Goal: Task Accomplishment & Management: Manage account settings

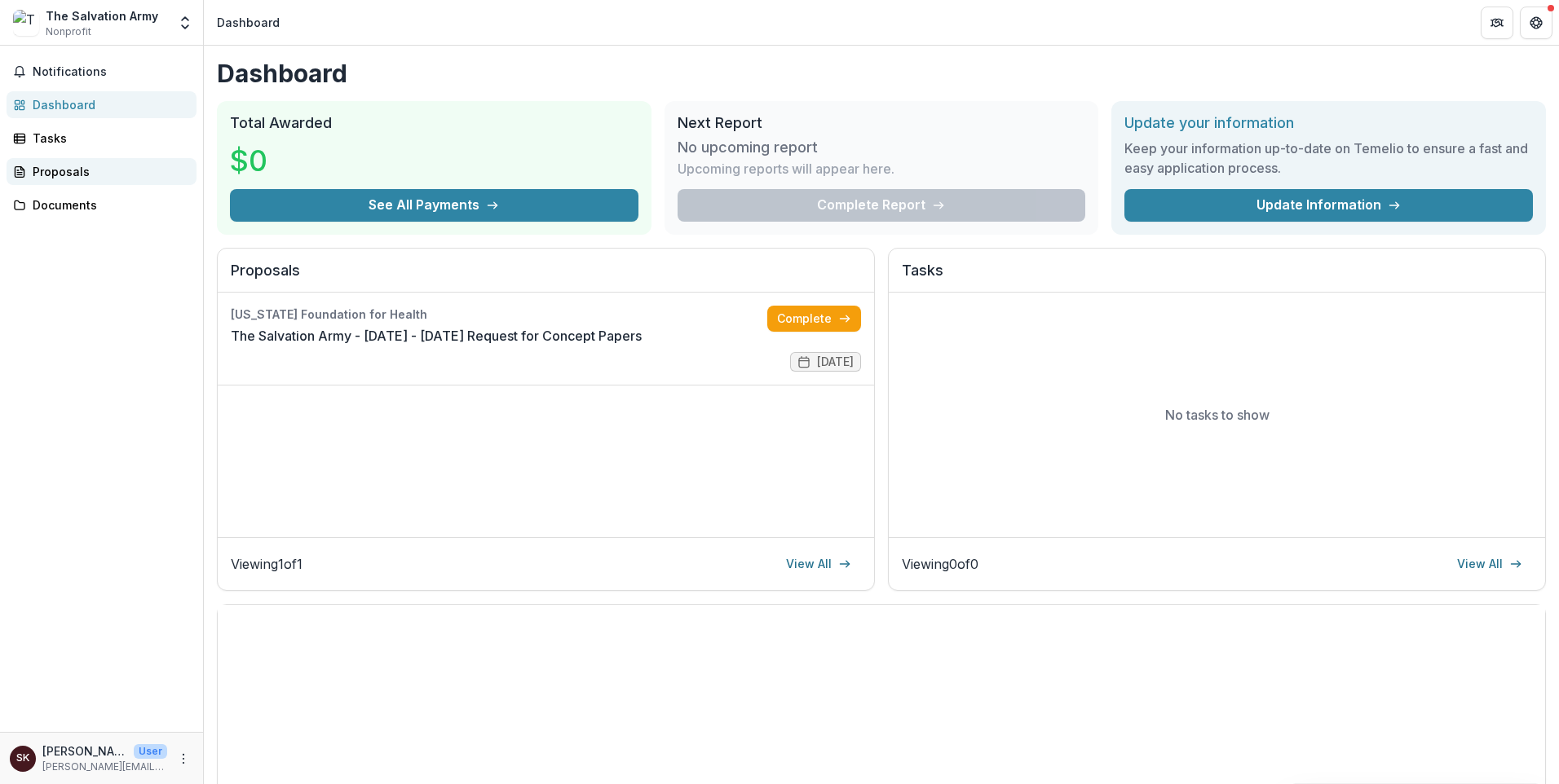
click at [90, 180] on div "Proposals" at bounding box center [107, 171] width 150 height 17
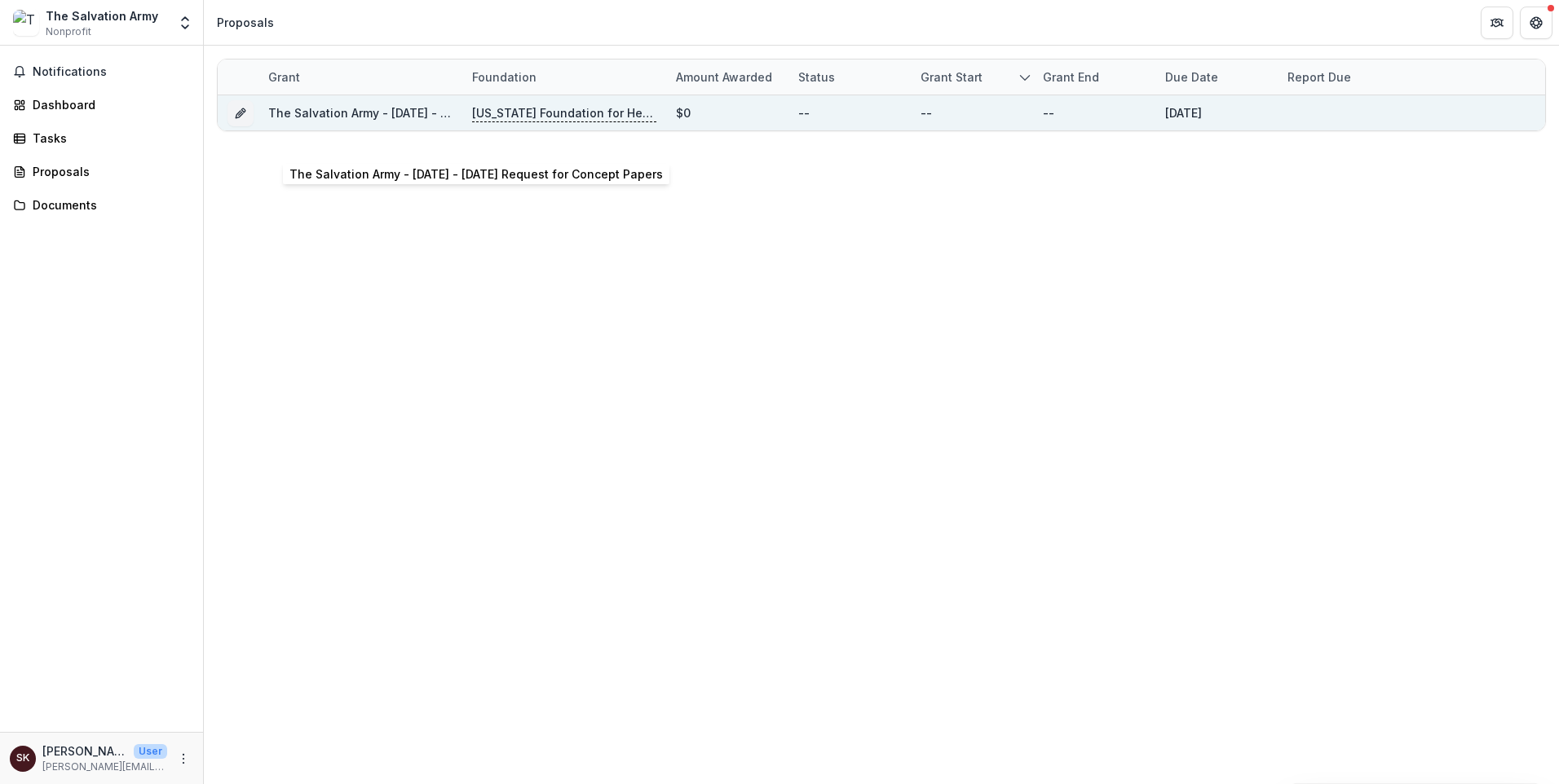
click at [419, 120] on link "The Salvation Army - [DATE] - [DATE] Request for Concept Papers" at bounding box center [455, 112] width 373 height 14
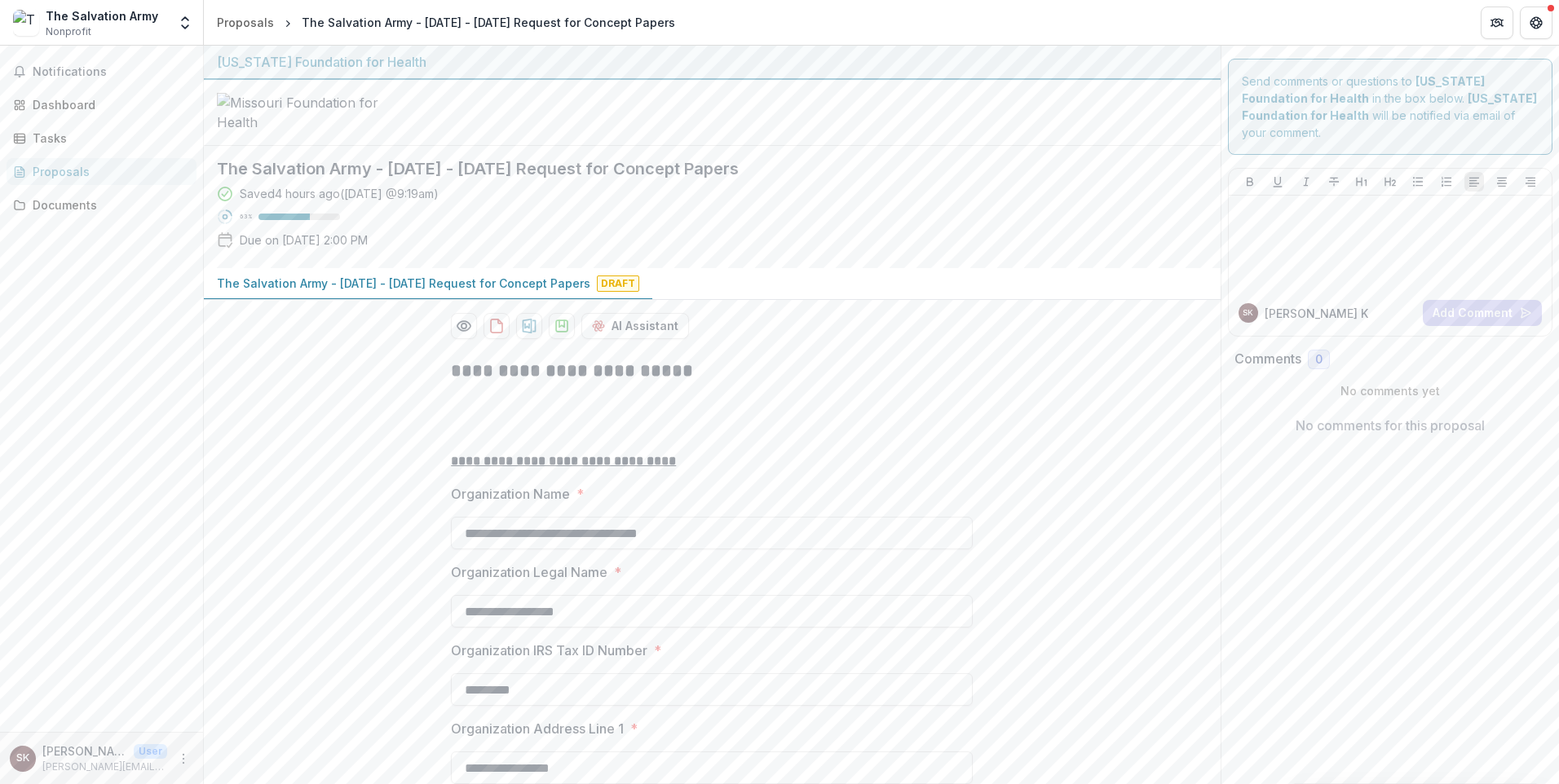
click at [639, 292] on span "Draft" at bounding box center [618, 284] width 42 height 17
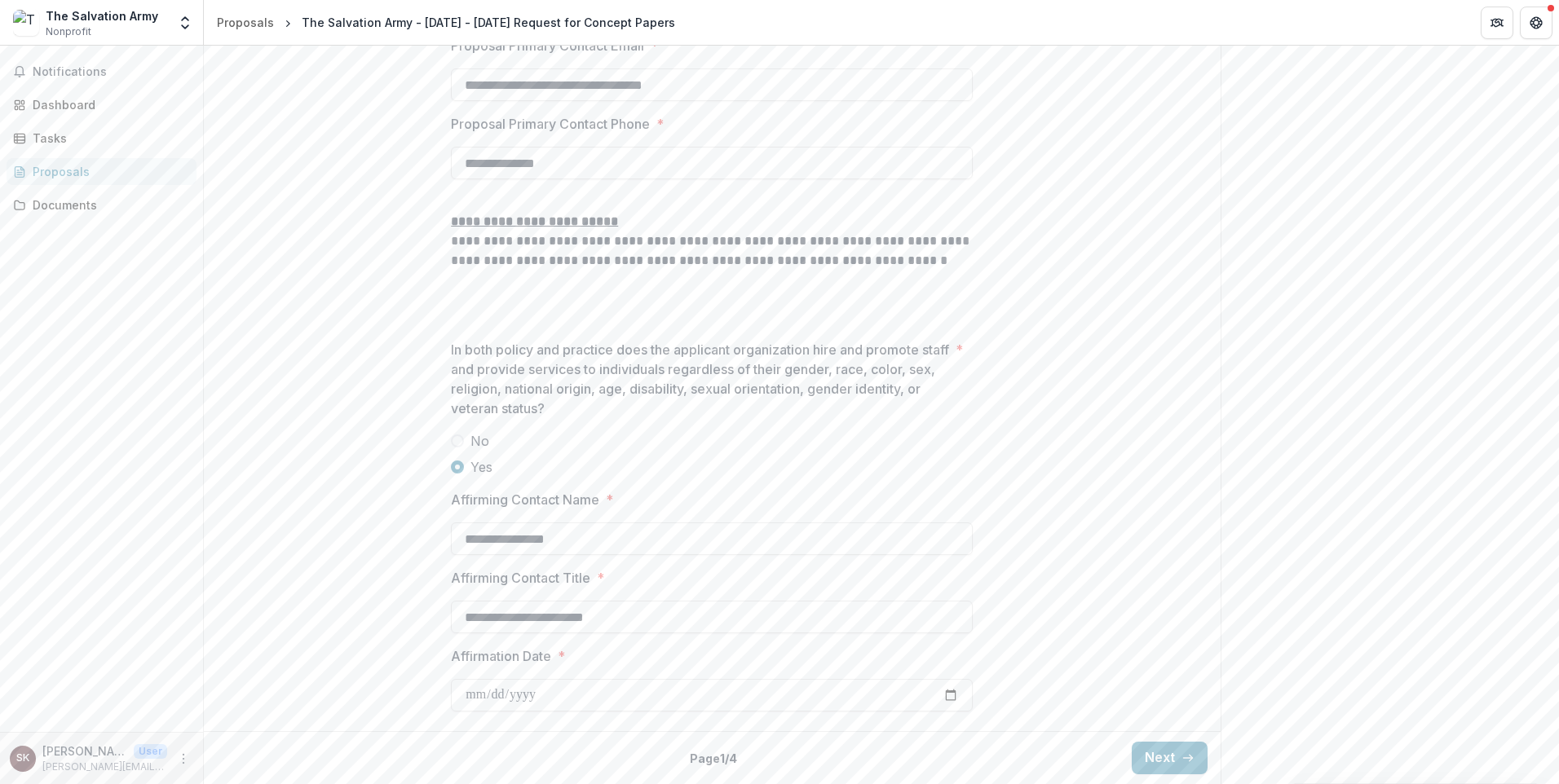
scroll to position [2527, 0]
drag, startPoint x: 674, startPoint y: 514, endPoint x: 484, endPoint y: 522, distance: 190.2
type input "**********"
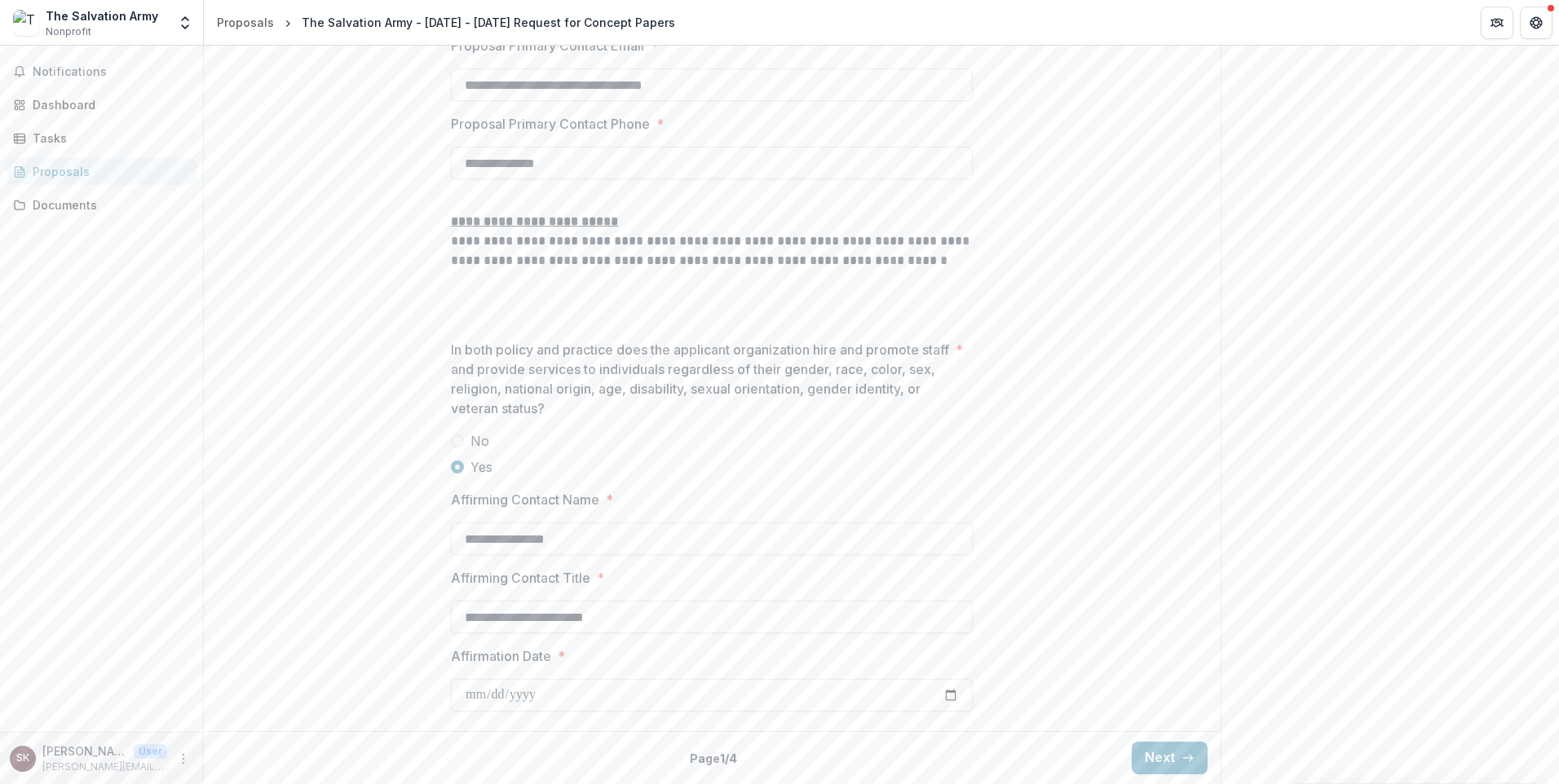
drag, startPoint x: 749, startPoint y: 637, endPoint x: 474, endPoint y: 648, distance: 275.2
type input "**********"
drag, startPoint x: 820, startPoint y: 524, endPoint x: 468, endPoint y: 525, distance: 352.0
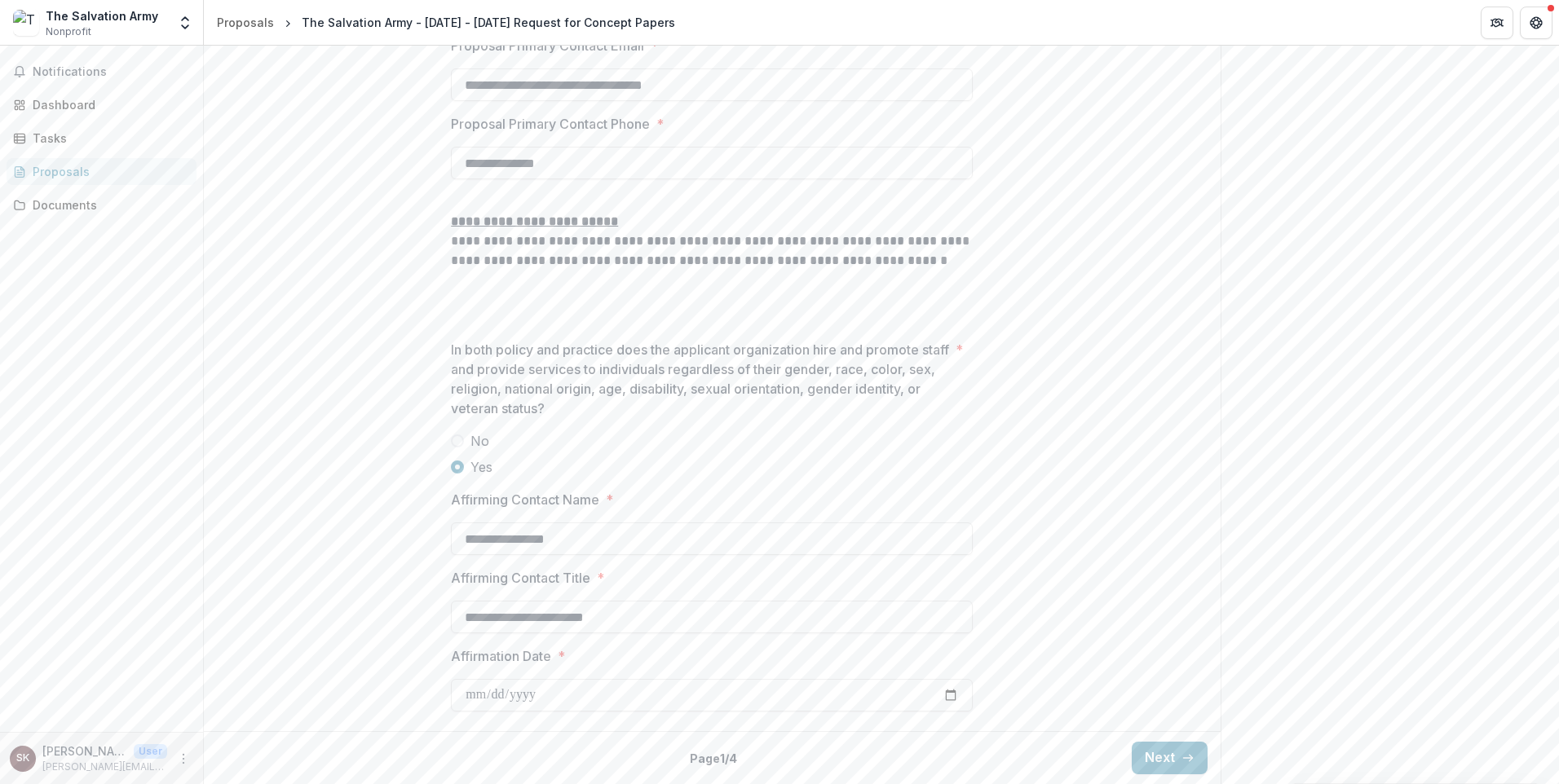
type input "**********"
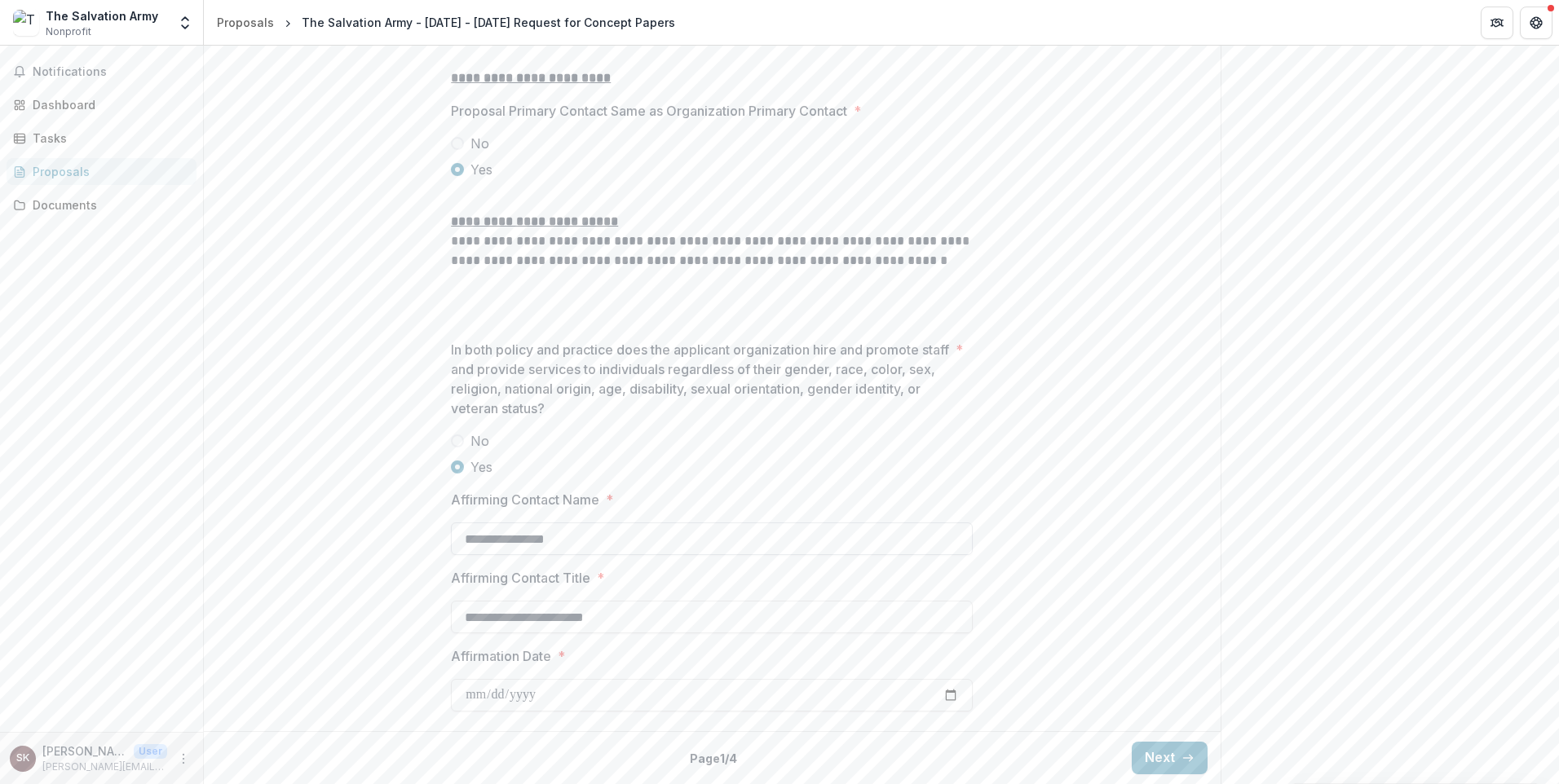
drag, startPoint x: 686, startPoint y: 575, endPoint x: 459, endPoint y: 573, distance: 227.0
click at [459, 555] on input "**********" at bounding box center [712, 539] width 522 height 32
type input "**********"
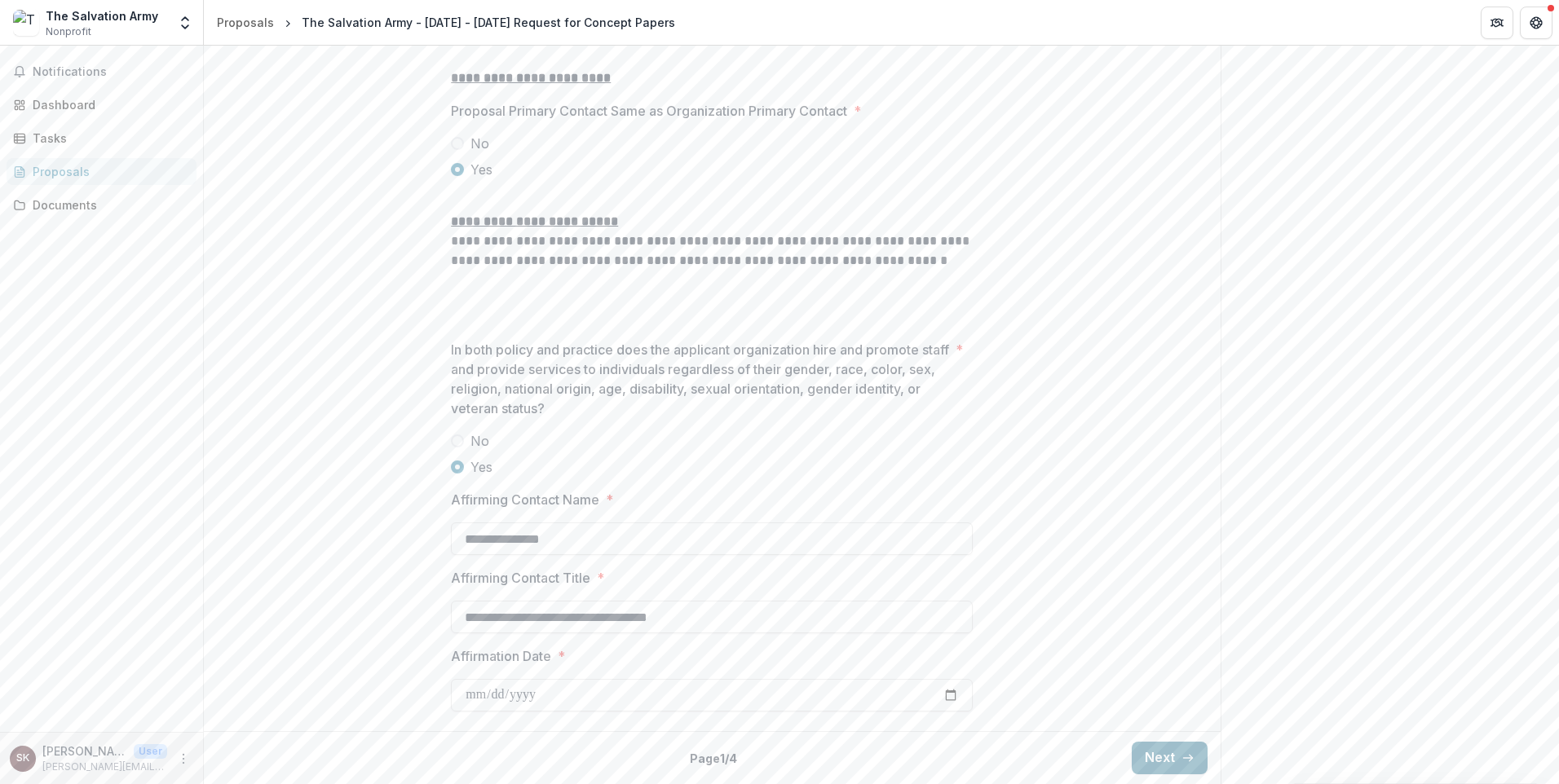
click at [1207, 744] on button "Next" at bounding box center [1169, 757] width 76 height 32
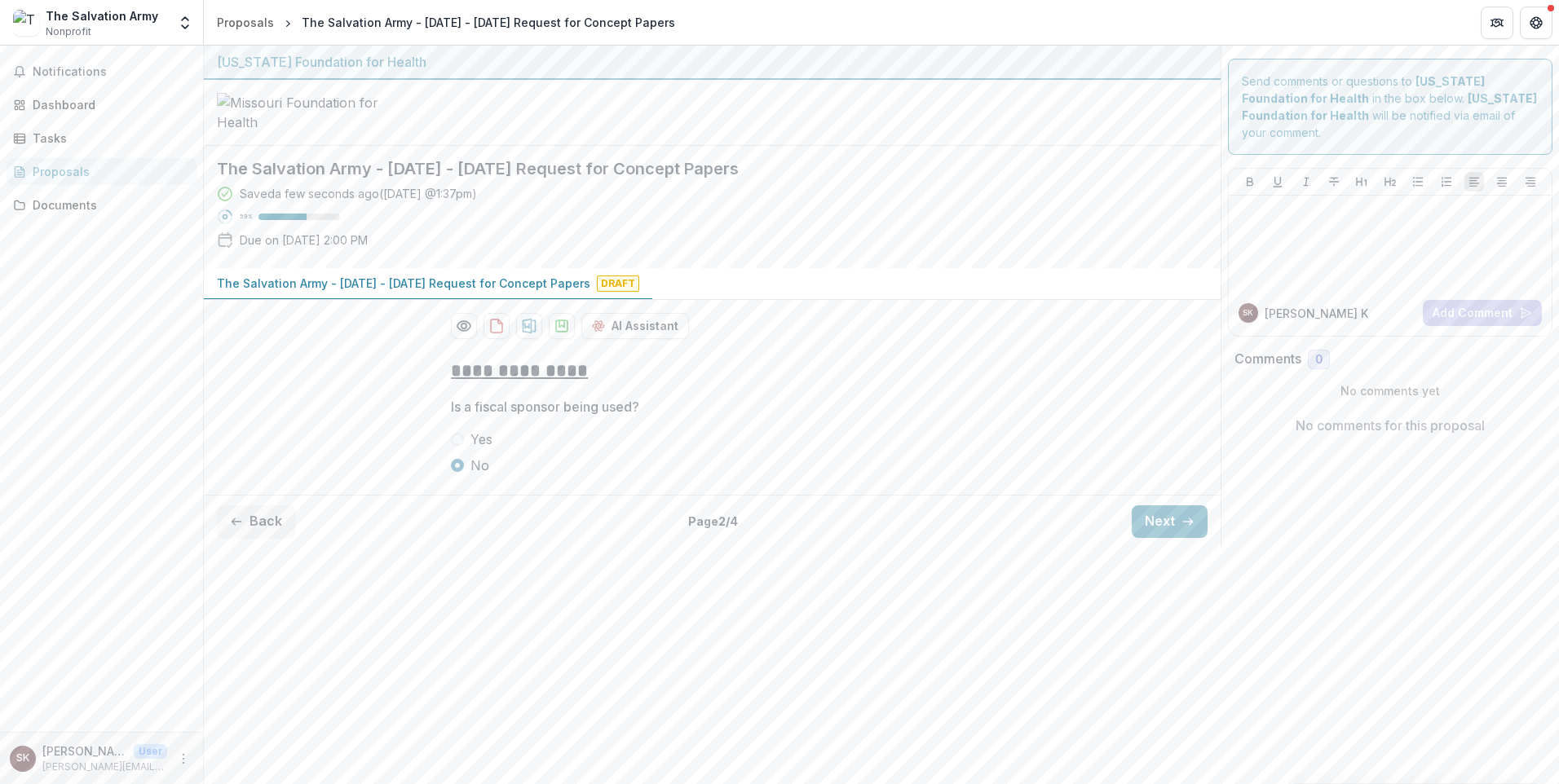
scroll to position [192, 0]
click at [1207, 538] on button "Next" at bounding box center [1169, 521] width 76 height 32
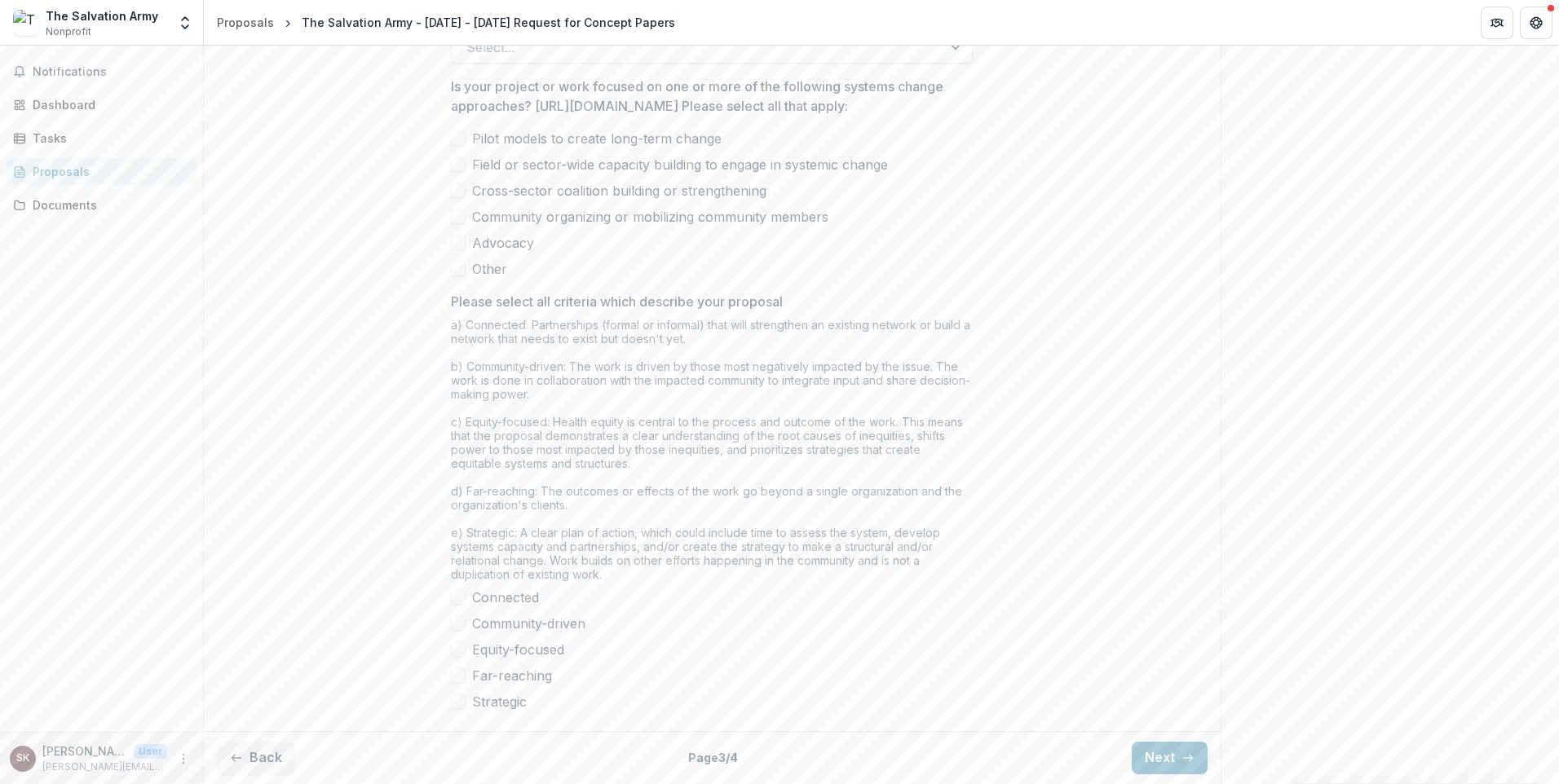
scroll to position [2195, 0]
click at [1207, 742] on button "Next" at bounding box center [1169, 757] width 76 height 32
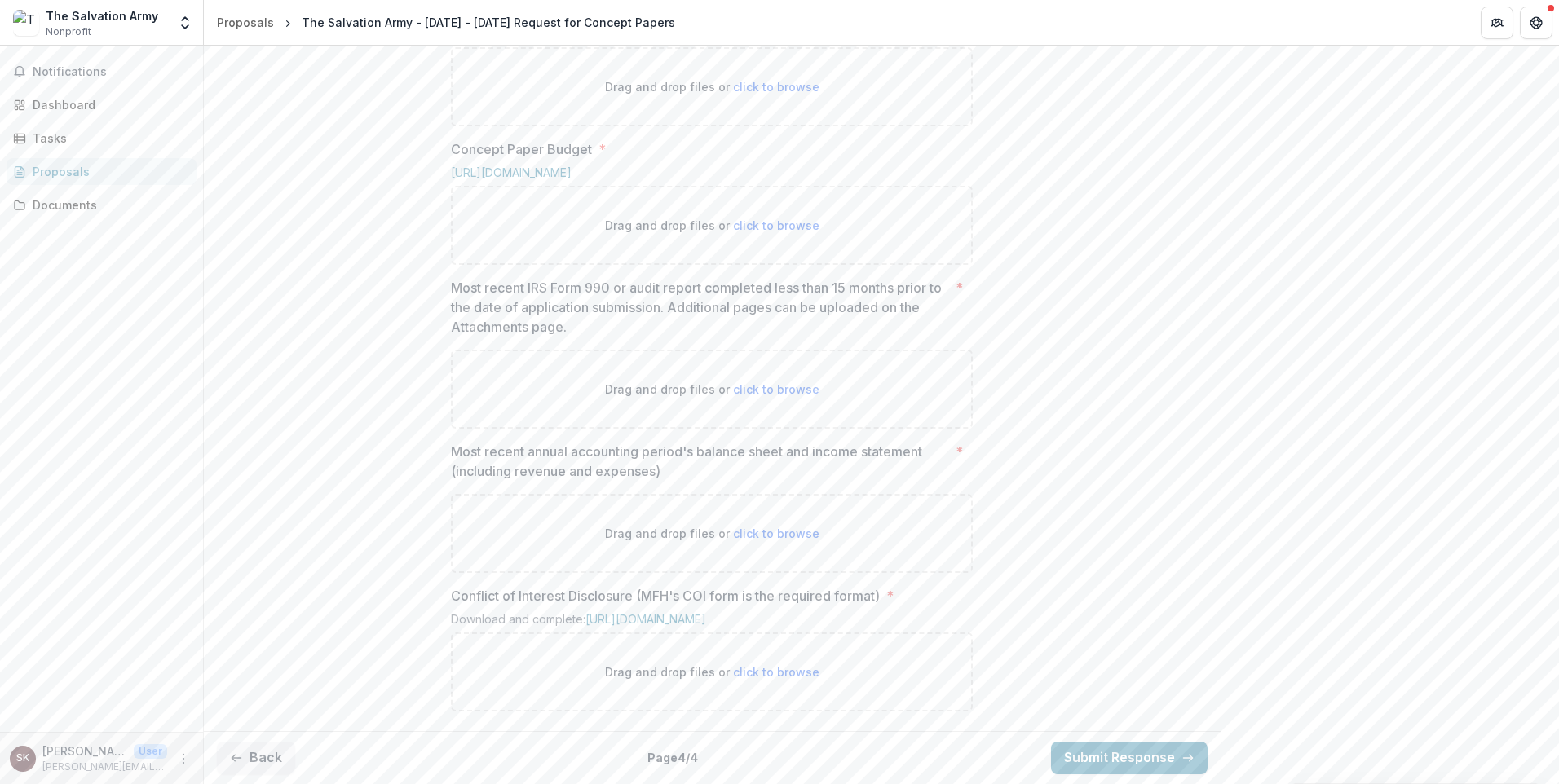
scroll to position [1480, 0]
click at [819, 397] on span "click to browse" at bounding box center [777, 389] width 86 height 14
type input "**********"
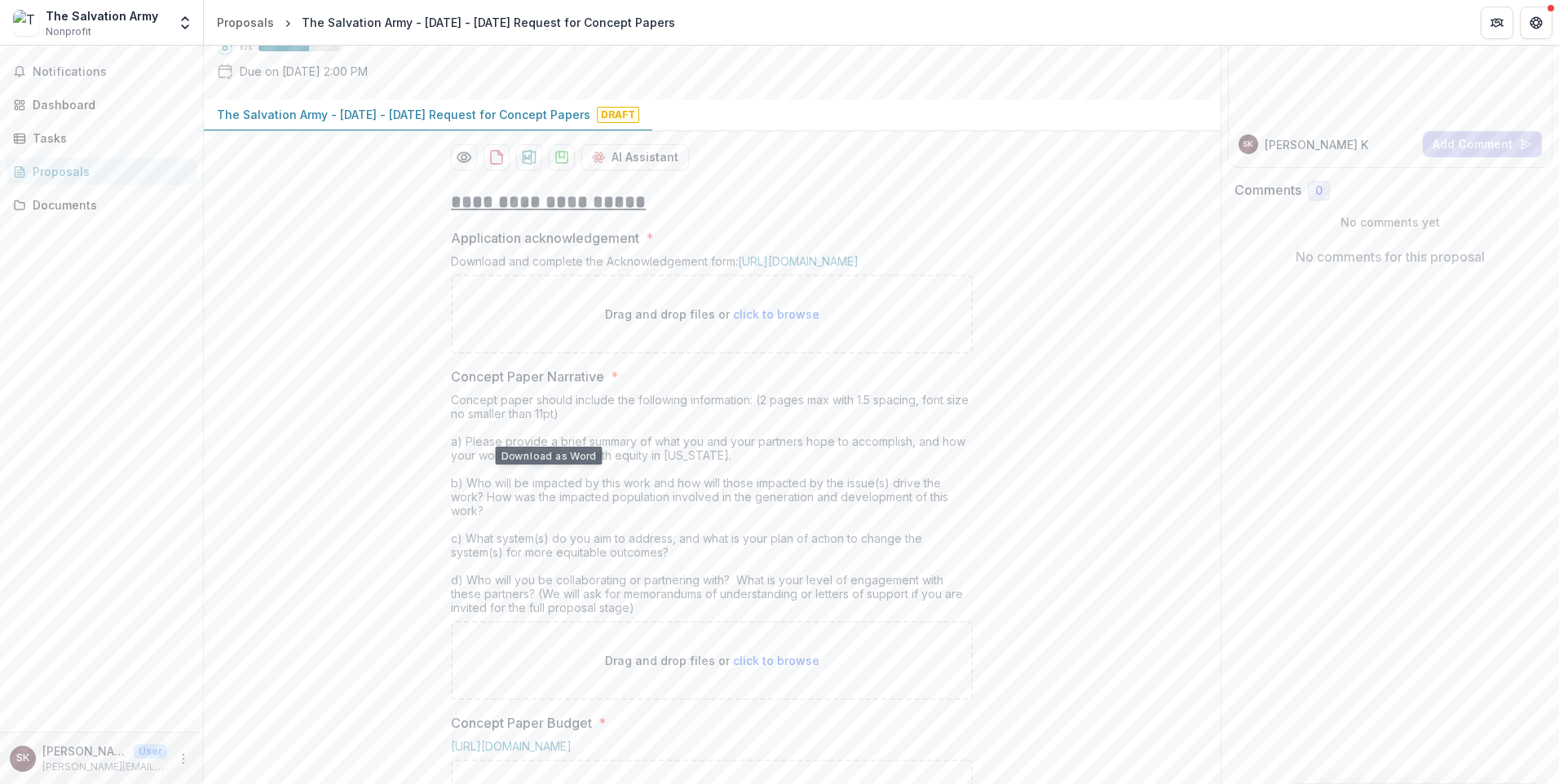
scroll to position [0, 0]
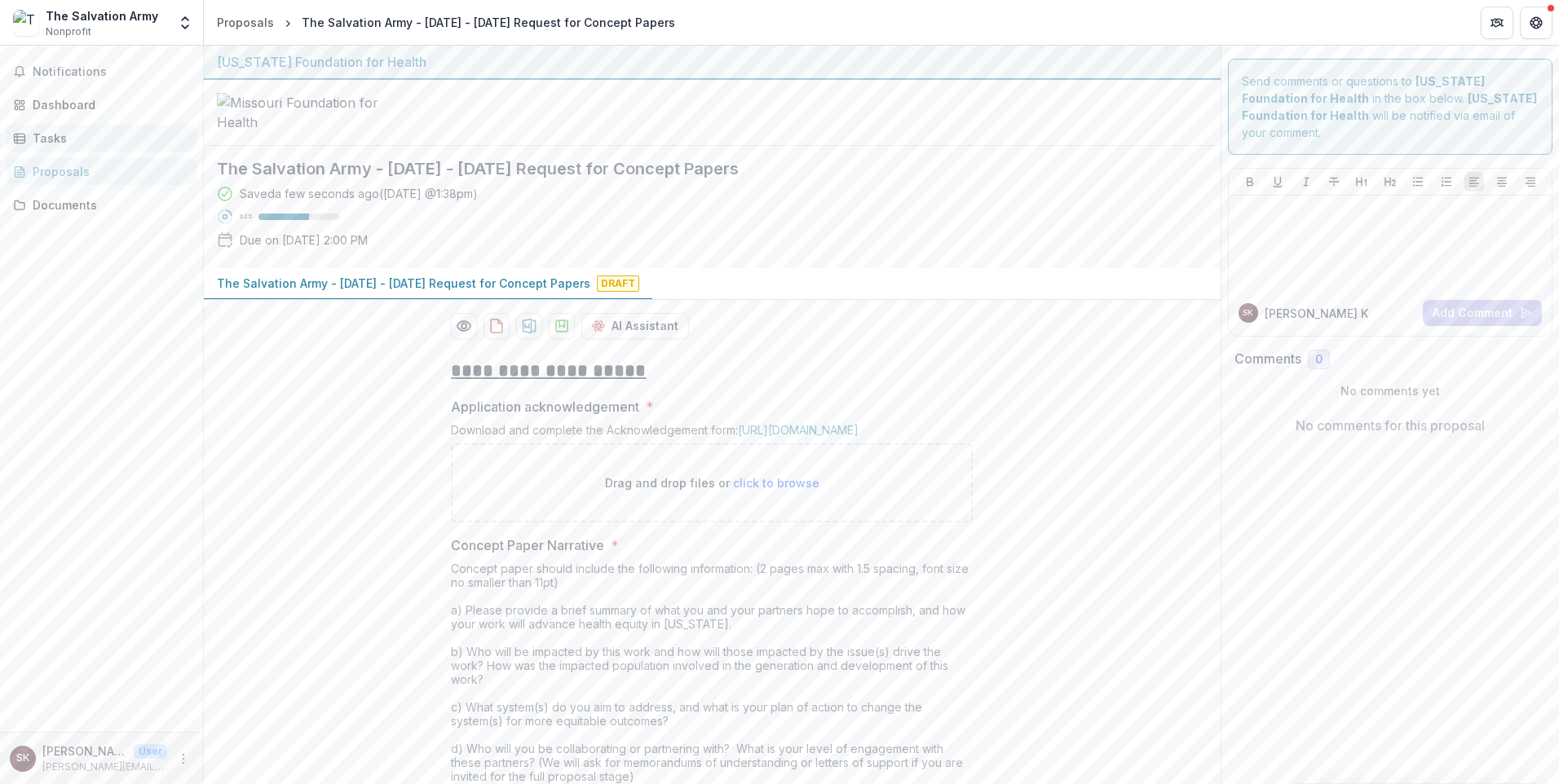
click at [95, 147] on div "Tasks" at bounding box center [107, 138] width 150 height 17
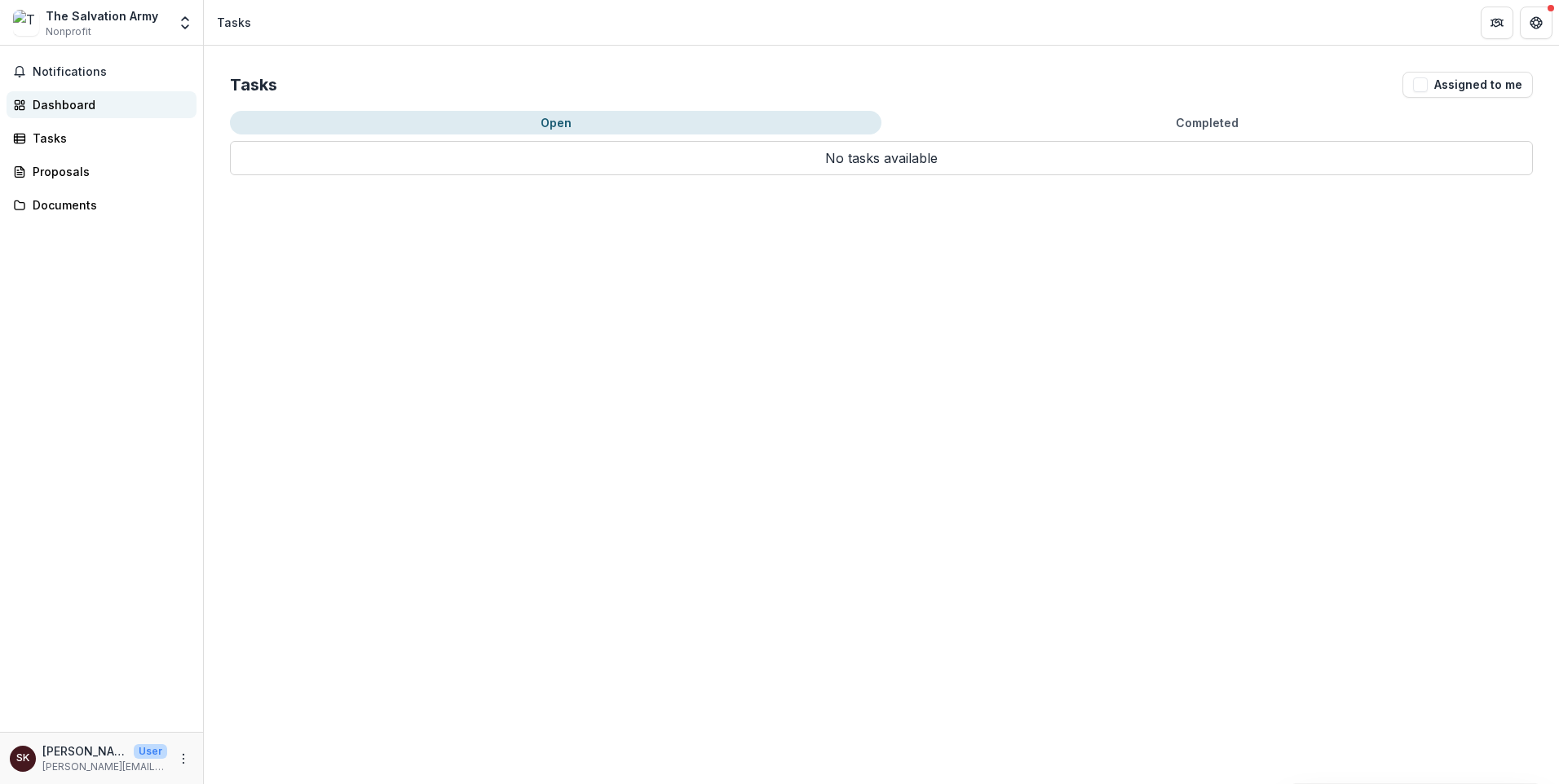
click at [115, 113] on div "Dashboard" at bounding box center [107, 105] width 150 height 17
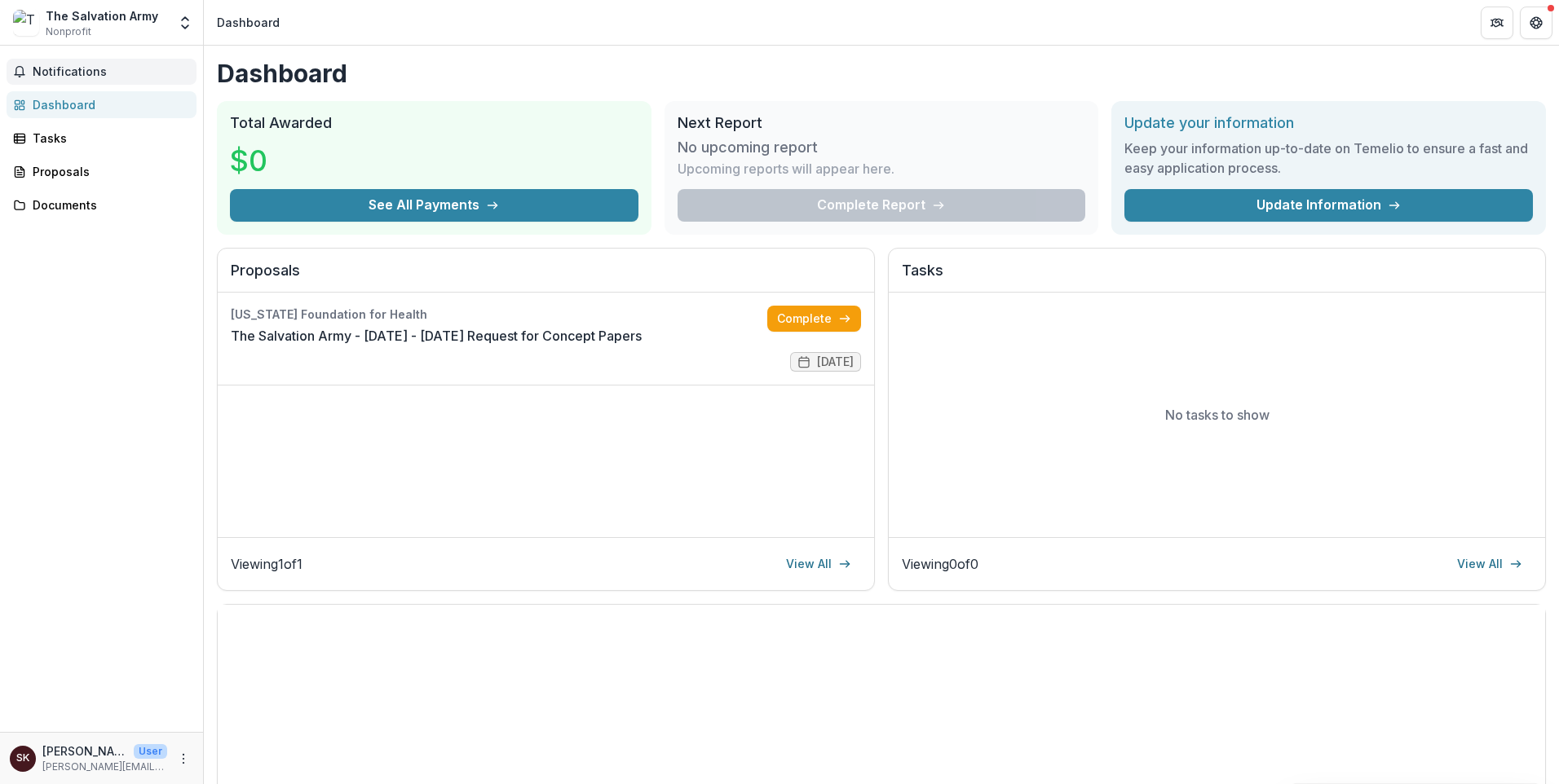
click at [120, 79] on span "Notifications" at bounding box center [111, 71] width 157 height 14
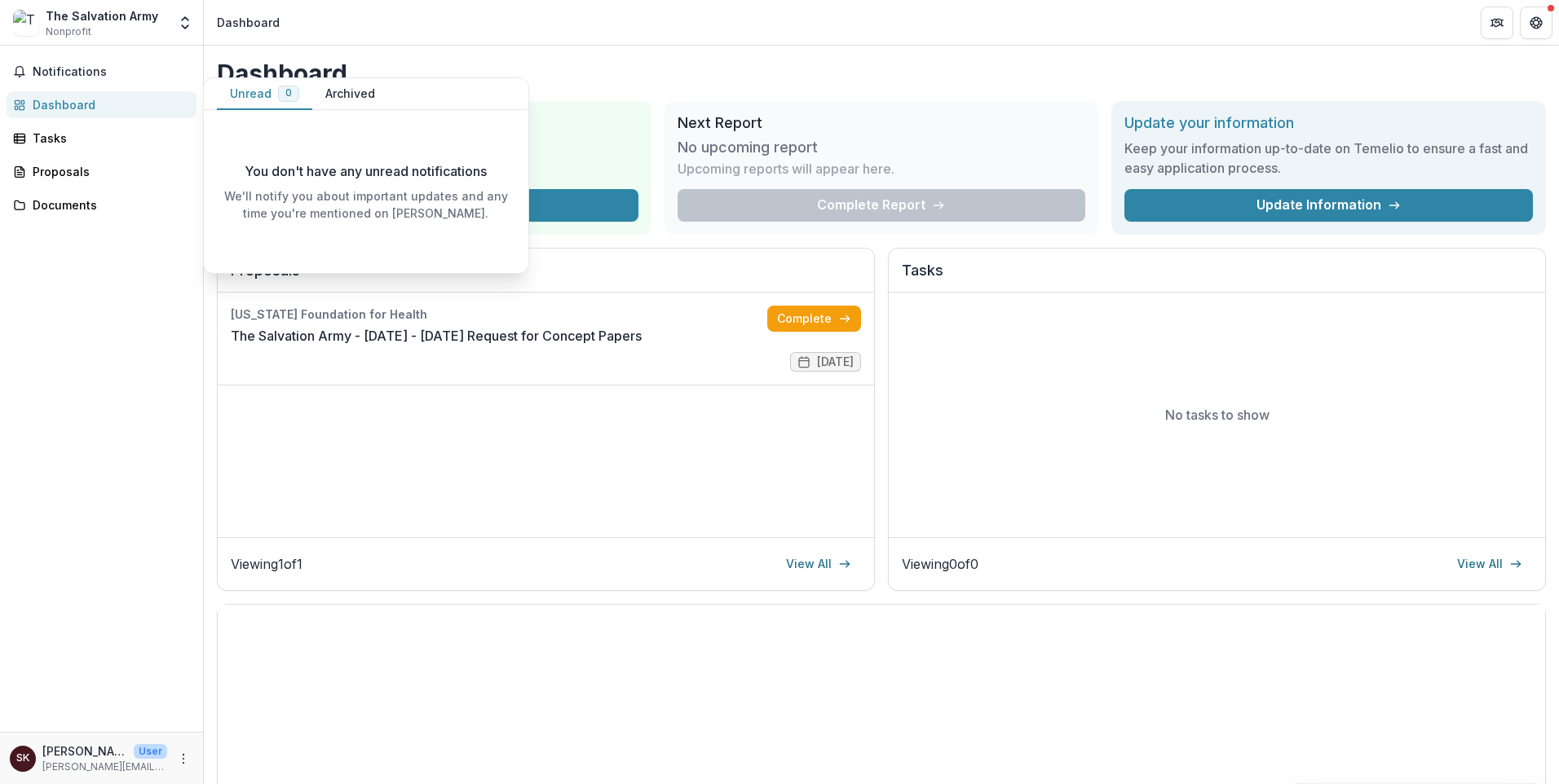
click at [39, 36] on img at bounding box center [26, 22] width 26 height 26
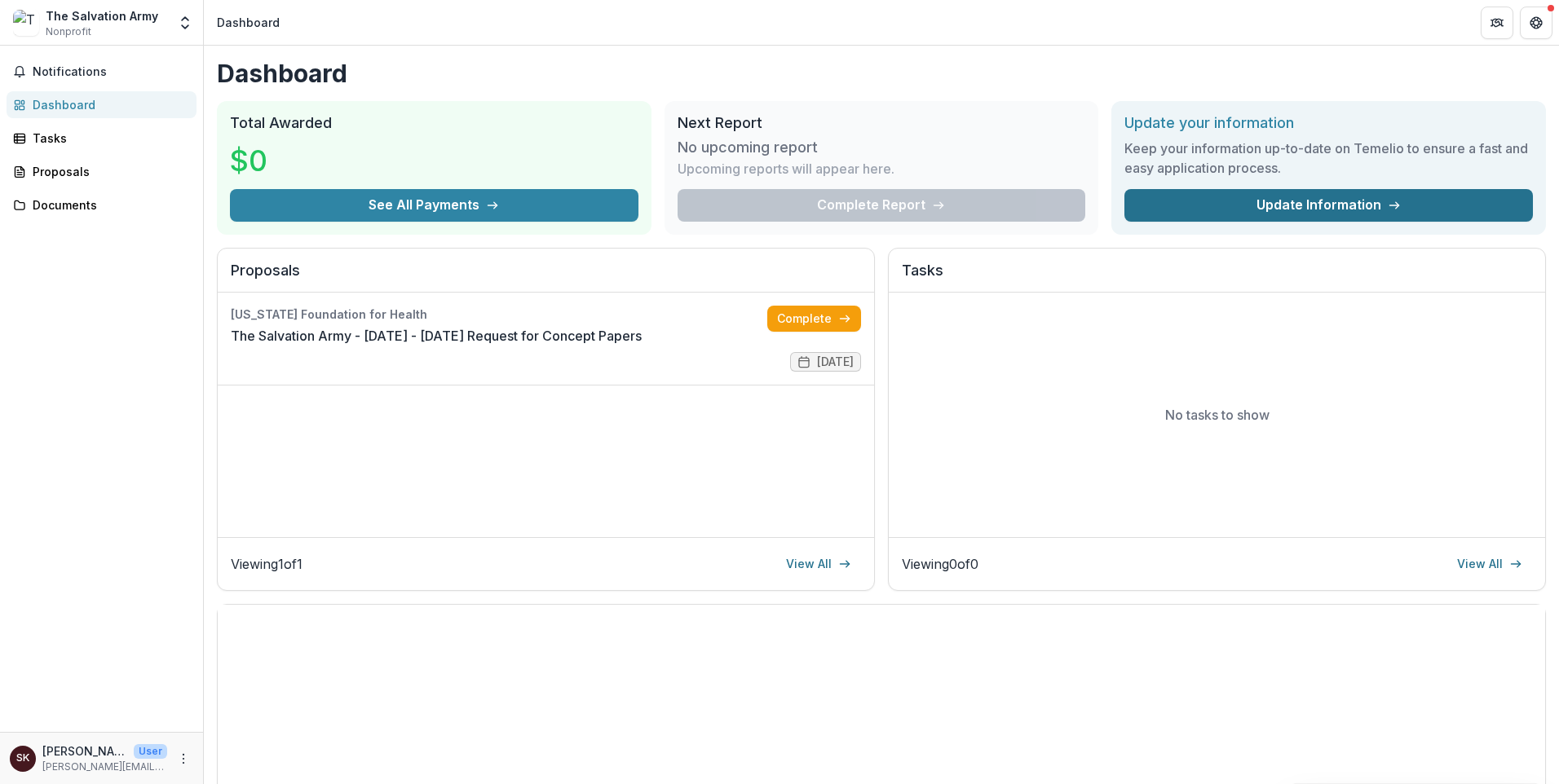
click at [1295, 222] on link "Update Information" at bounding box center [1328, 205] width 408 height 32
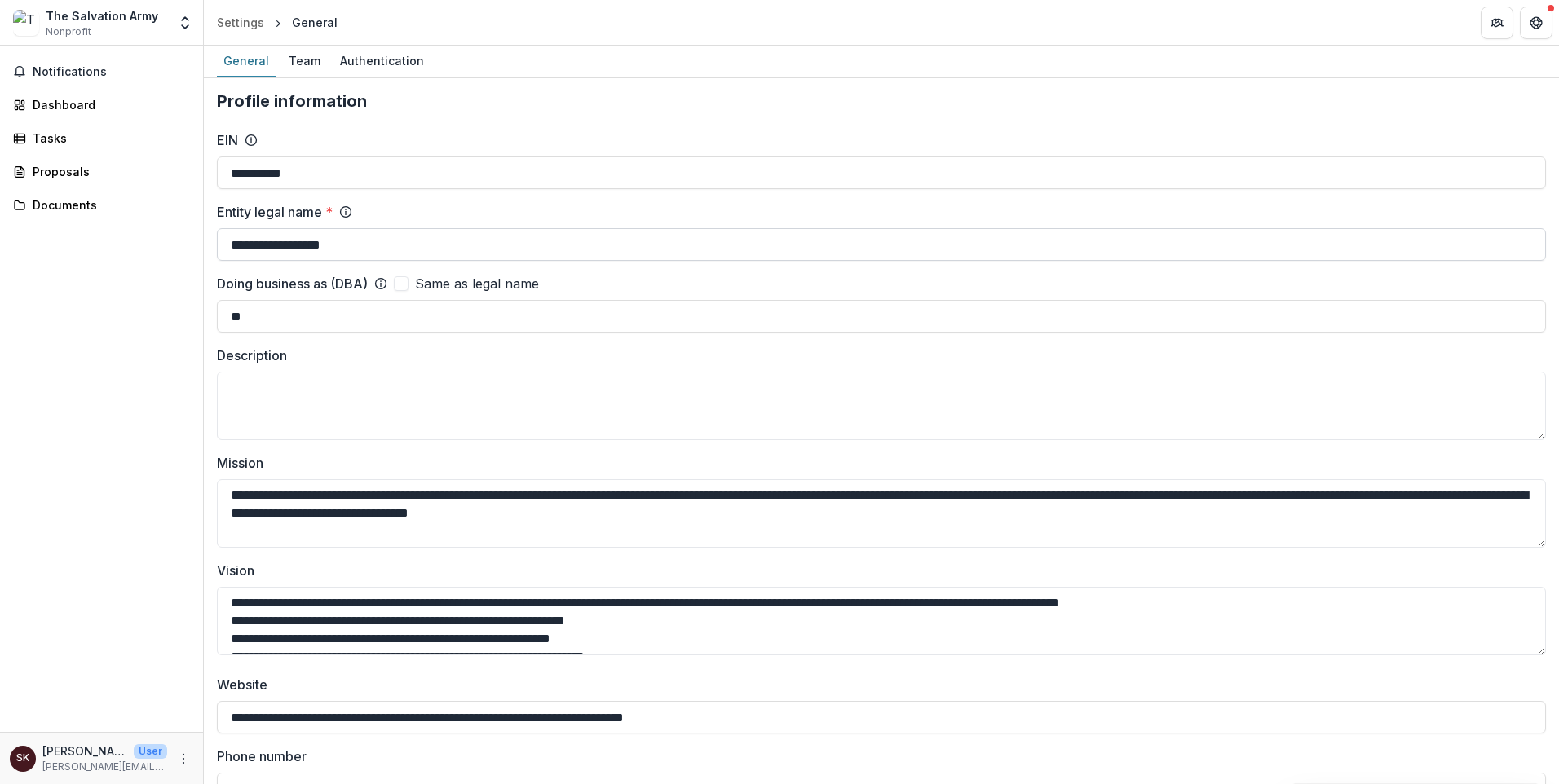
click at [456, 261] on input "**********" at bounding box center [881, 244] width 1329 height 32
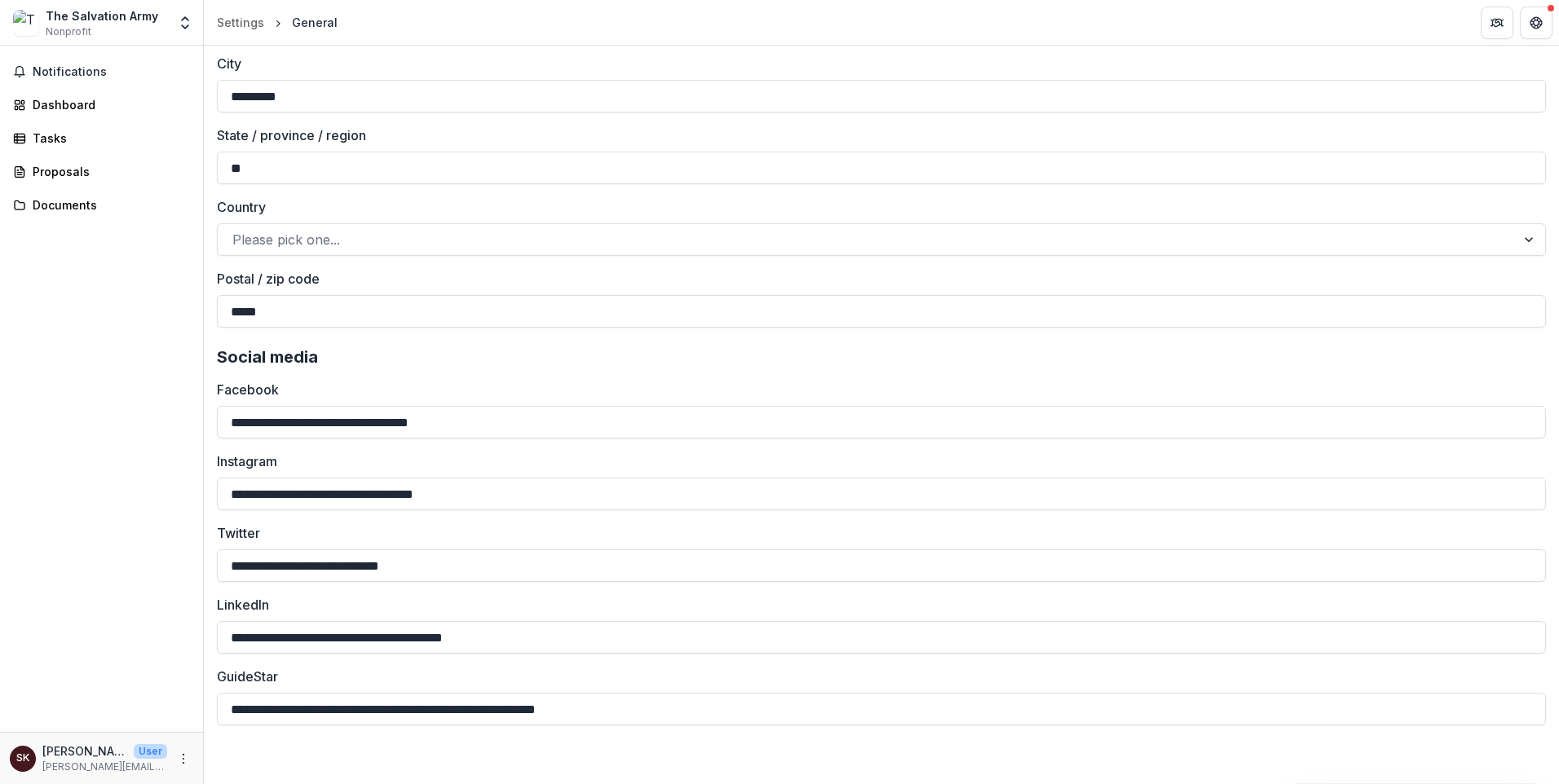
scroll to position [2364, 0]
type input "******"
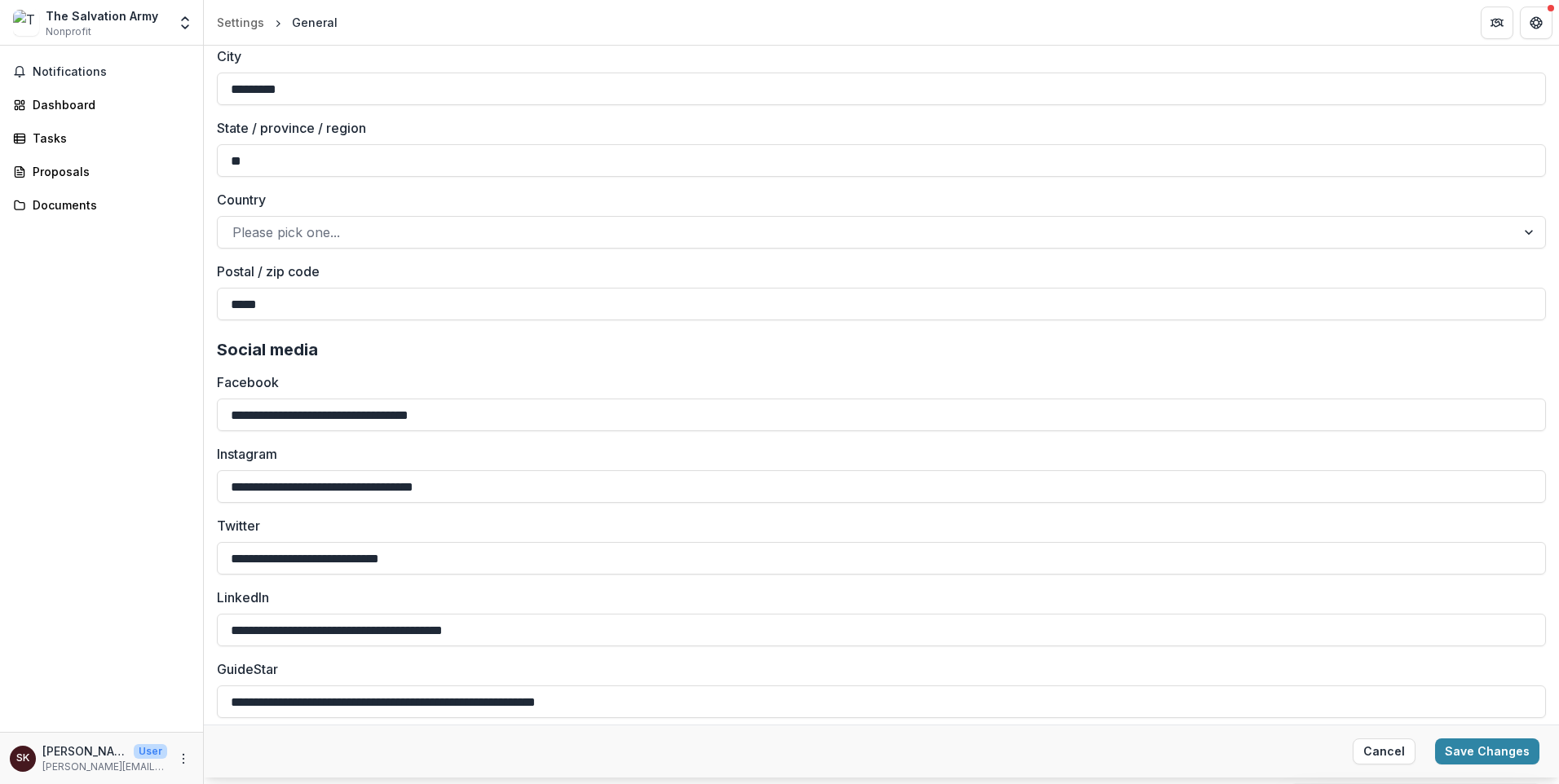
scroll to position [2772, 0]
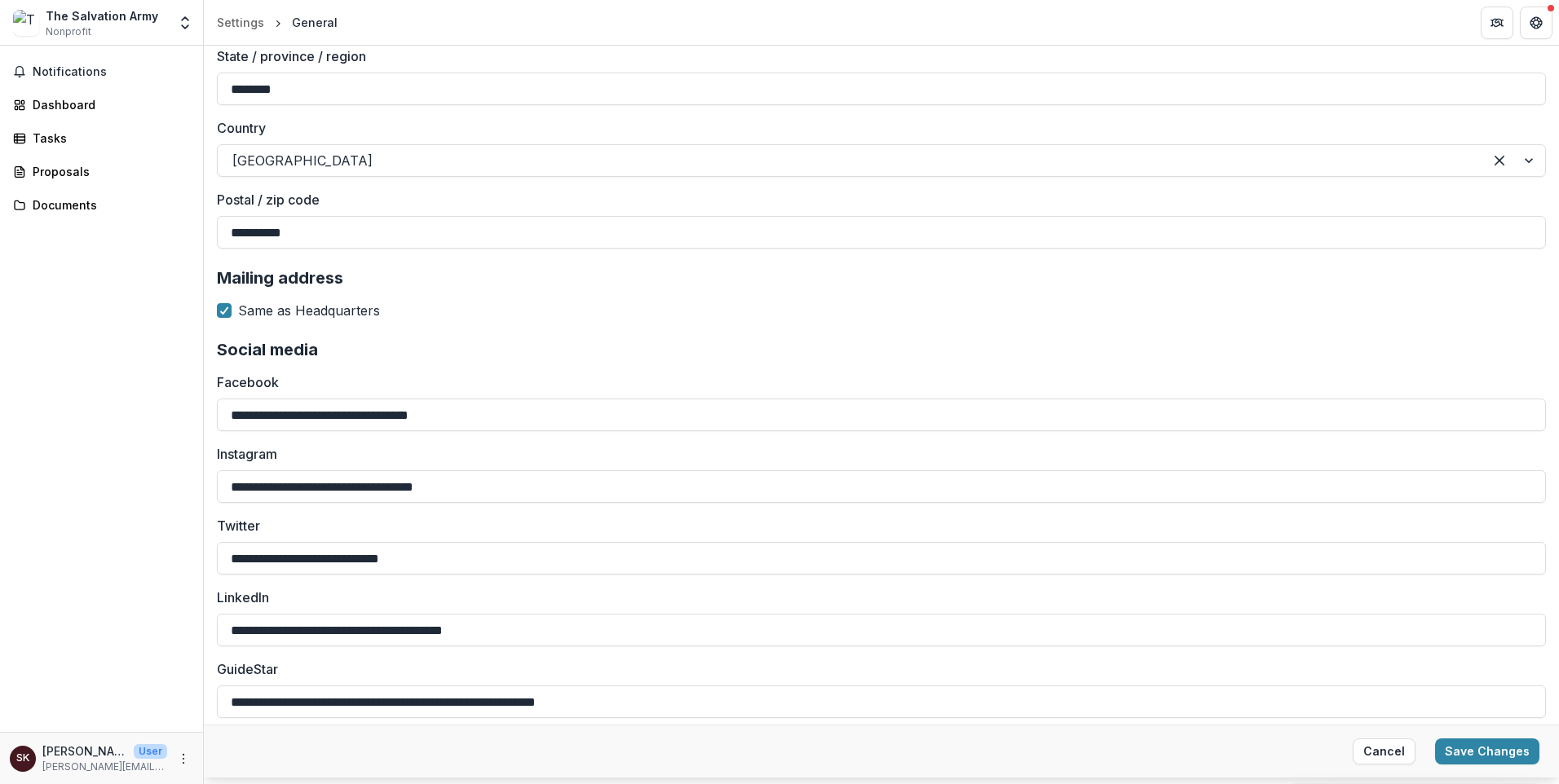
scroll to position [3101, 0]
click at [1438, 738] on button "Save Changes" at bounding box center [1487, 751] width 105 height 26
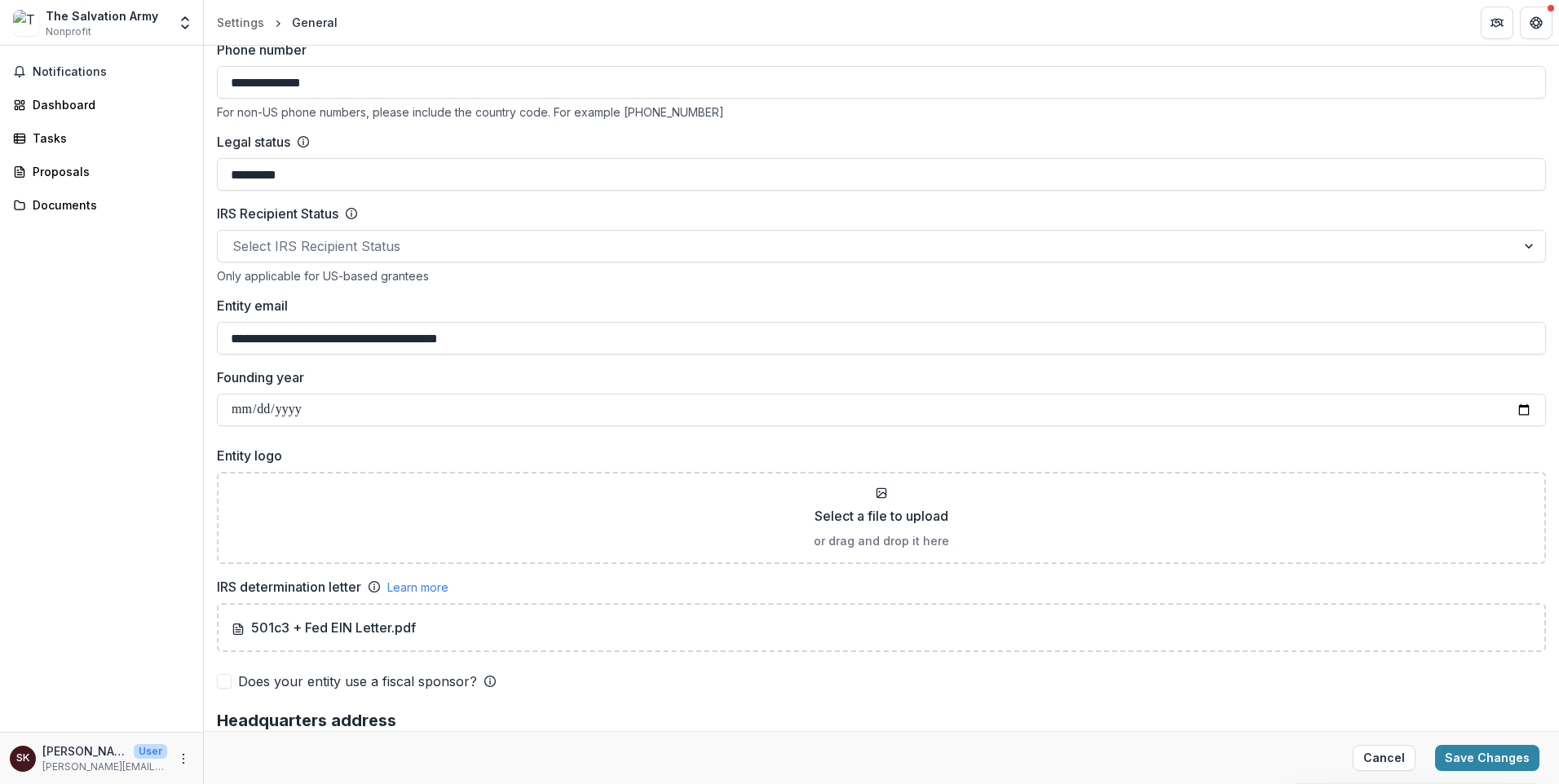
drag, startPoint x: 1063, startPoint y: 428, endPoint x: 231, endPoint y: 430, distance: 832.0
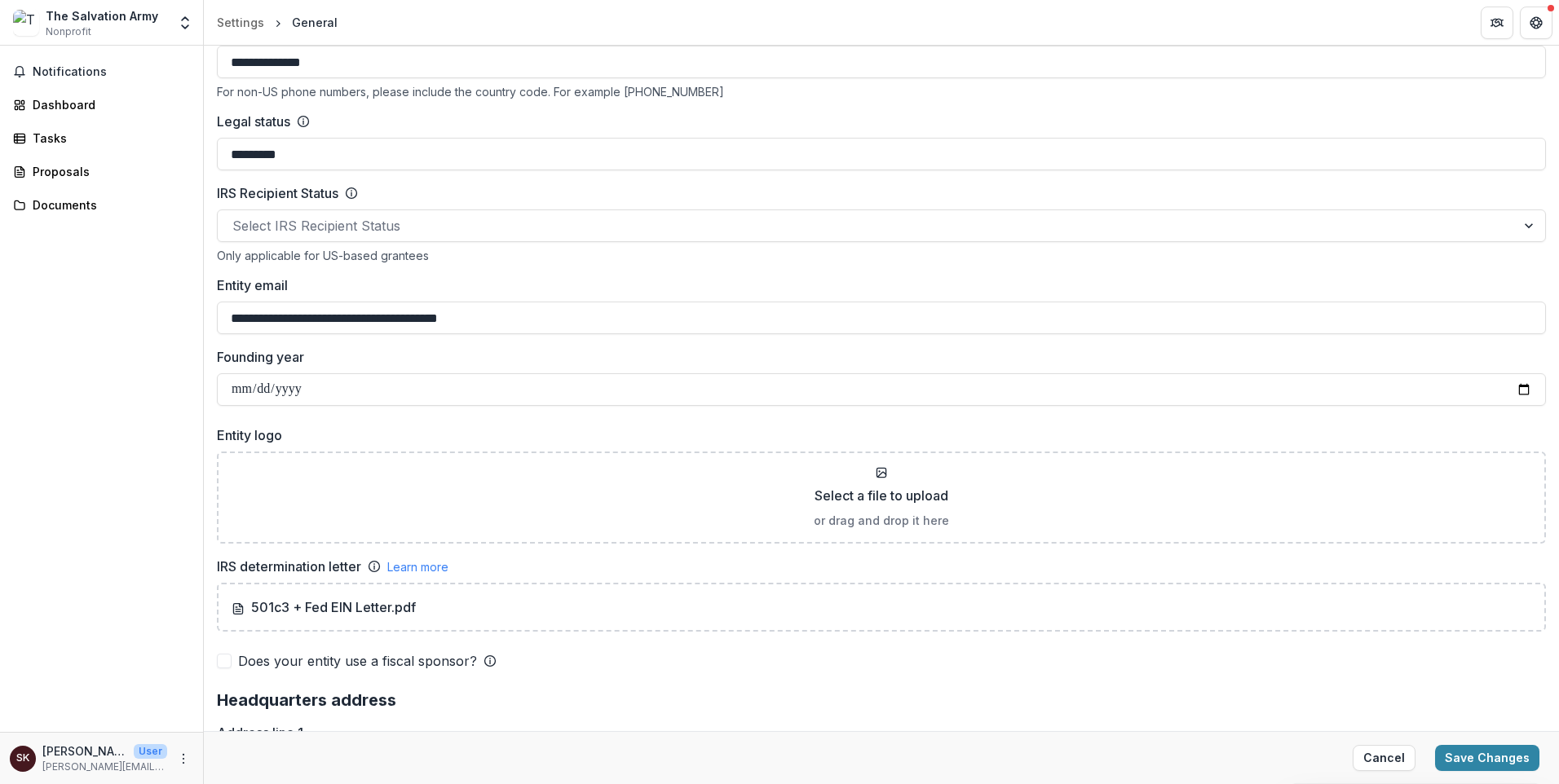
paste input "**********"
type input "**********"
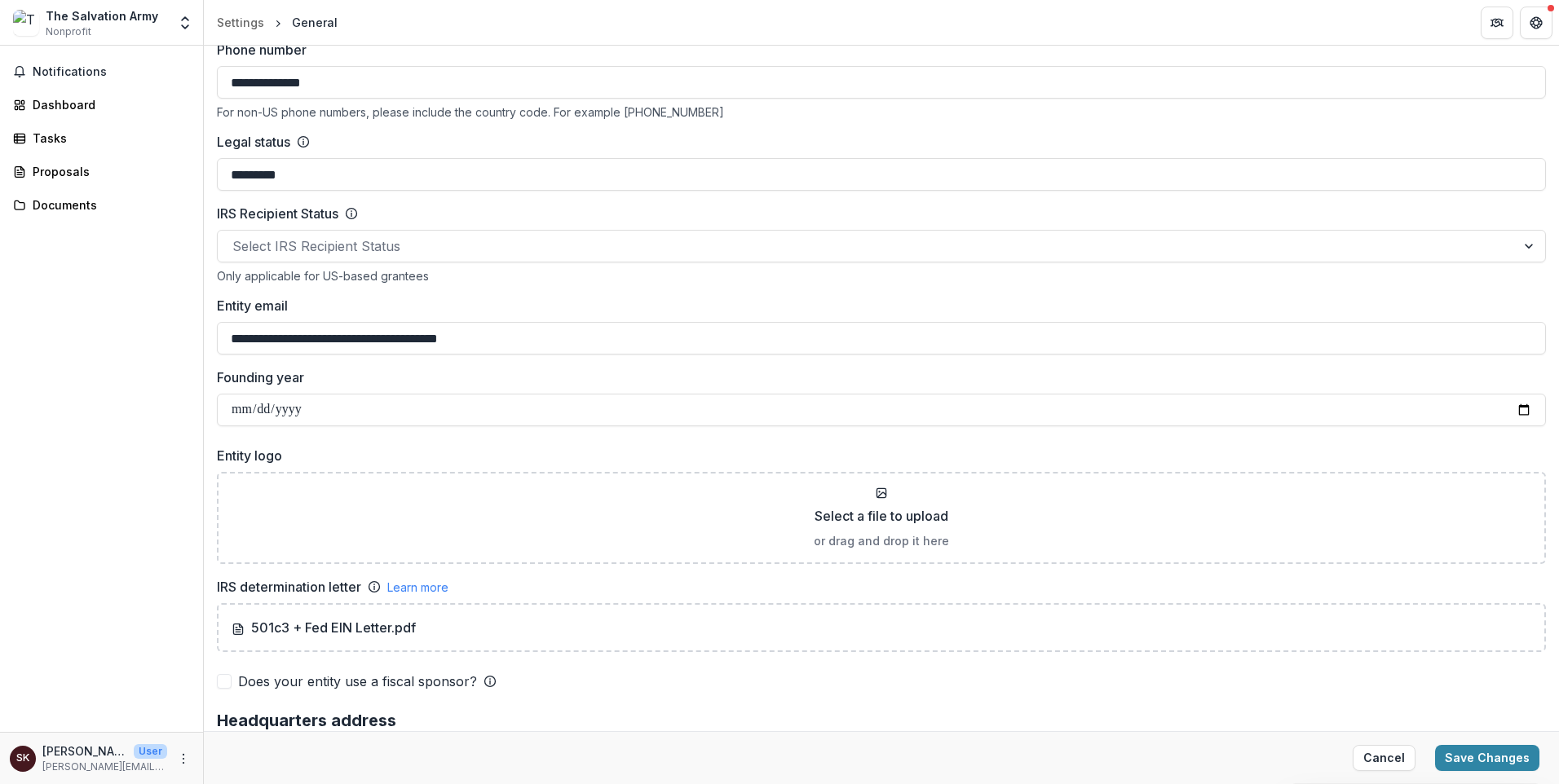
drag, startPoint x: 437, startPoint y: 432, endPoint x: 234, endPoint y: 426, distance: 203.1
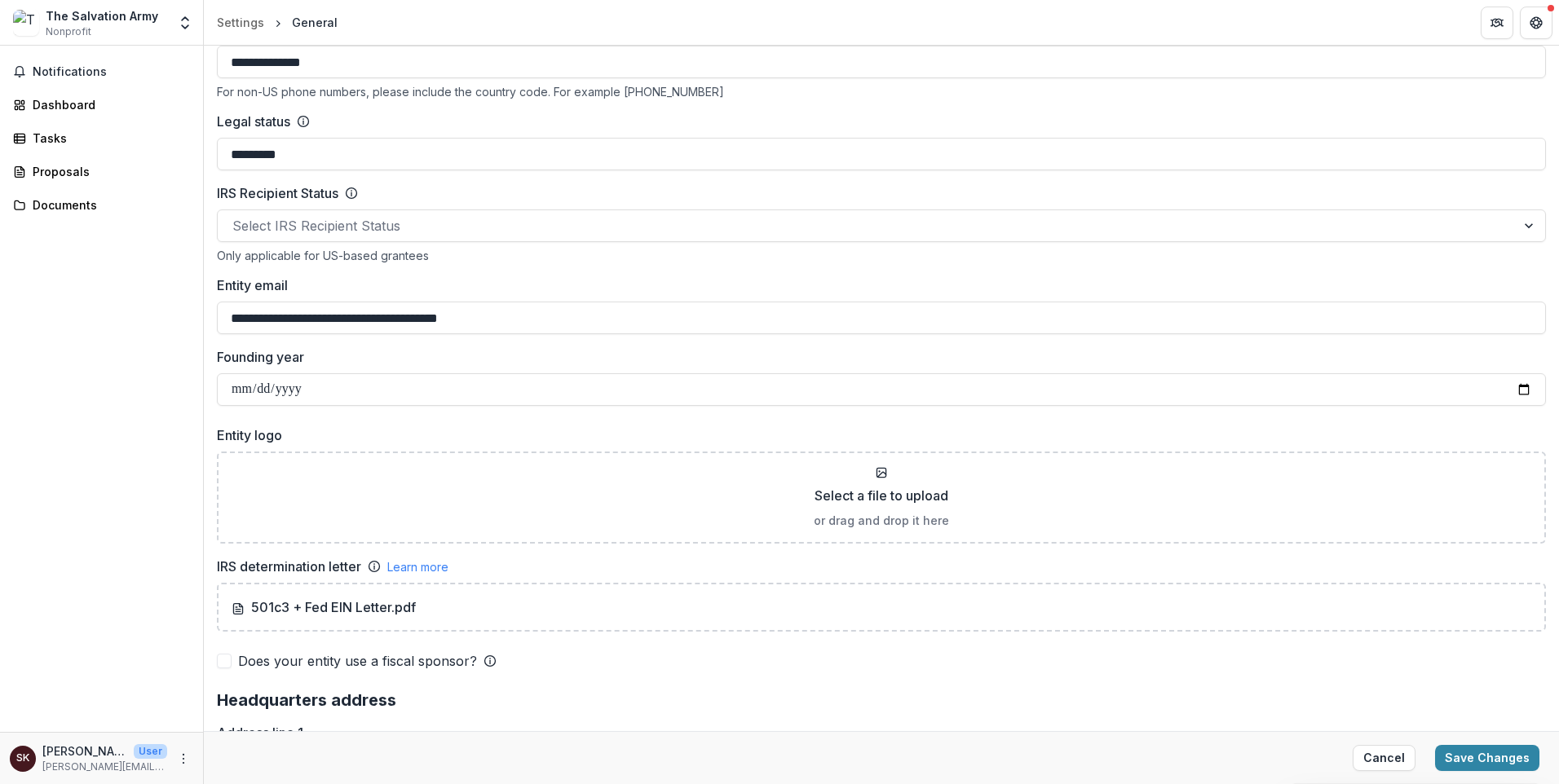
drag, startPoint x: 450, startPoint y: 422, endPoint x: 438, endPoint y: 425, distance: 12.4
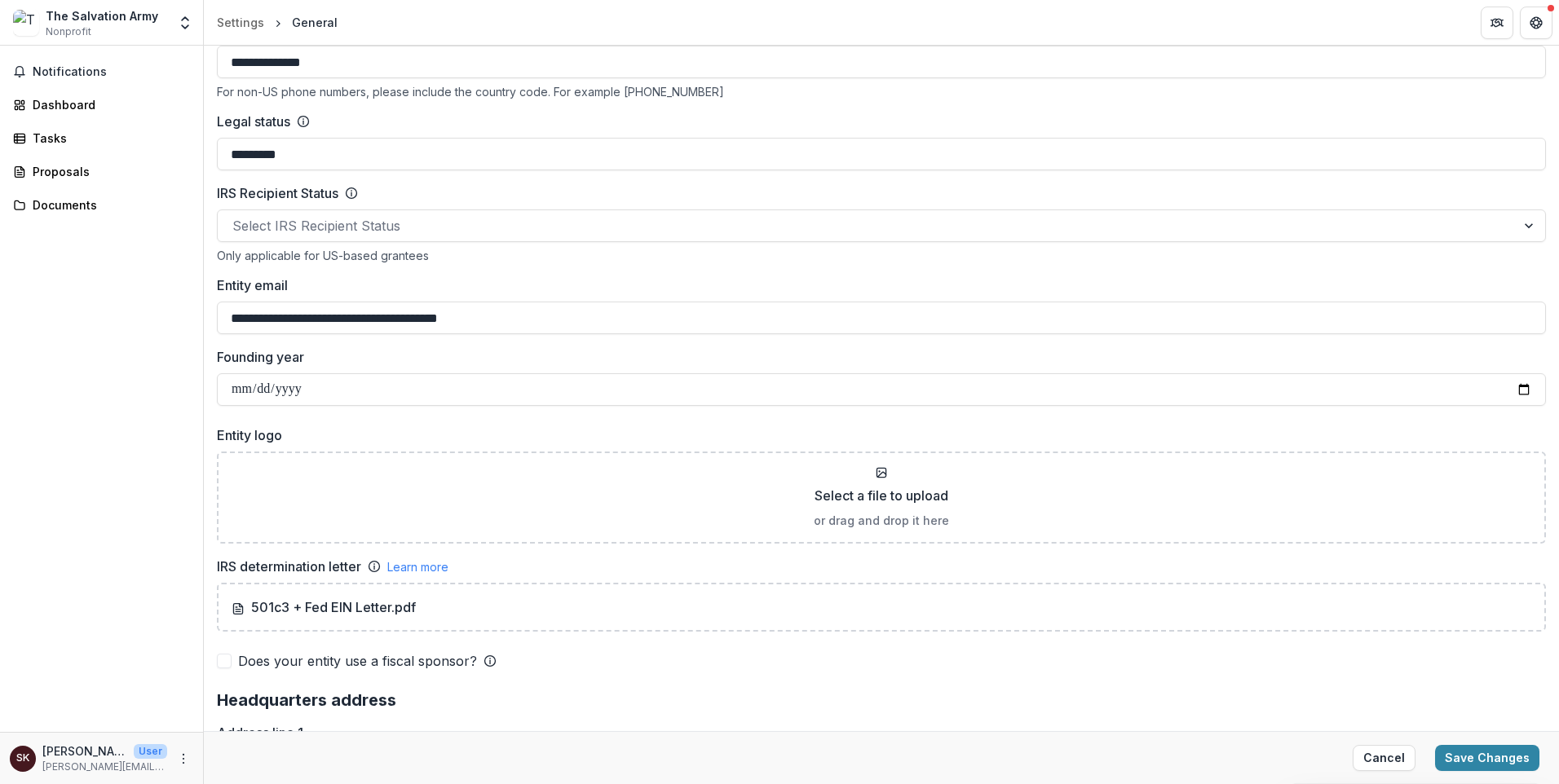
paste input "**********"
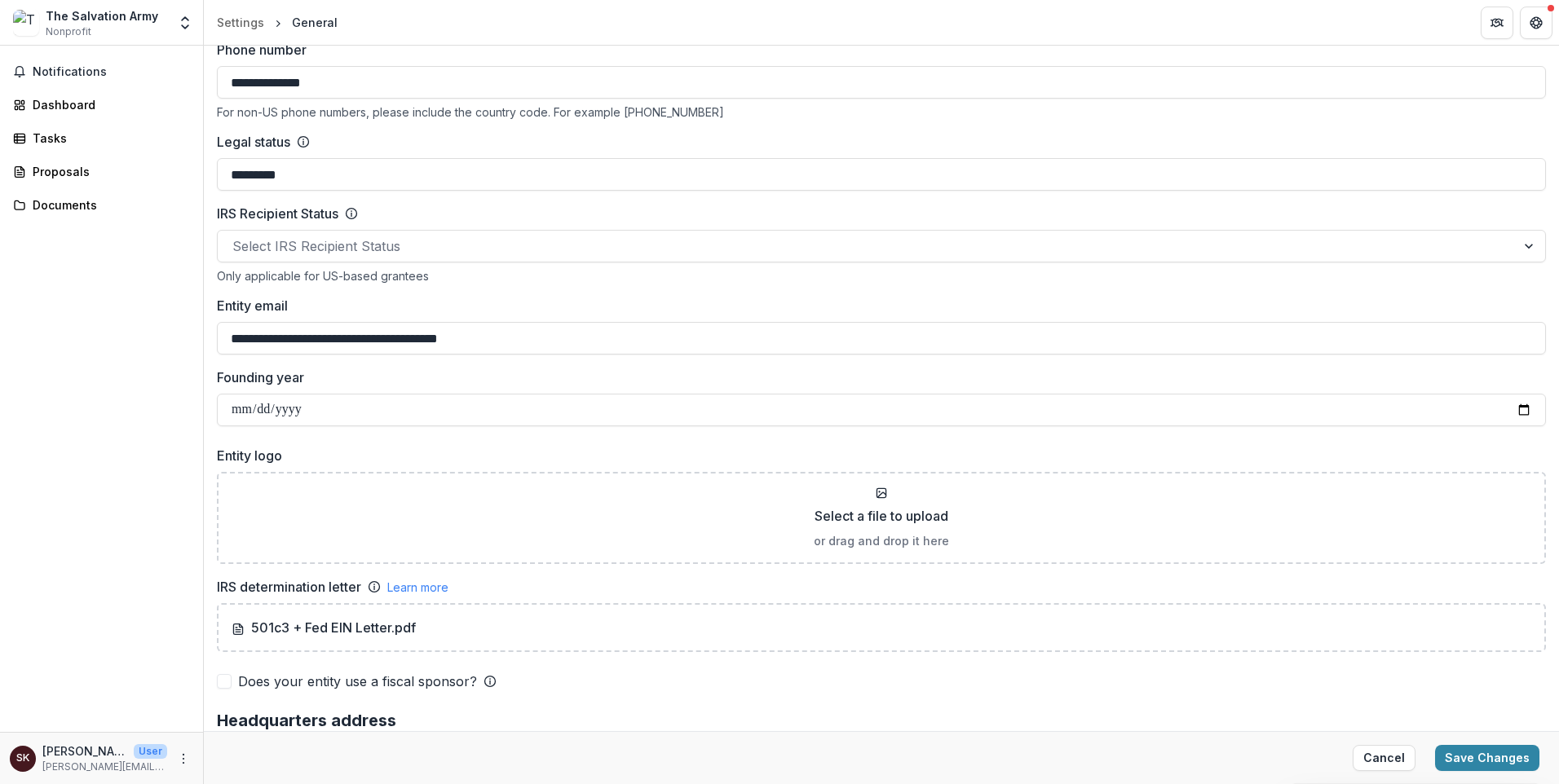
drag, startPoint x: 318, startPoint y: 422, endPoint x: 236, endPoint y: 427, distance: 82.2
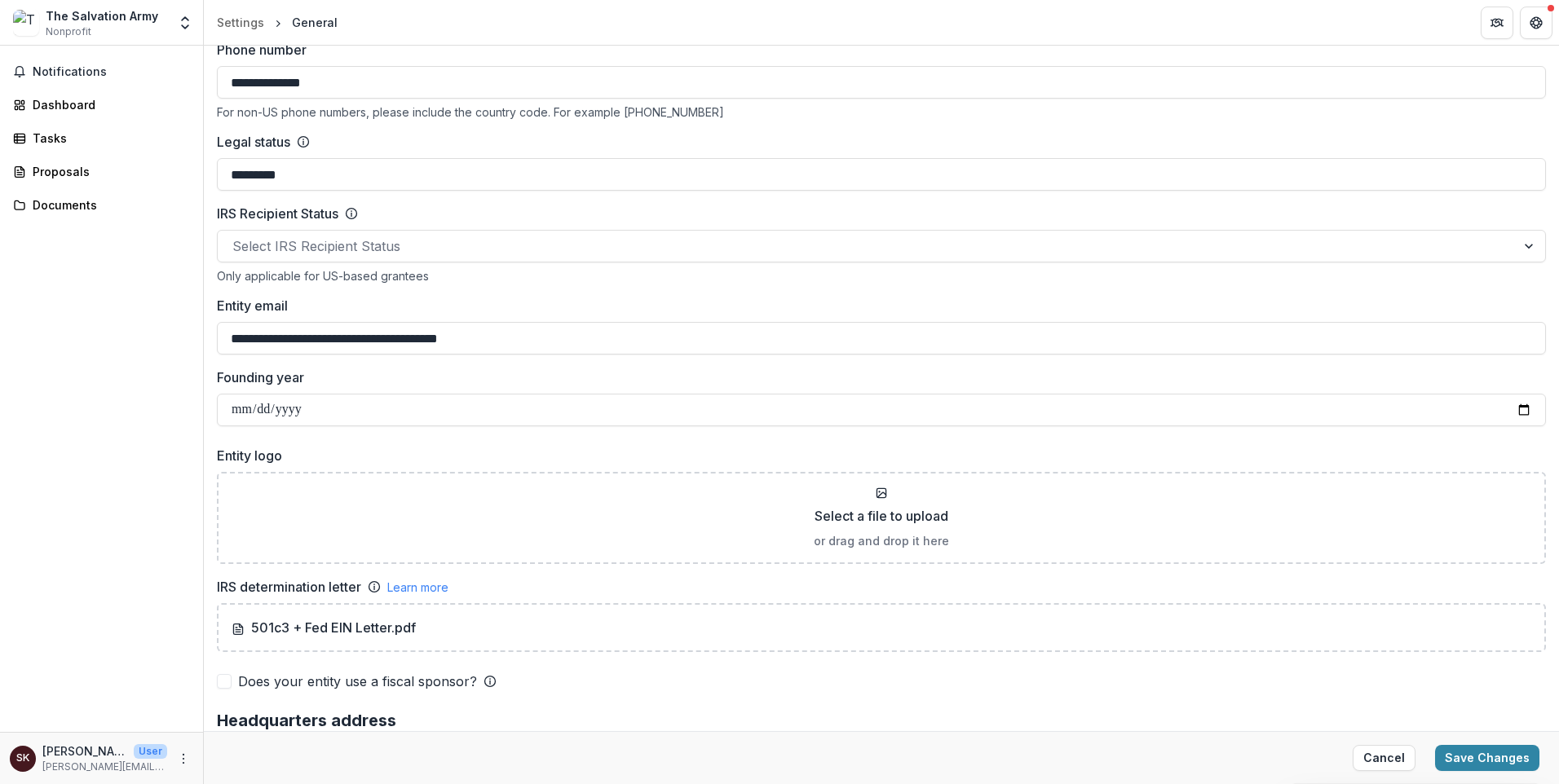
type input "*"
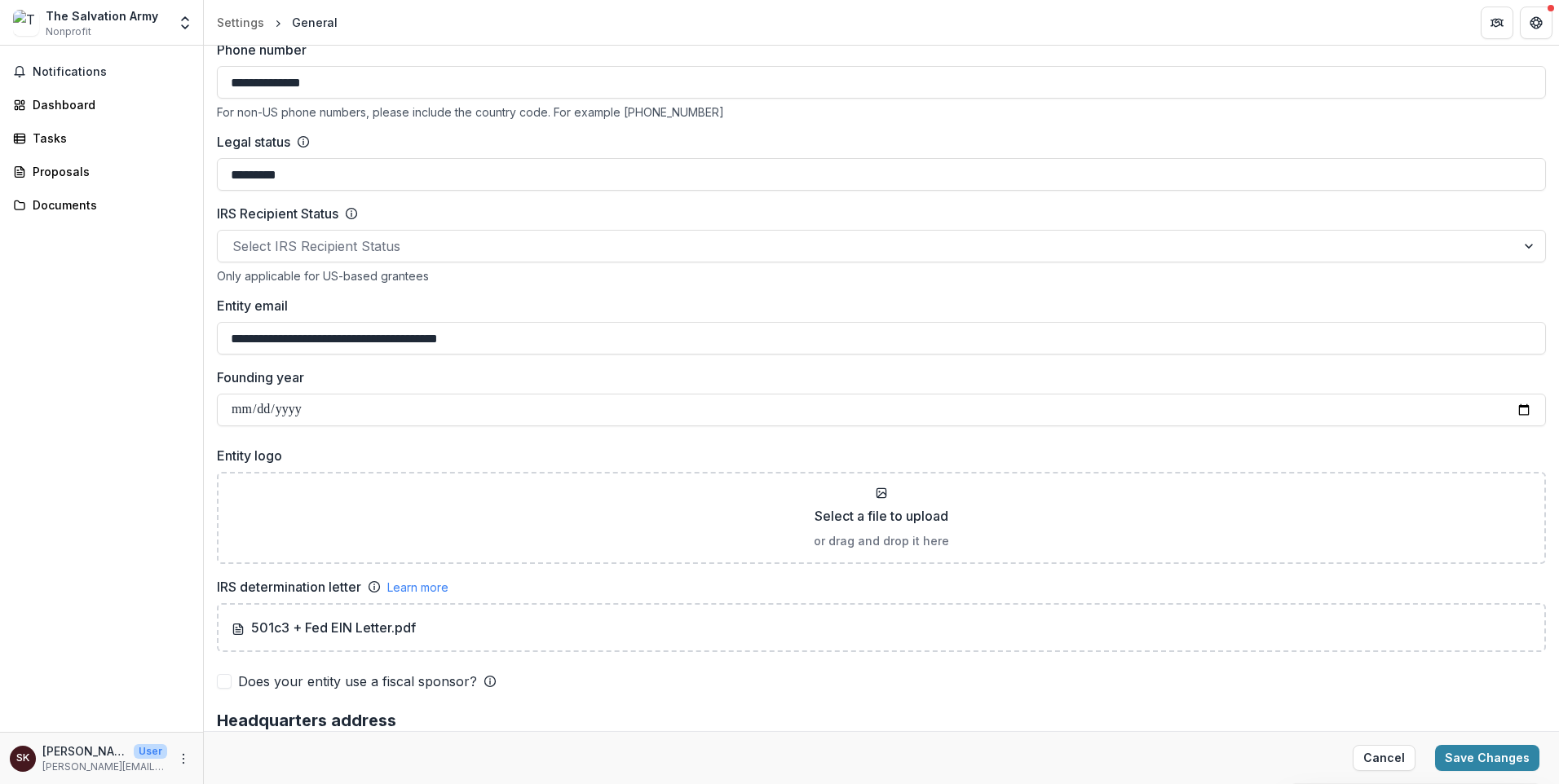
paste input "**********"
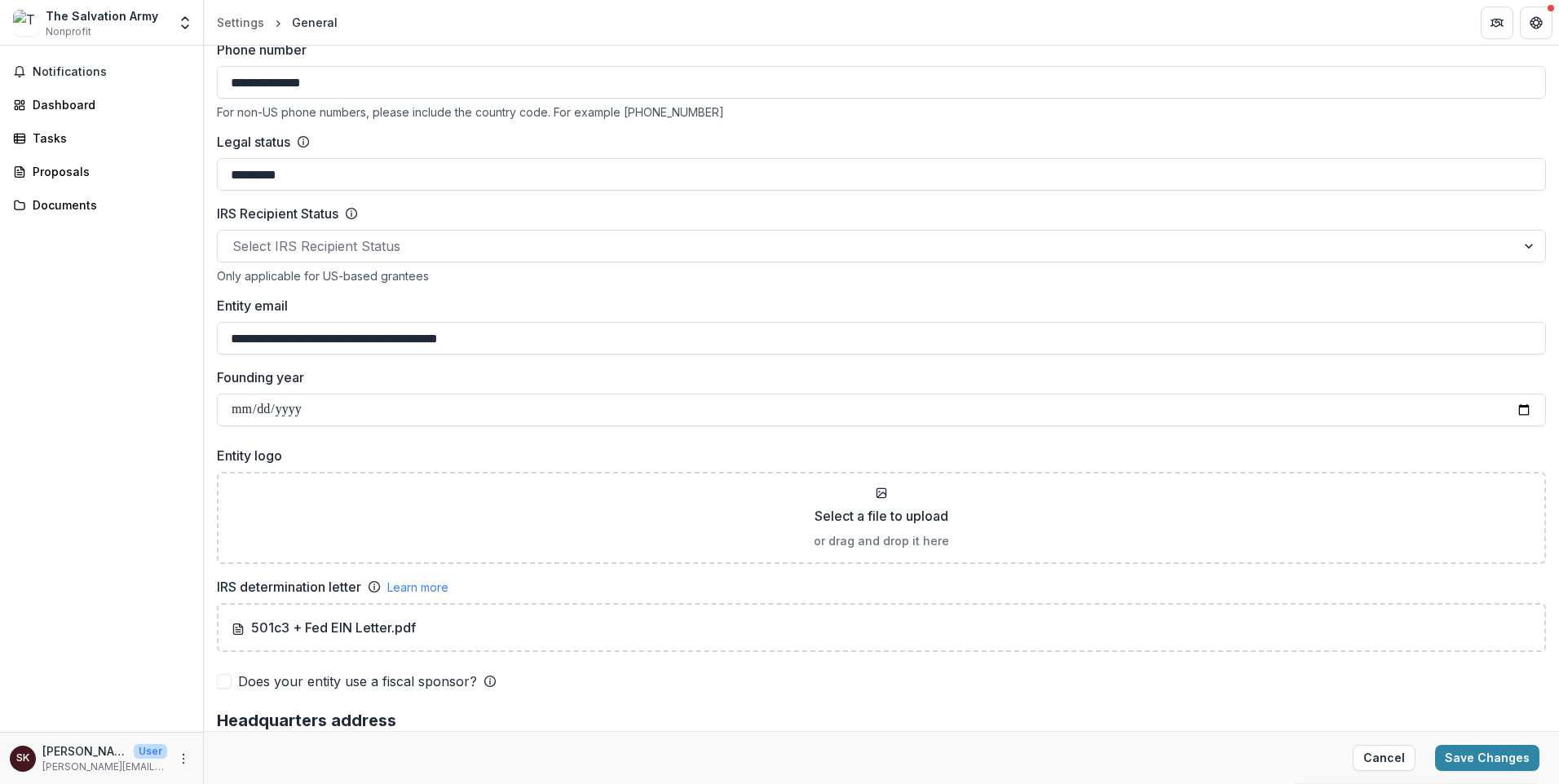
type input "**********"
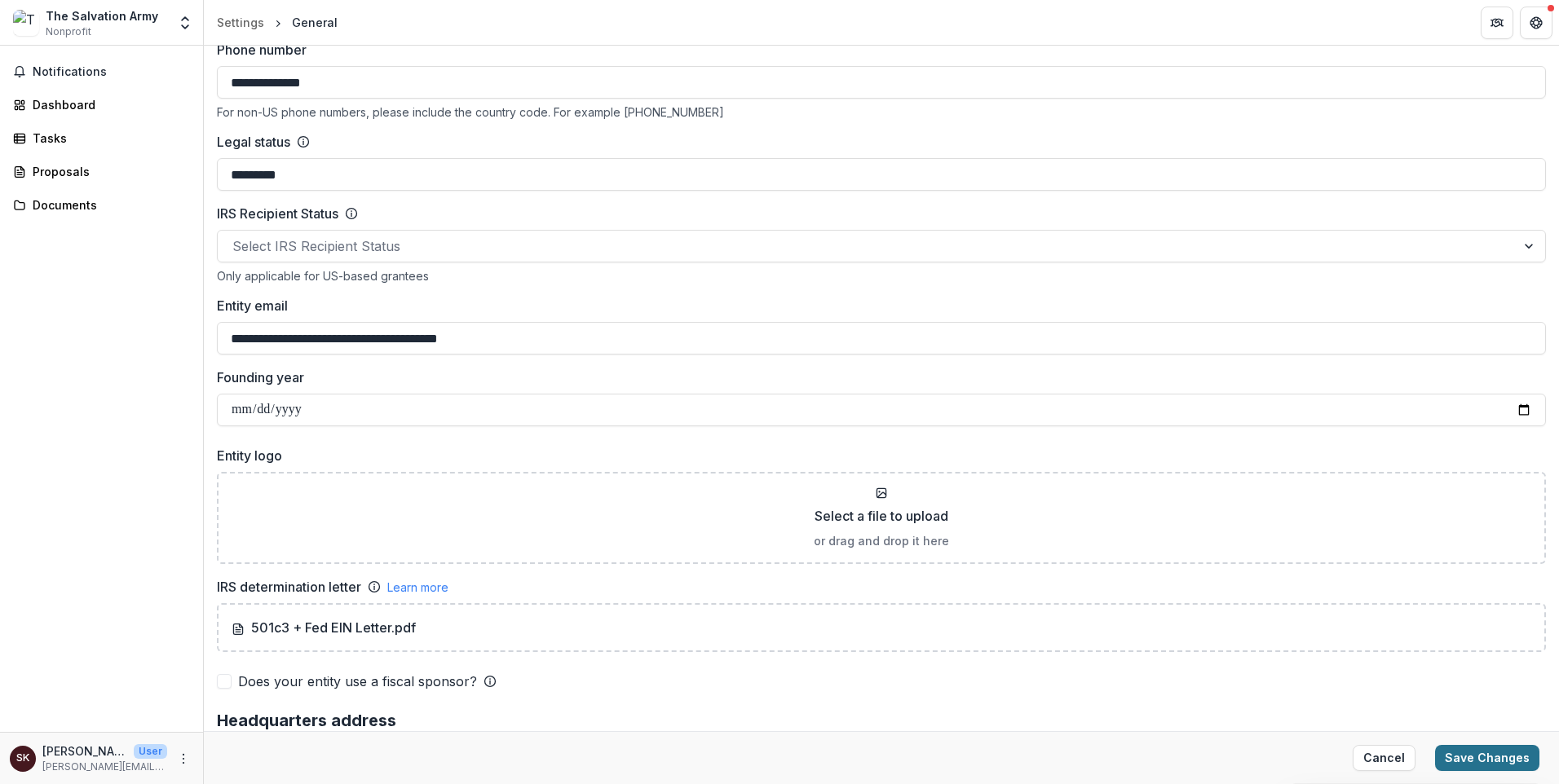
click at [1443, 745] on button "Save Changes" at bounding box center [1487, 757] width 105 height 26
click at [1435, 749] on button "Save Changes" at bounding box center [1487, 757] width 105 height 26
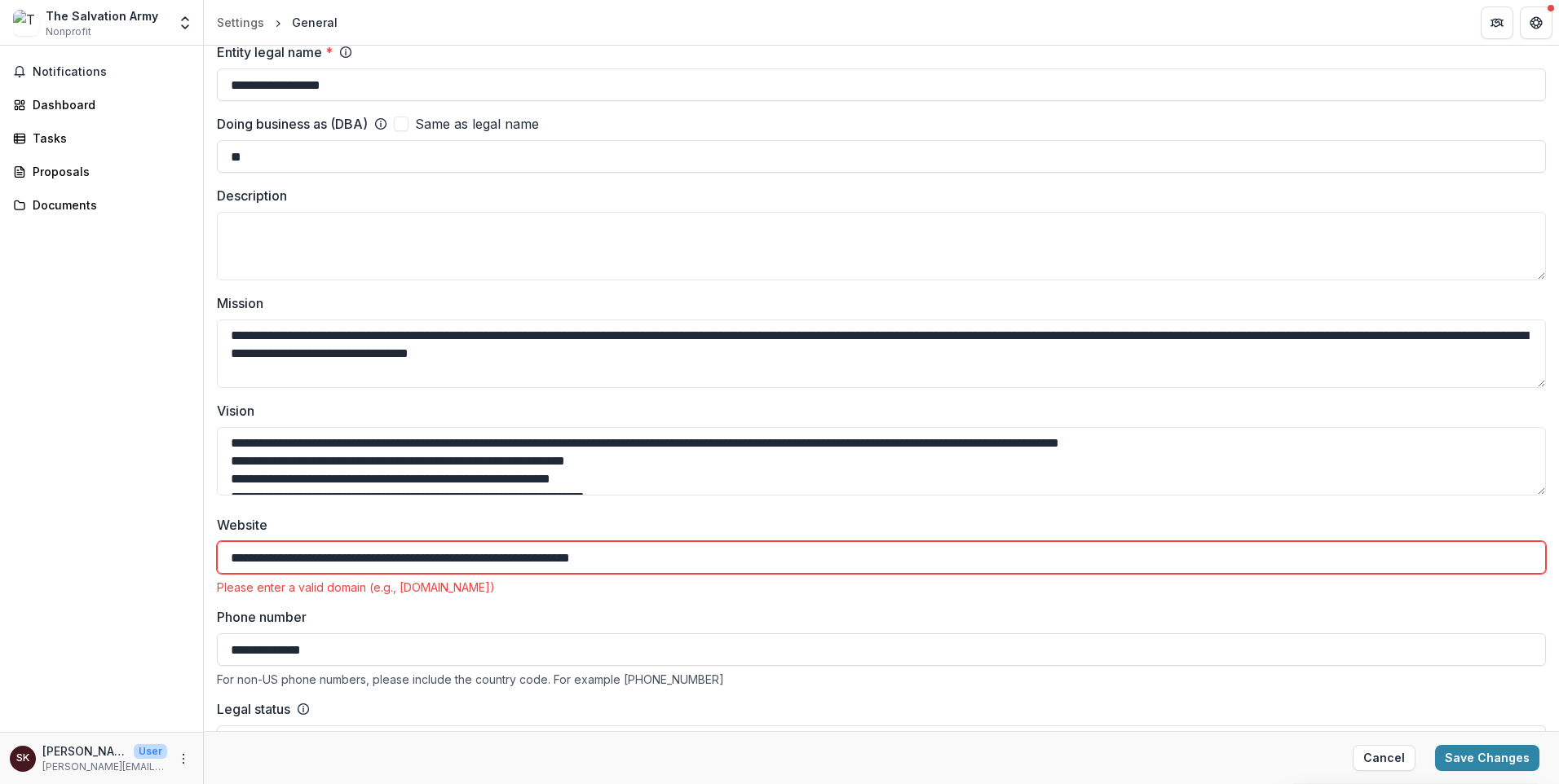
scroll to position [0, 0]
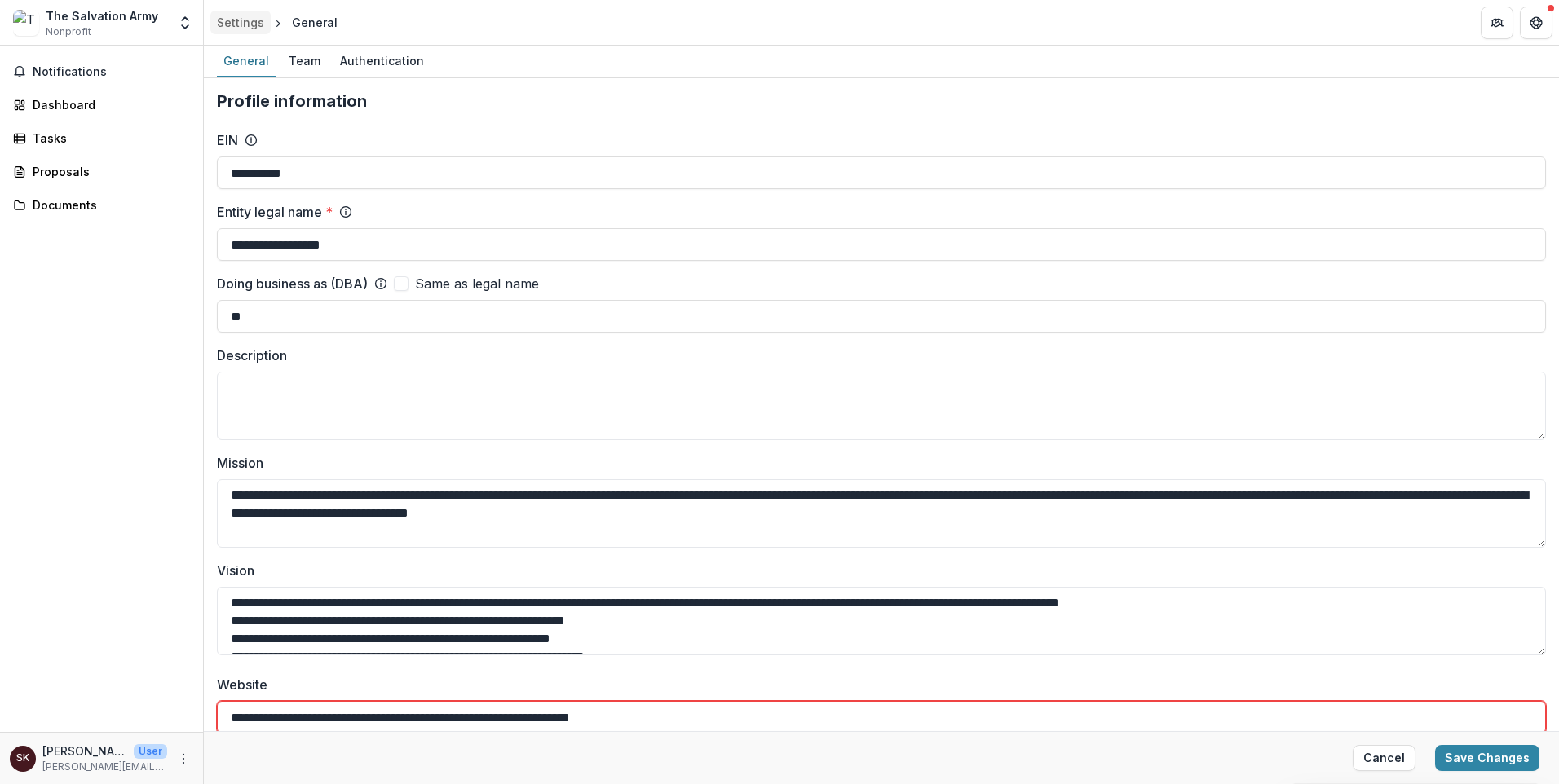
click at [264, 22] on div "Settings" at bounding box center [240, 22] width 47 height 17
click at [338, 18] on div "General" at bounding box center [314, 22] width 46 height 17
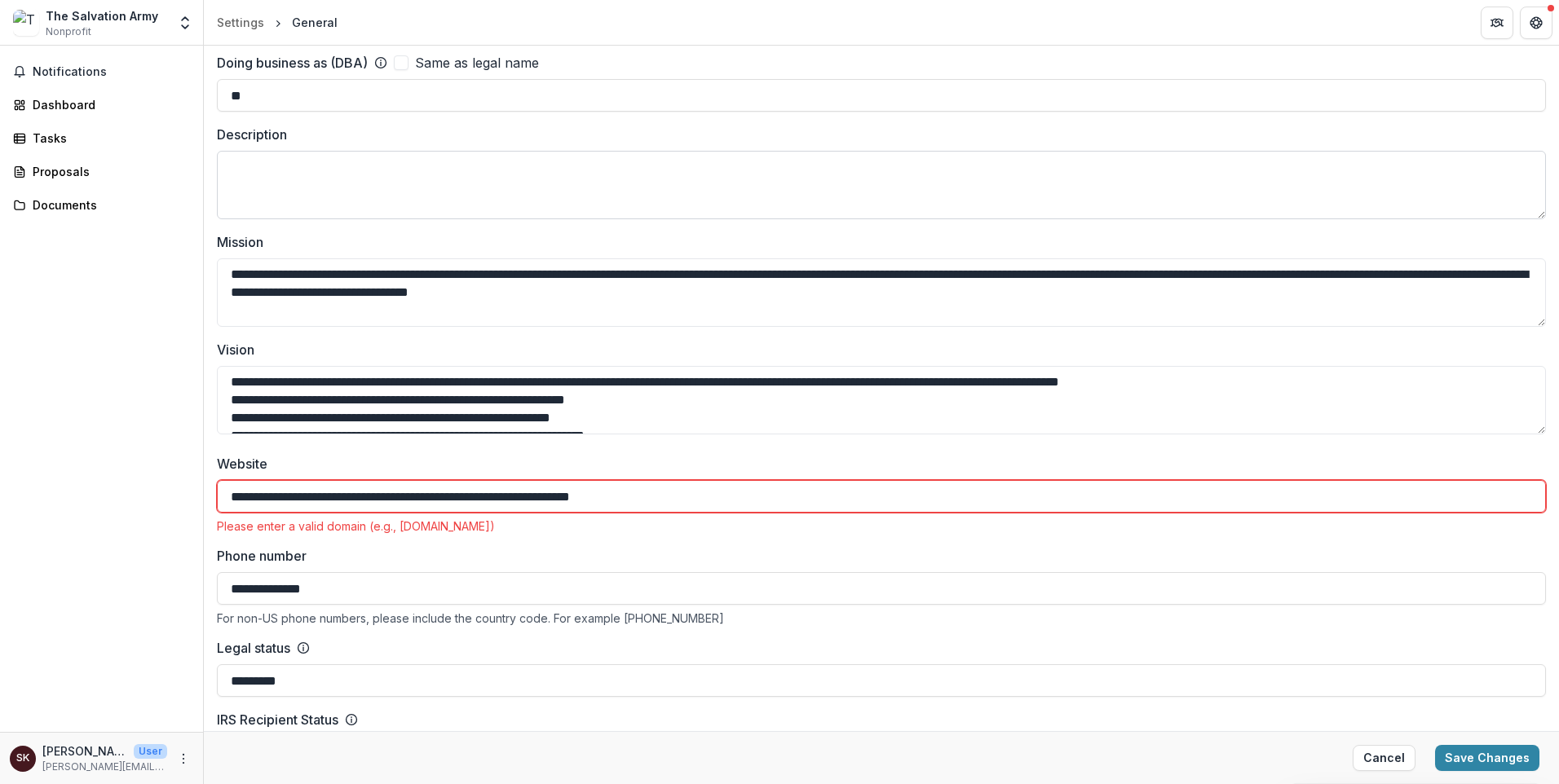
scroll to position [326, 0]
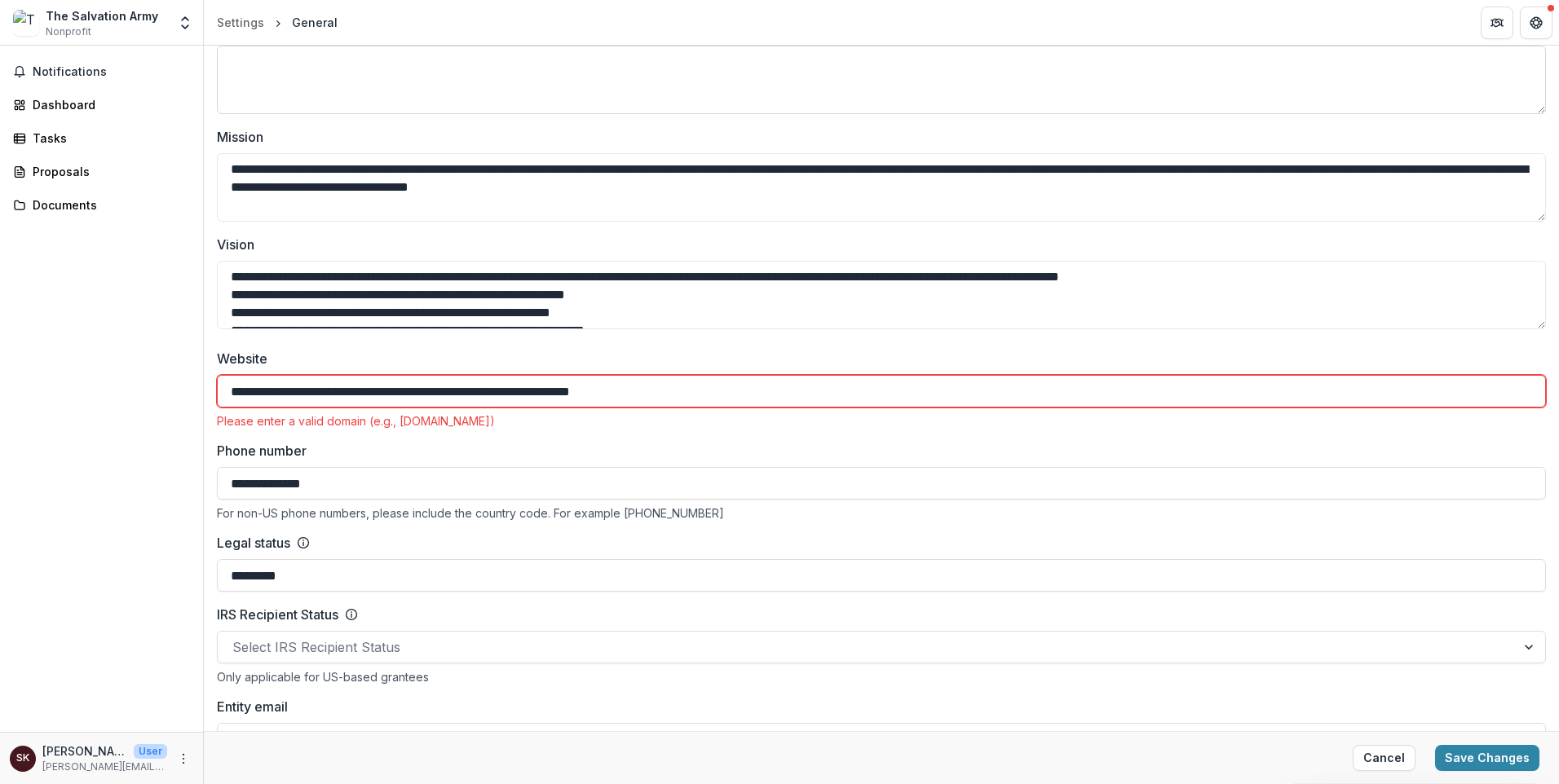
click at [308, 114] on textarea "Description" at bounding box center [881, 80] width 1329 height 68
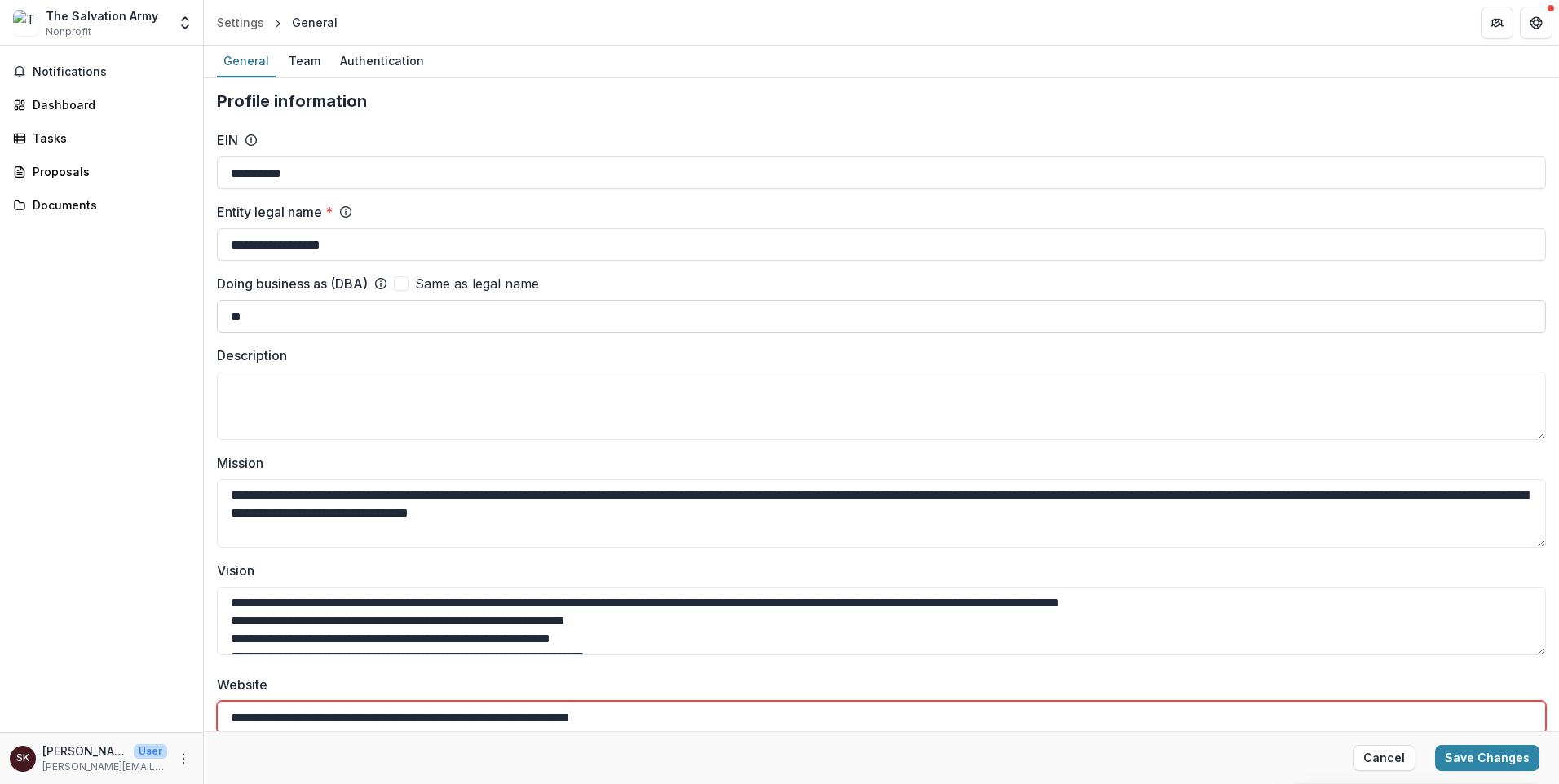
click at [318, 333] on input "**" at bounding box center [881, 316] width 1329 height 32
click at [327, 72] on div "Team" at bounding box center [304, 61] width 45 height 23
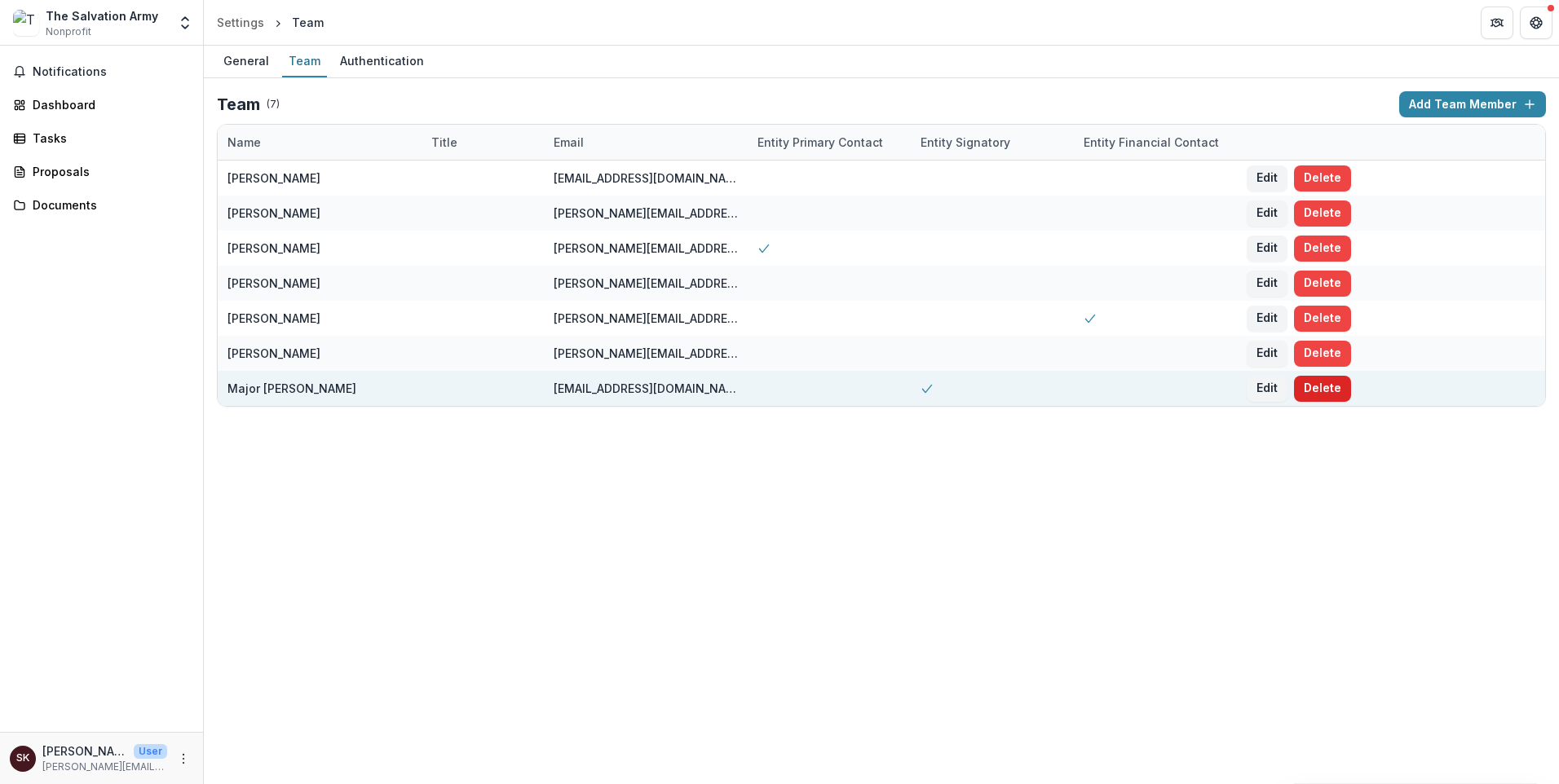
click at [1351, 402] on button "Delete" at bounding box center [1322, 388] width 57 height 26
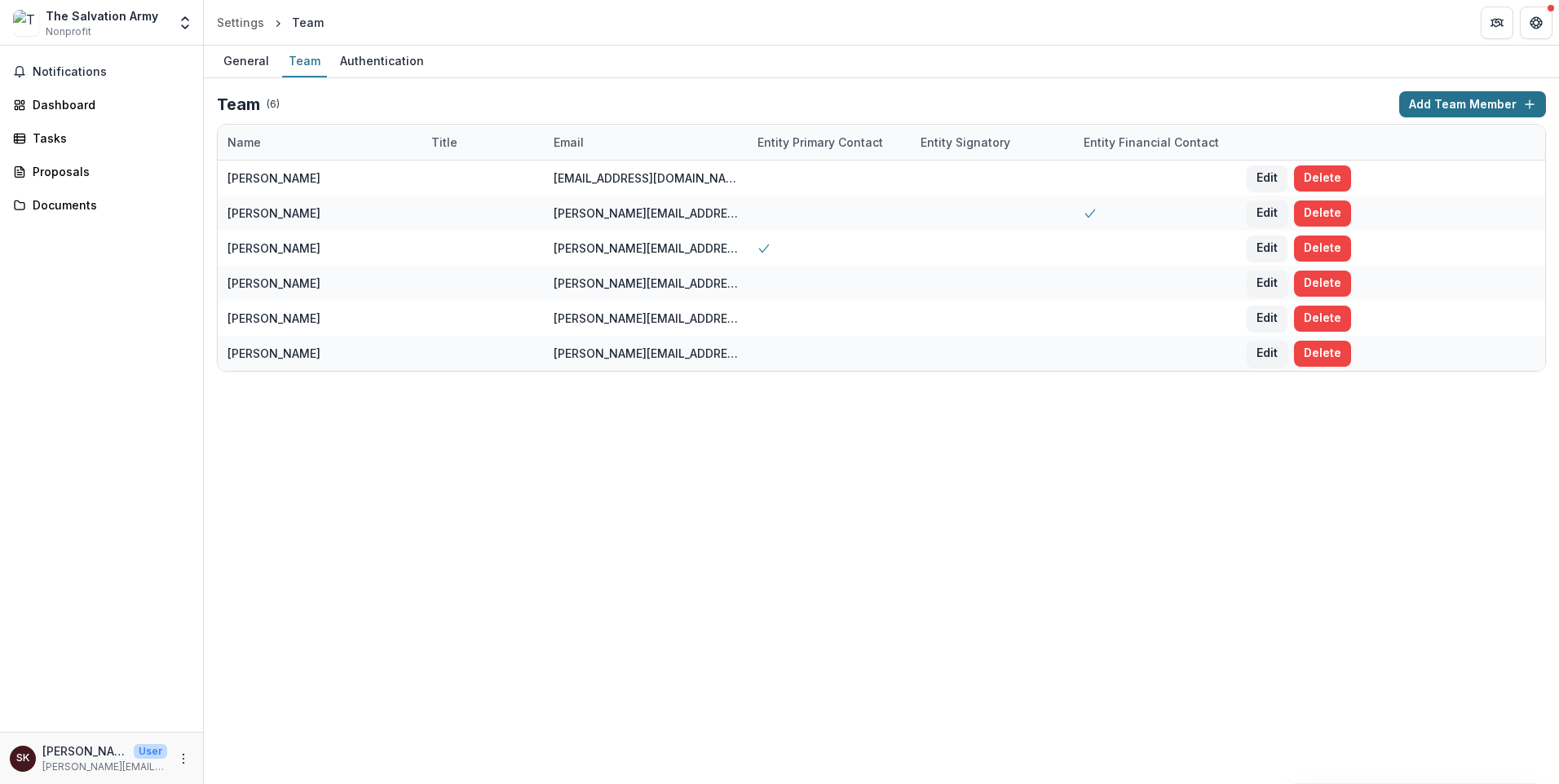
click at [1400, 117] on button "Add Team Member" at bounding box center [1473, 104] width 147 height 26
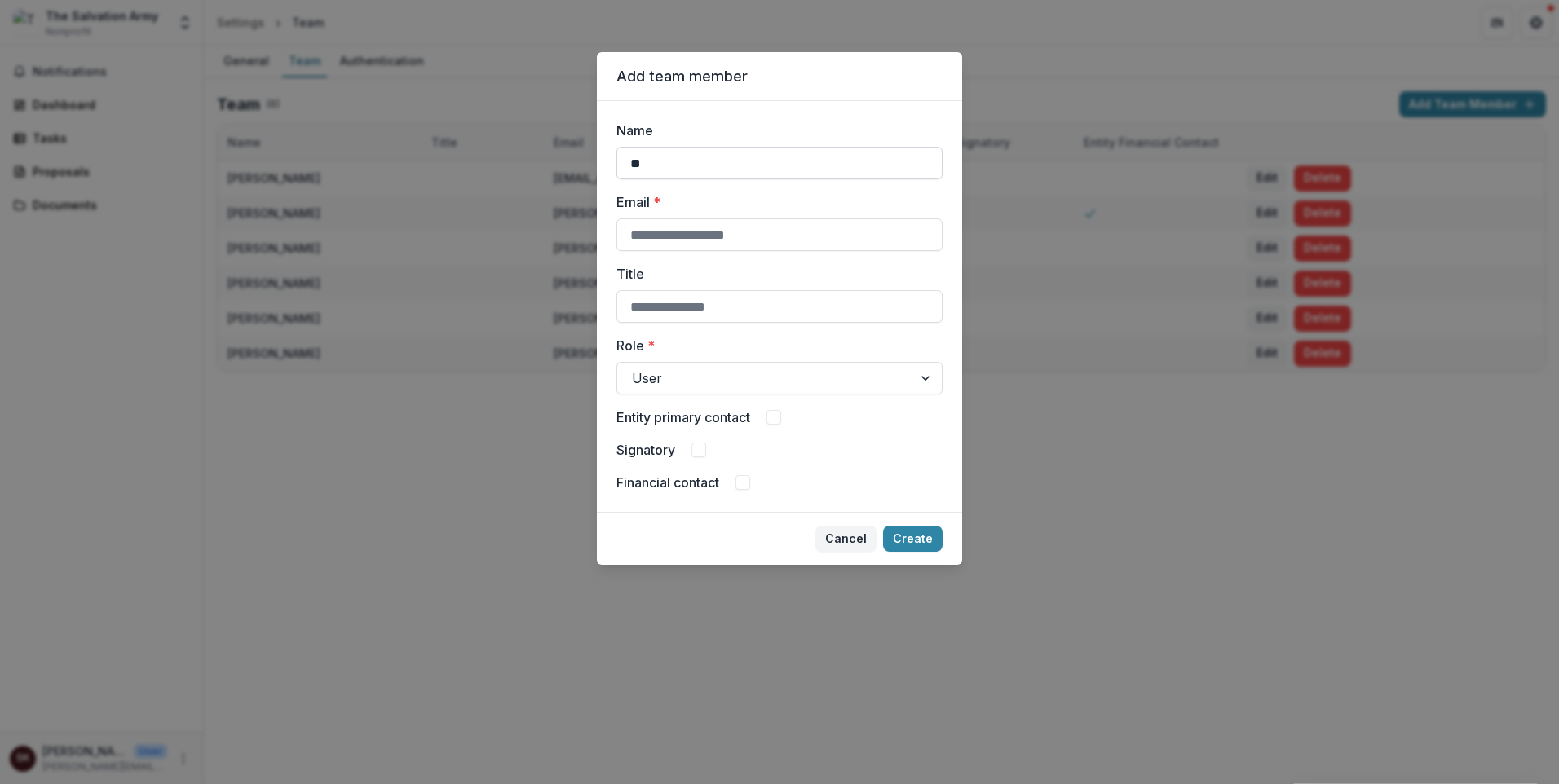
type input "*"
type input "**********"
click at [616, 251] on input "Email *" at bounding box center [779, 234] width 326 height 32
type input "**********"
click at [616, 323] on input "Title" at bounding box center [779, 306] width 326 height 32
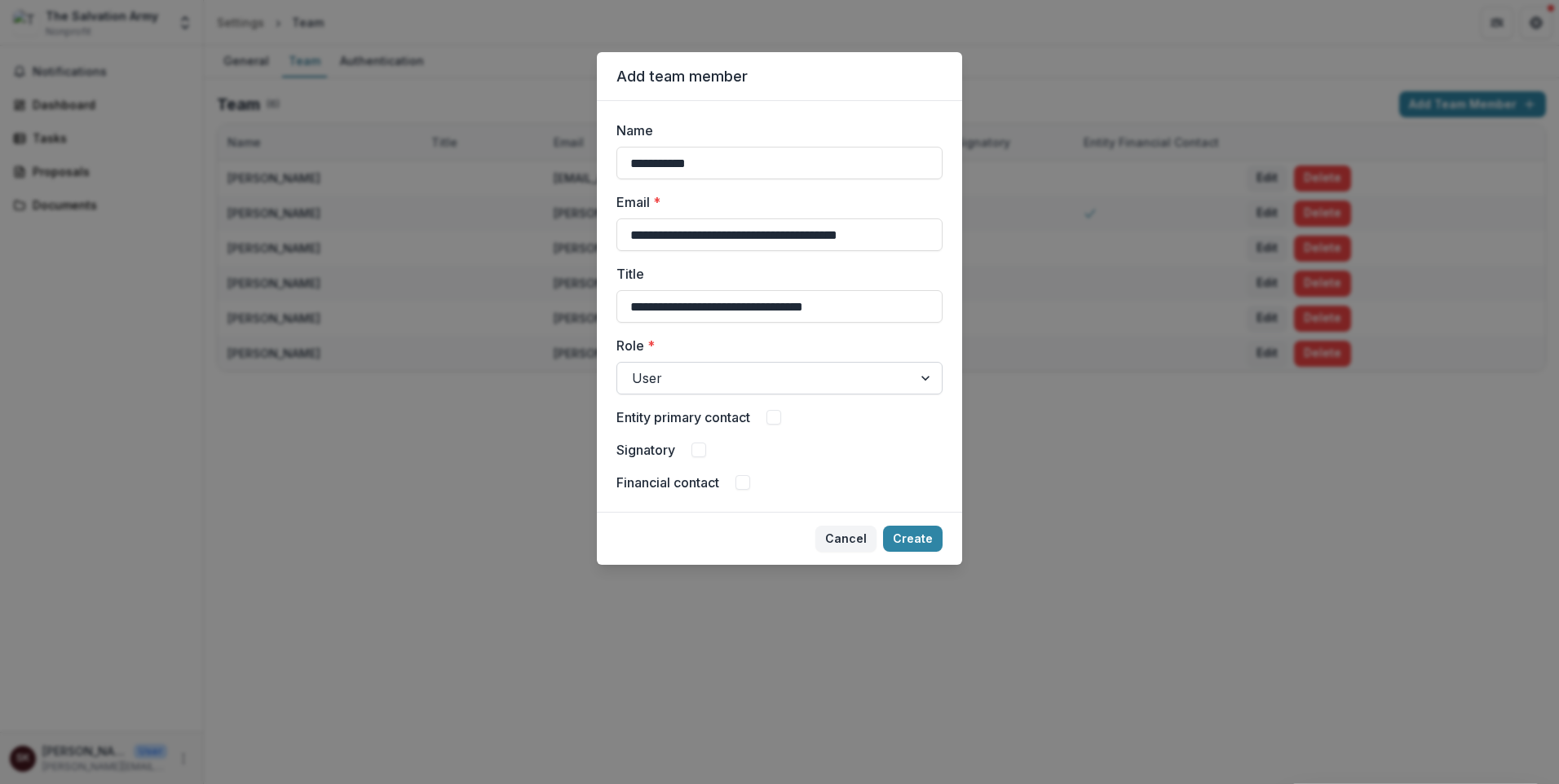
type input "**********"
click at [942, 394] on div at bounding box center [926, 377] width 29 height 31
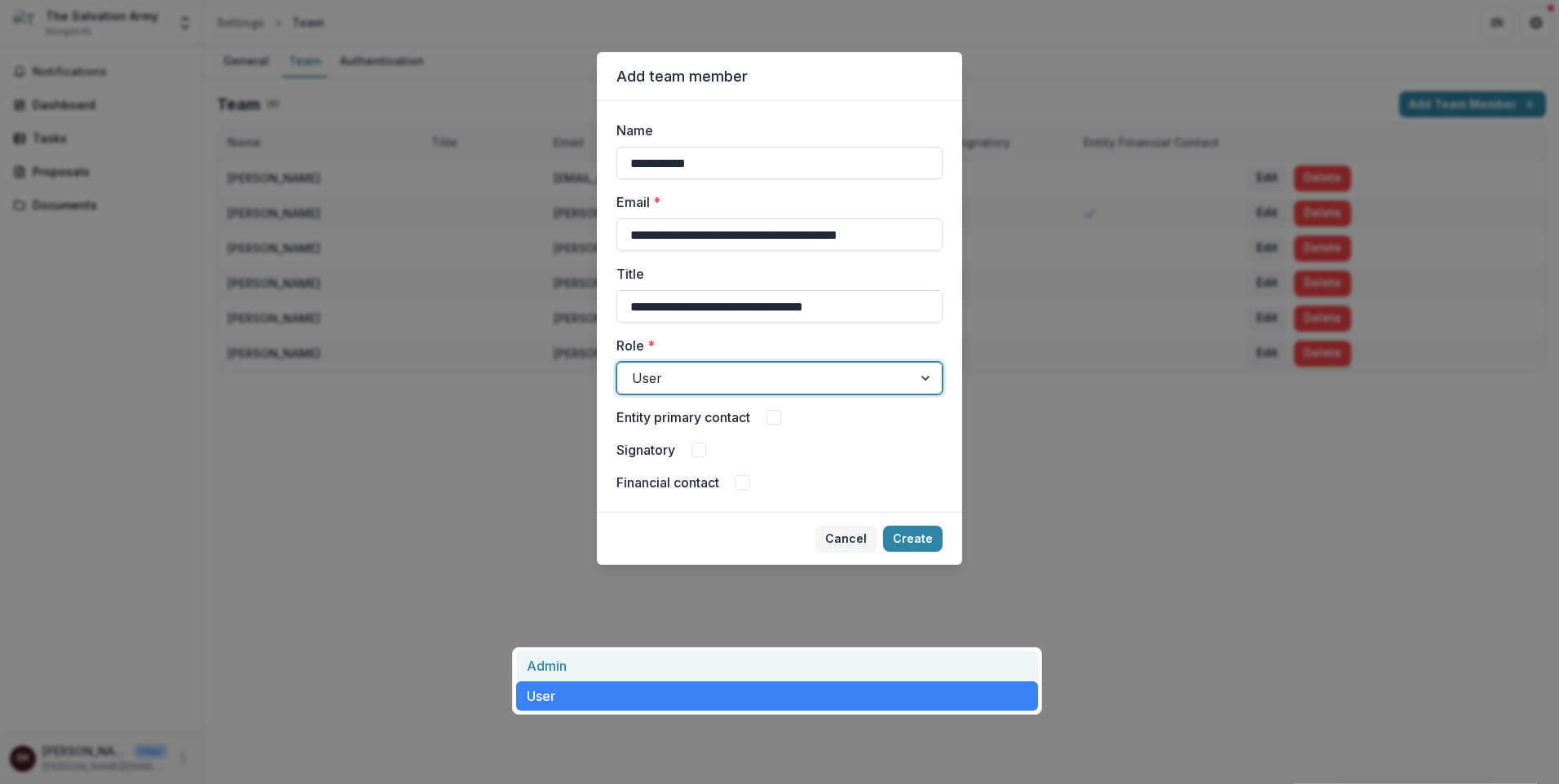
click at [600, 673] on div "Admin" at bounding box center [777, 666] width 522 height 30
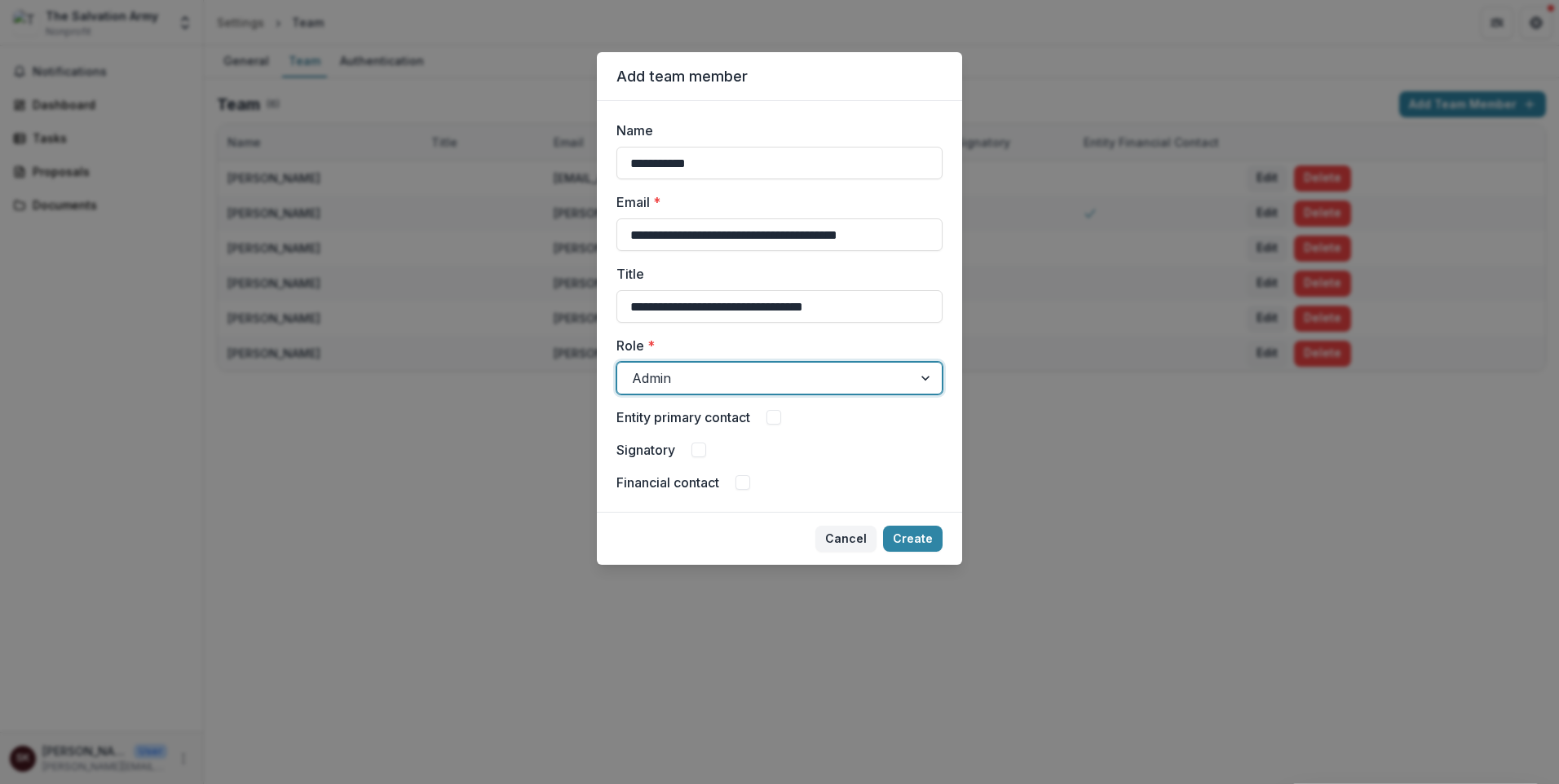
scroll to position [163, 0]
click at [616, 427] on label "Entity primary contact" at bounding box center [683, 417] width 134 height 20
click at [616, 460] on label "Signatory" at bounding box center [645, 451] width 59 height 20
click at [942, 394] on div at bounding box center [926, 377] width 29 height 31
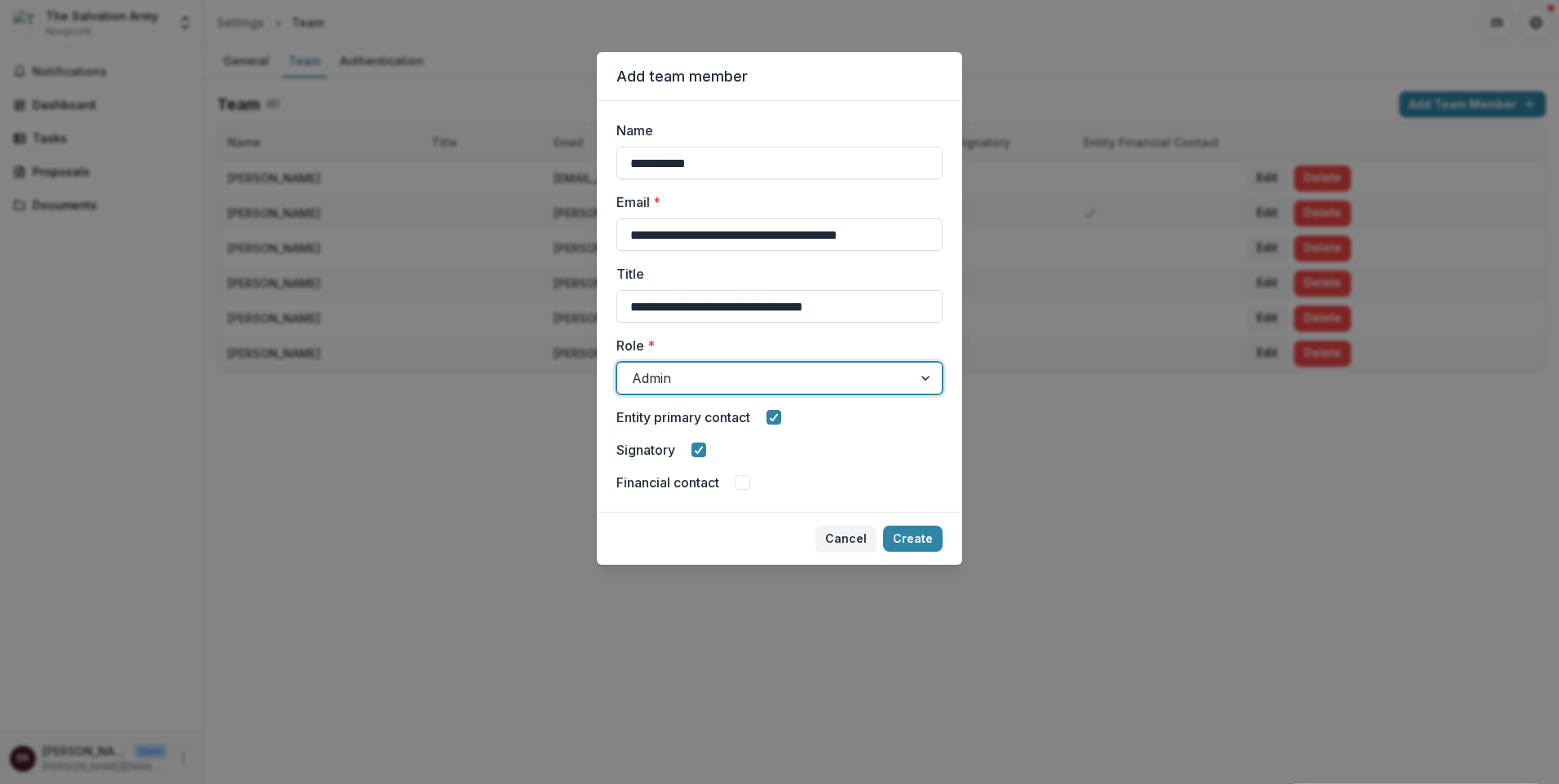
click at [942, 394] on div at bounding box center [926, 377] width 29 height 31
click at [693, 454] on icon at bounding box center [698, 450] width 10 height 8
click at [943, 552] on button "Create" at bounding box center [913, 538] width 60 height 26
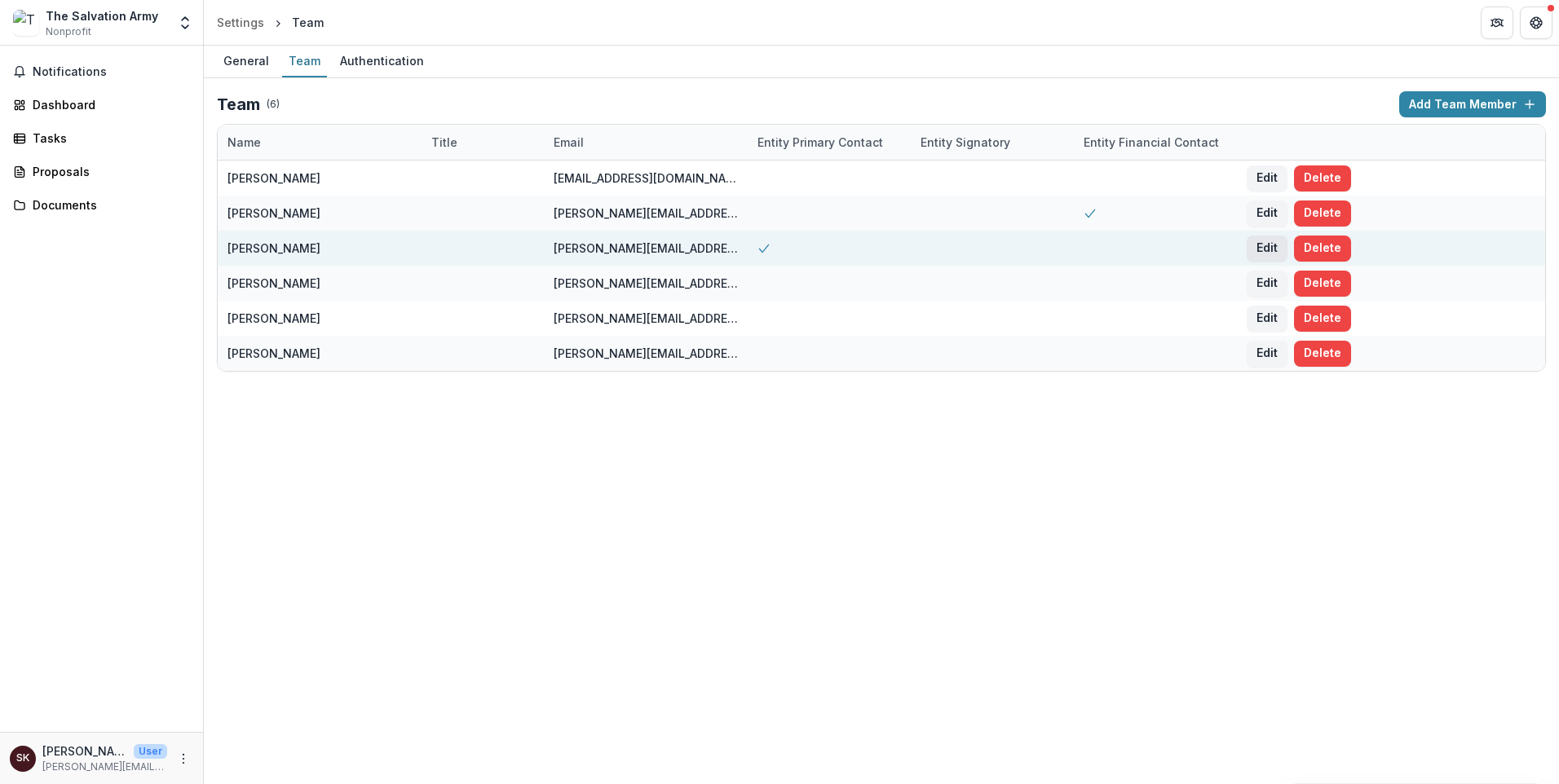
click at [1287, 262] on button "Edit" at bounding box center [1266, 248] width 41 height 26
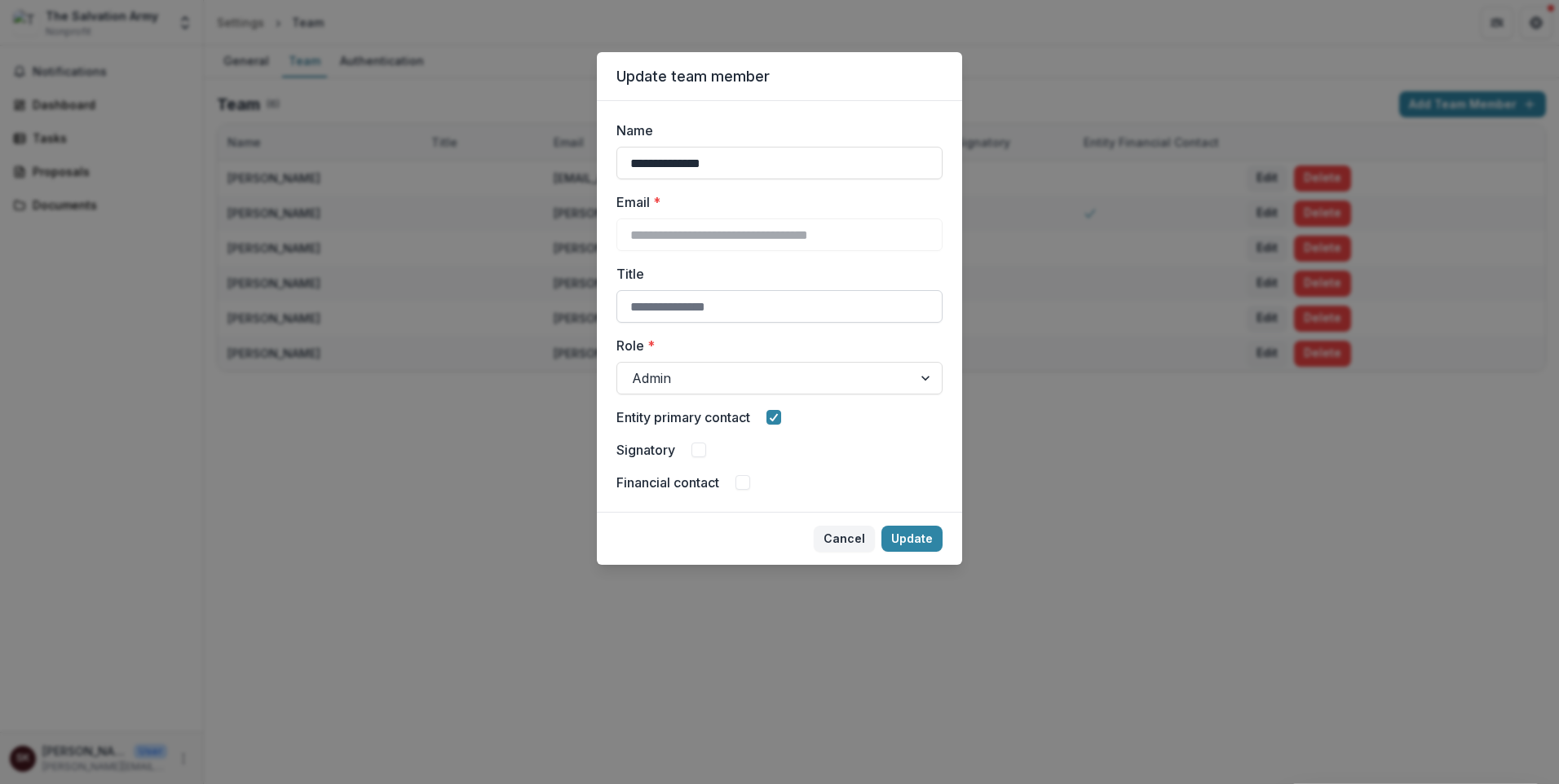
click at [634, 323] on input "Title" at bounding box center [779, 306] width 326 height 32
click at [943, 323] on input "Title" at bounding box center [779, 306] width 326 height 32
click at [898, 390] on div at bounding box center [765, 377] width 266 height 22
click at [942, 394] on div at bounding box center [926, 377] width 29 height 31
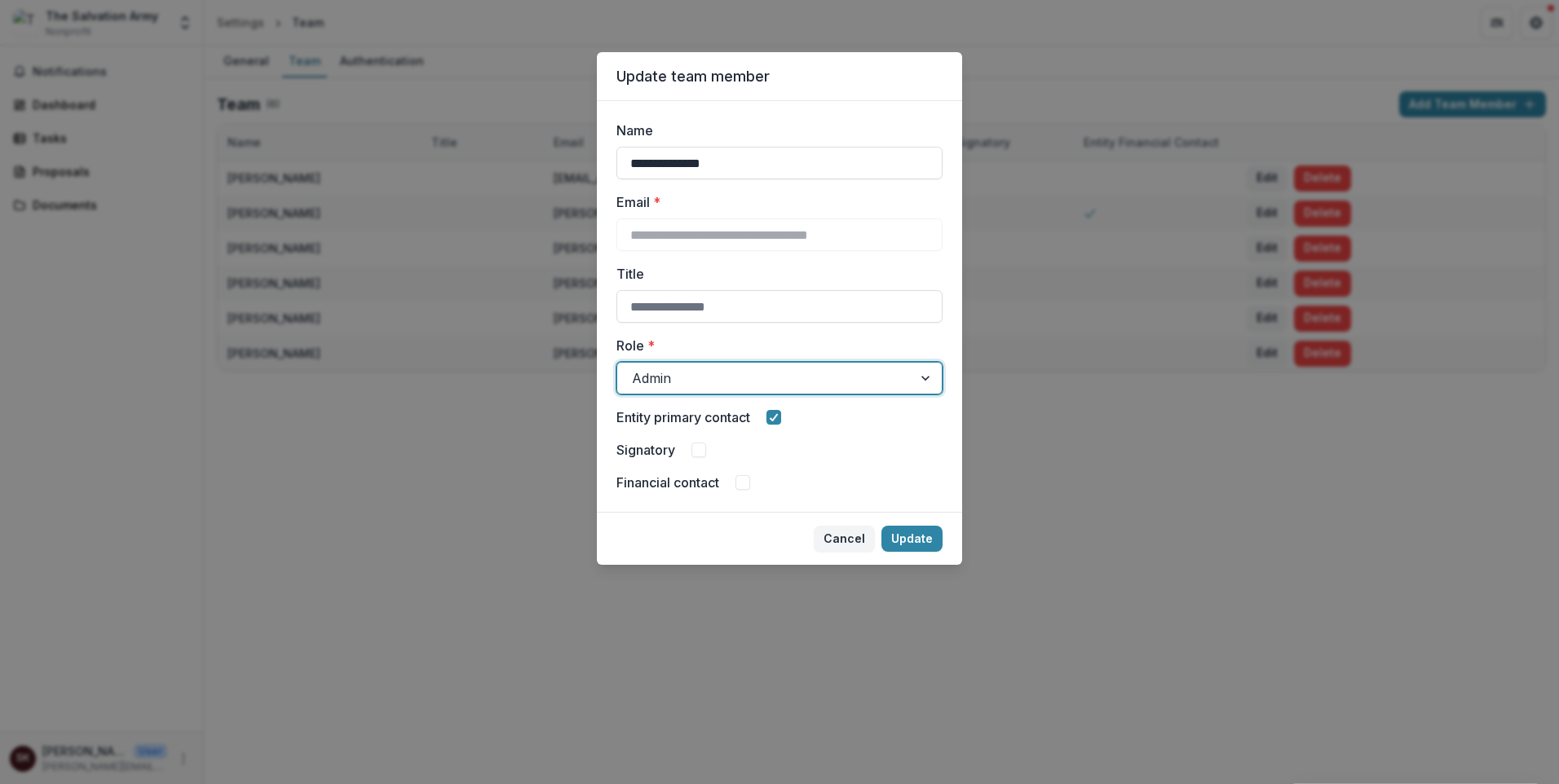
click at [942, 394] on div at bounding box center [926, 377] width 29 height 31
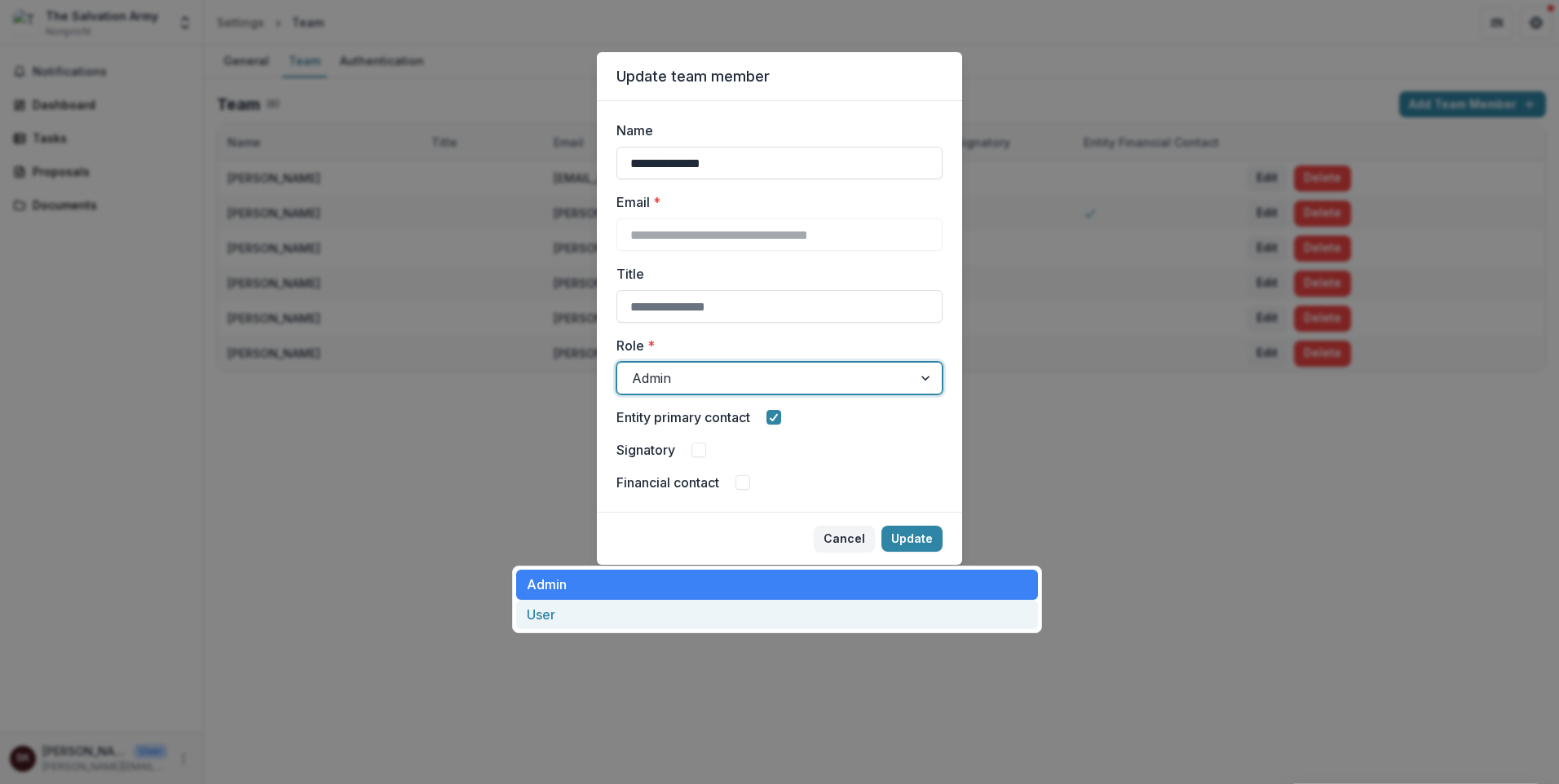
click at [568, 630] on div "User" at bounding box center [777, 615] width 522 height 30
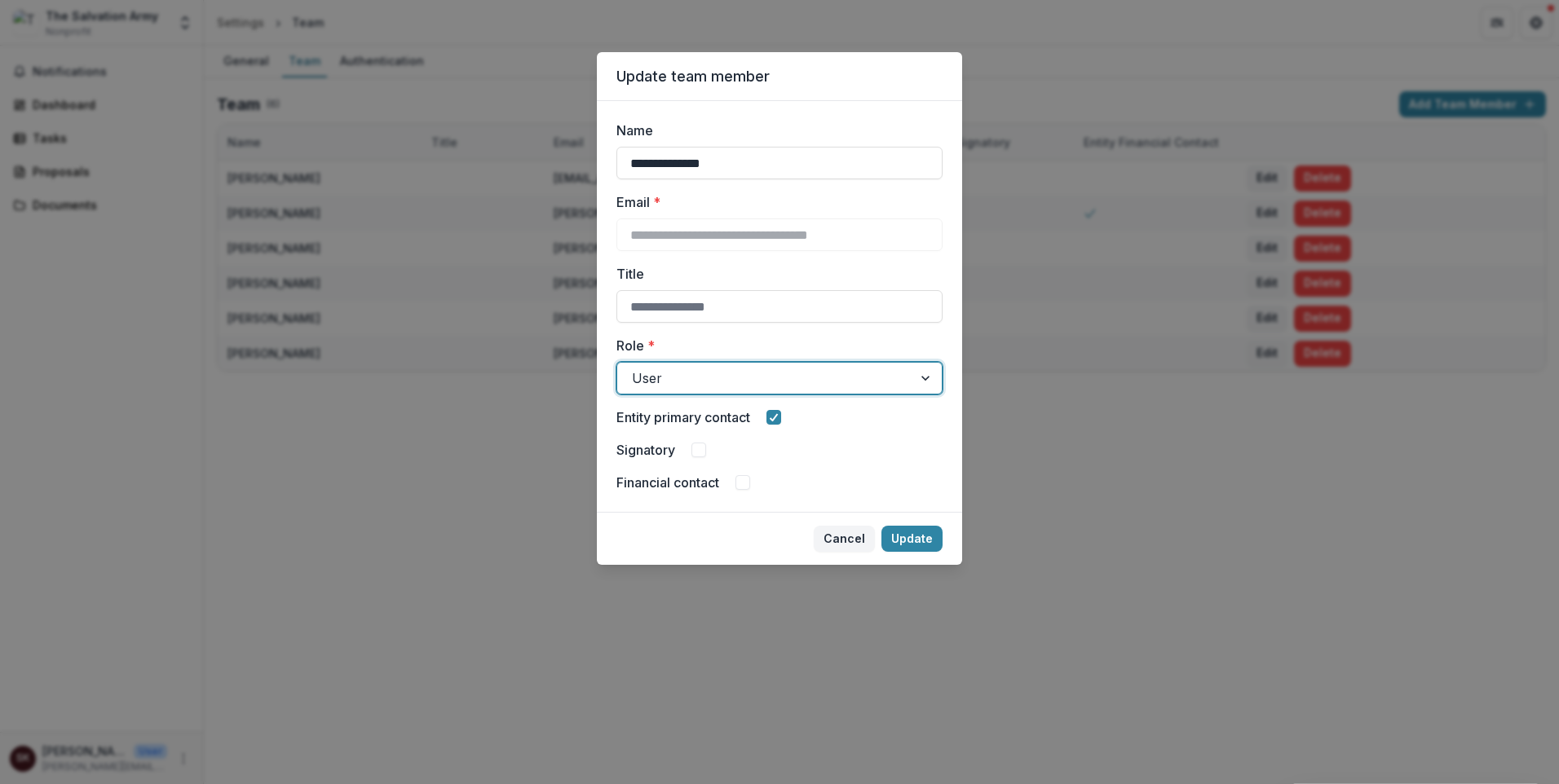
scroll to position [218, 0]
click at [943, 552] on button "Update" at bounding box center [912, 538] width 62 height 26
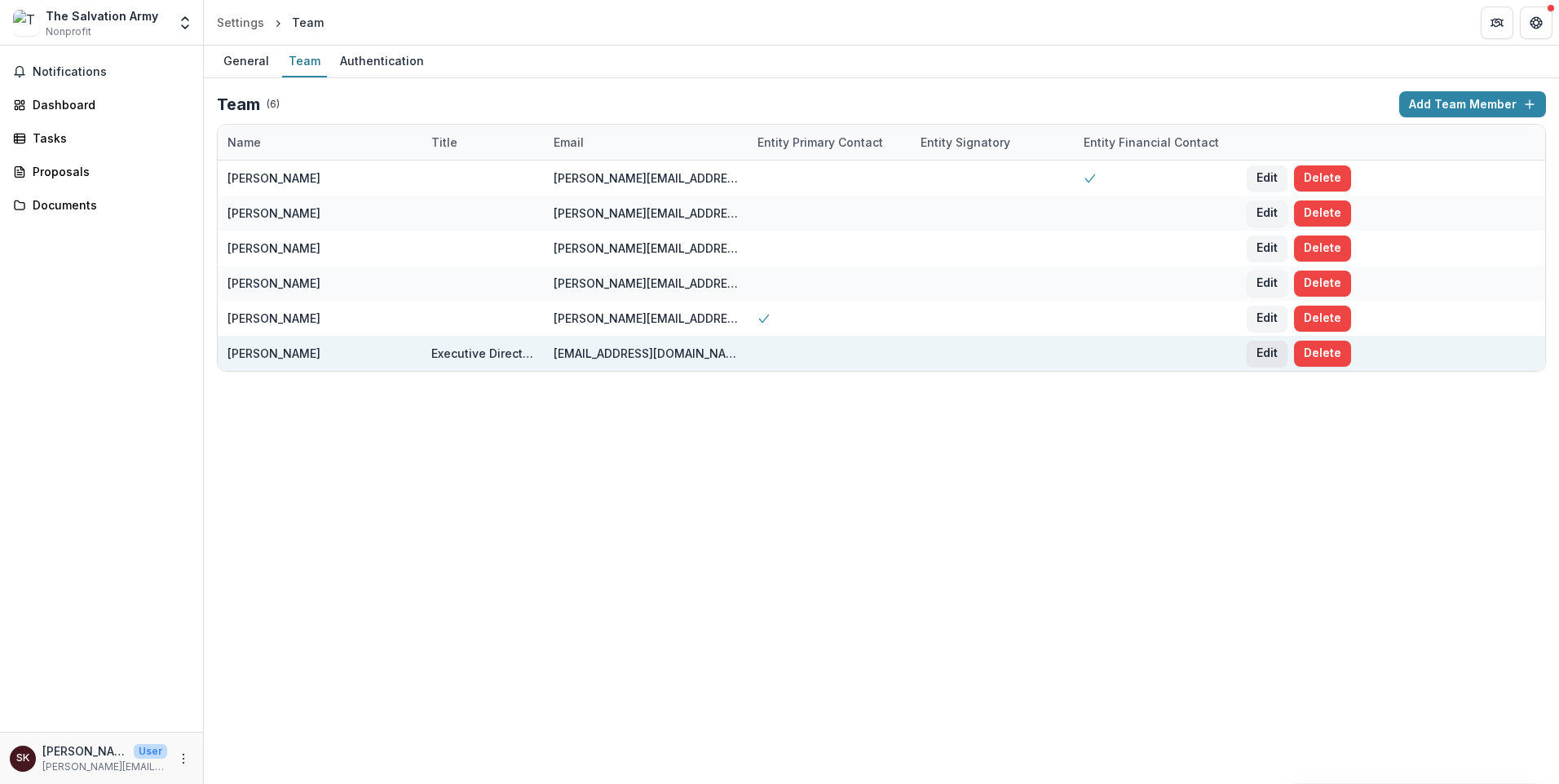
click at [1287, 367] on button "Edit" at bounding box center [1266, 353] width 41 height 26
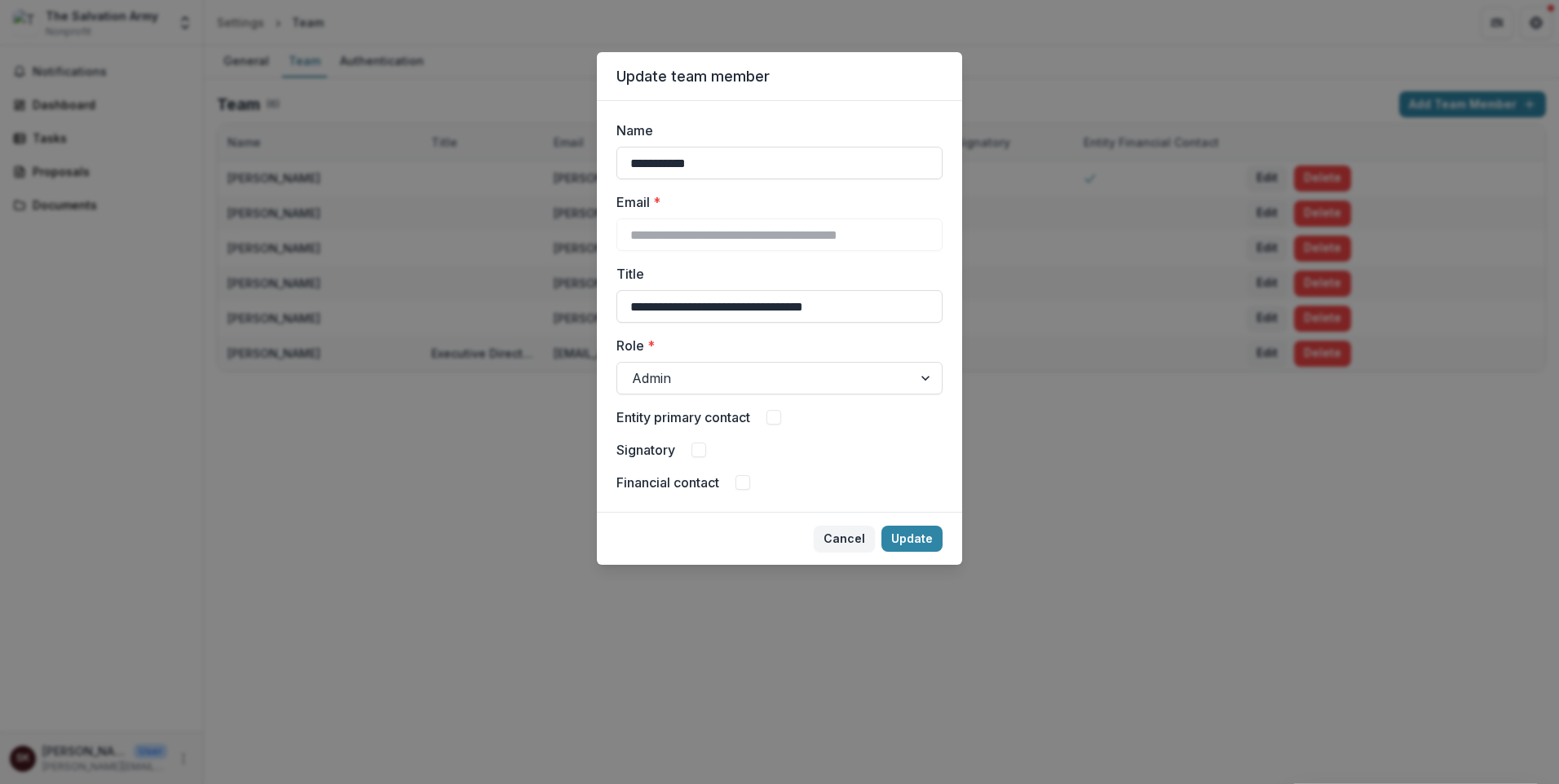
click at [616, 460] on label "Signatory" at bounding box center [645, 451] width 59 height 20
click at [943, 552] on button "Update" at bounding box center [912, 538] width 62 height 26
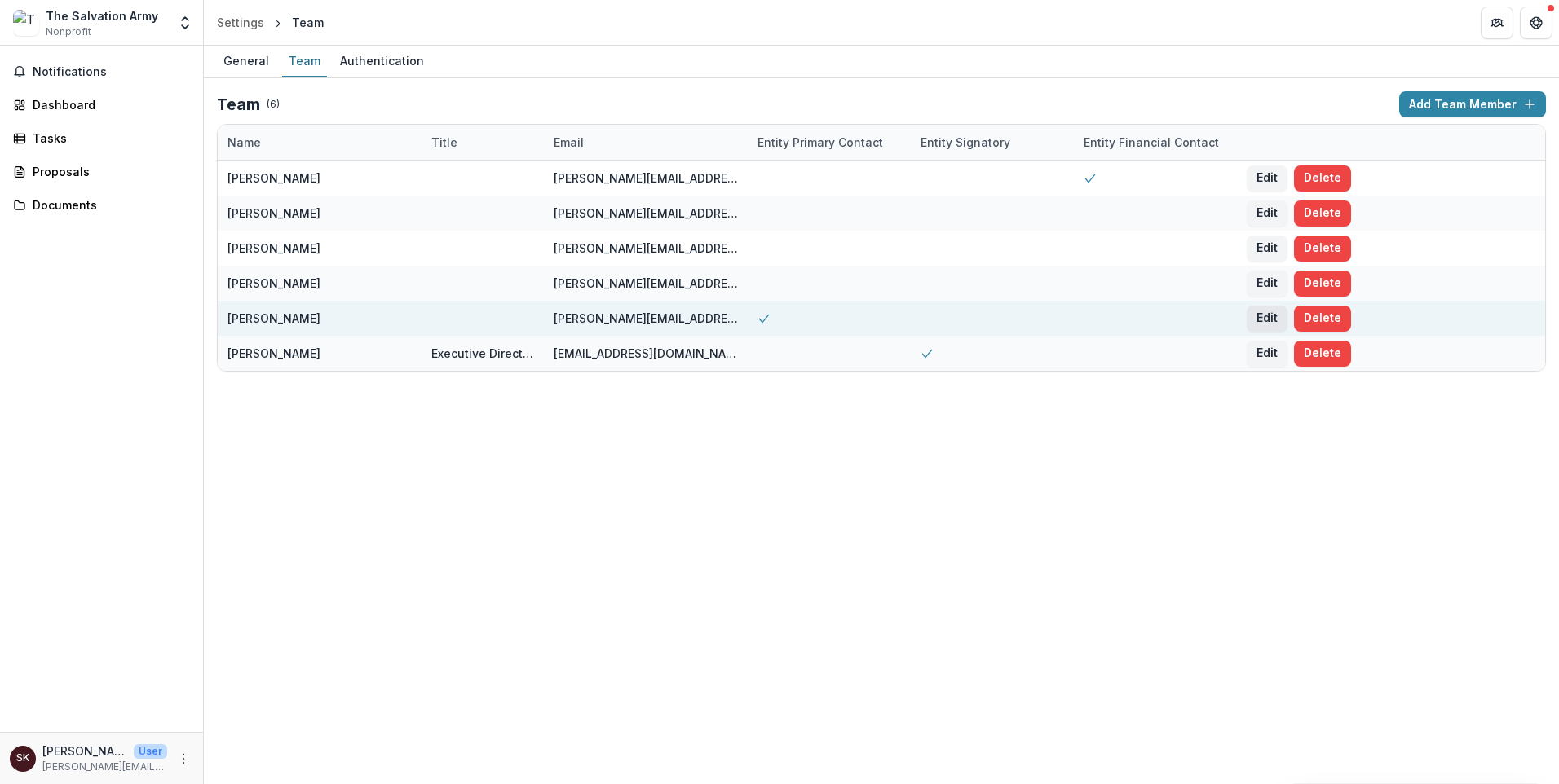
click at [1287, 332] on button "Edit" at bounding box center [1266, 318] width 41 height 26
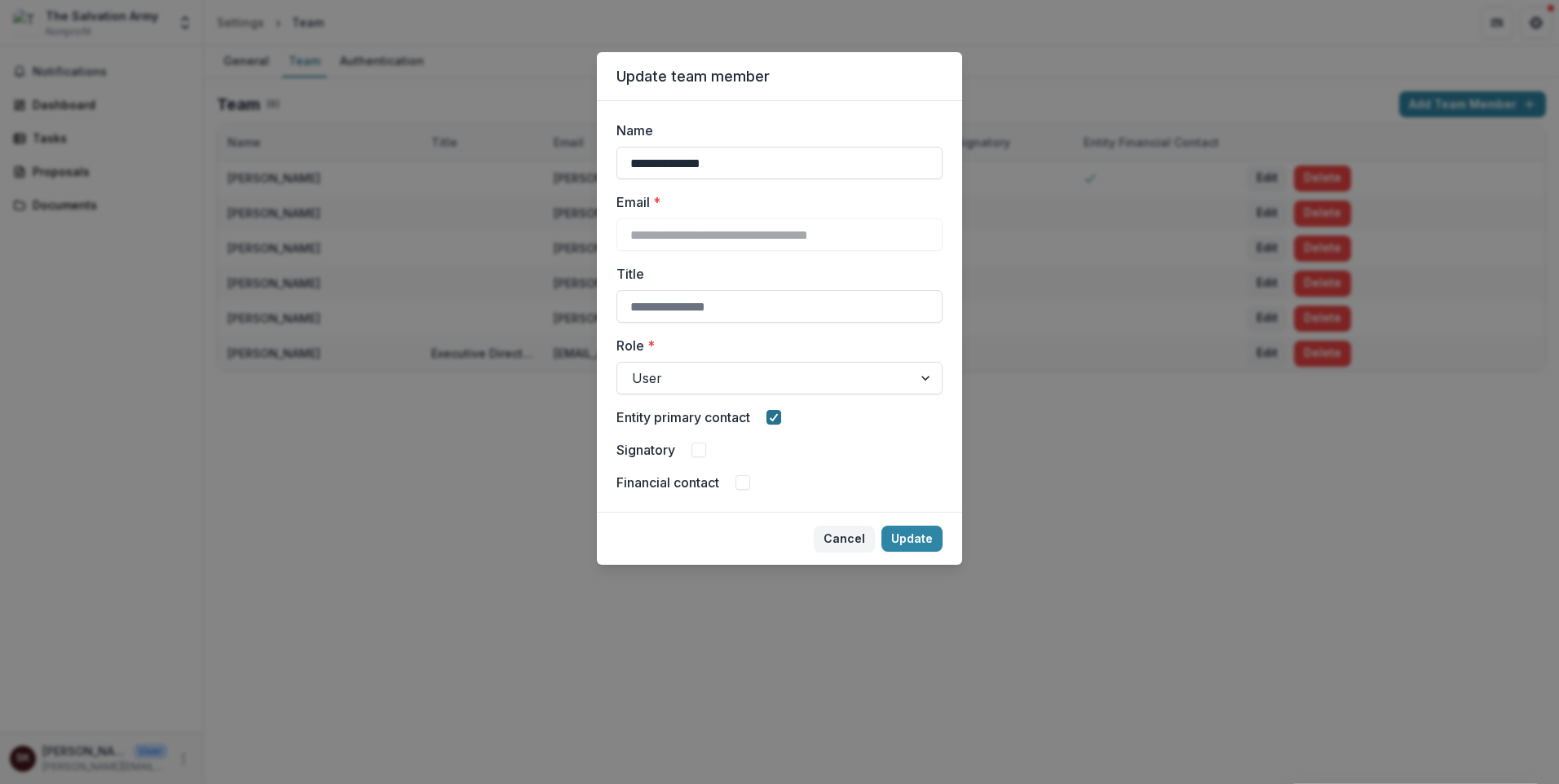
click at [771, 422] on icon at bounding box center [774, 417] width 10 height 8
click at [943, 552] on button "Update" at bounding box center [912, 538] width 62 height 26
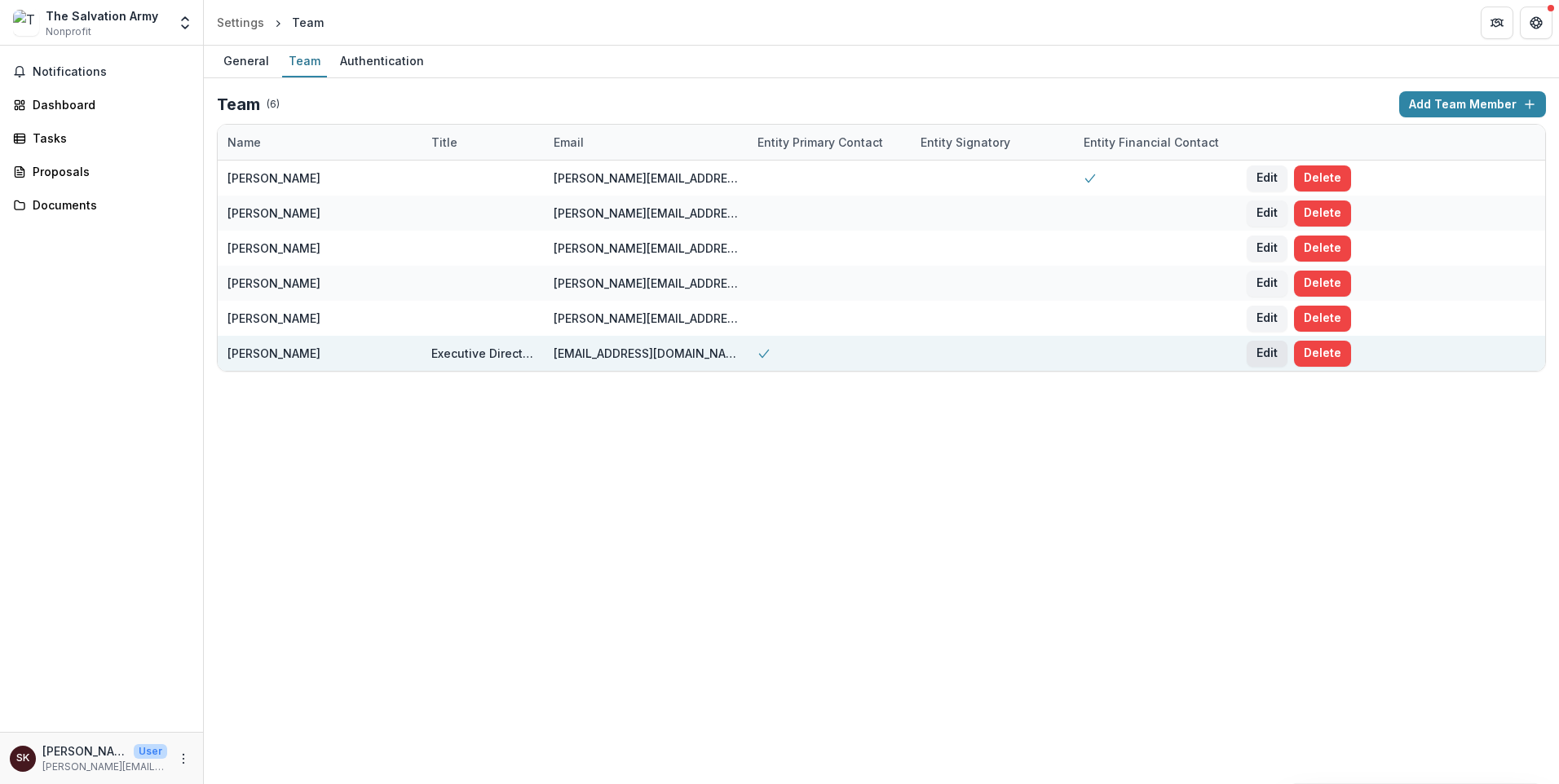
click at [1287, 367] on button "Edit" at bounding box center [1266, 353] width 41 height 26
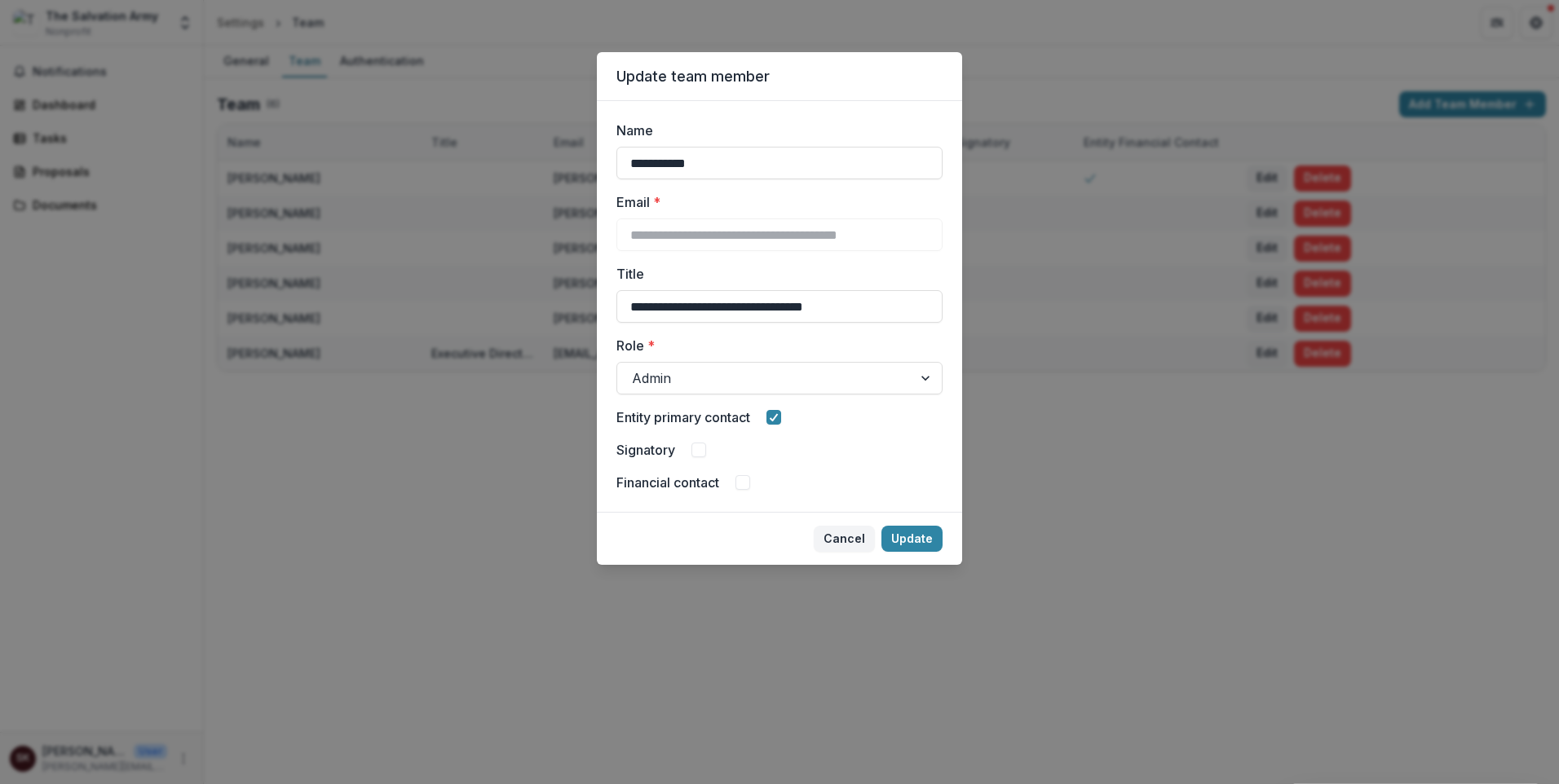
scroll to position [81, 0]
click at [659, 492] on div "**********" at bounding box center [779, 306] width 326 height 372
click at [660, 460] on div "Signatory" at bounding box center [779, 451] width 326 height 20
drag, startPoint x: 684, startPoint y: 643, endPoint x: 673, endPoint y: 646, distance: 11.4
click at [683, 460] on div "Signatory" at bounding box center [779, 451] width 326 height 20
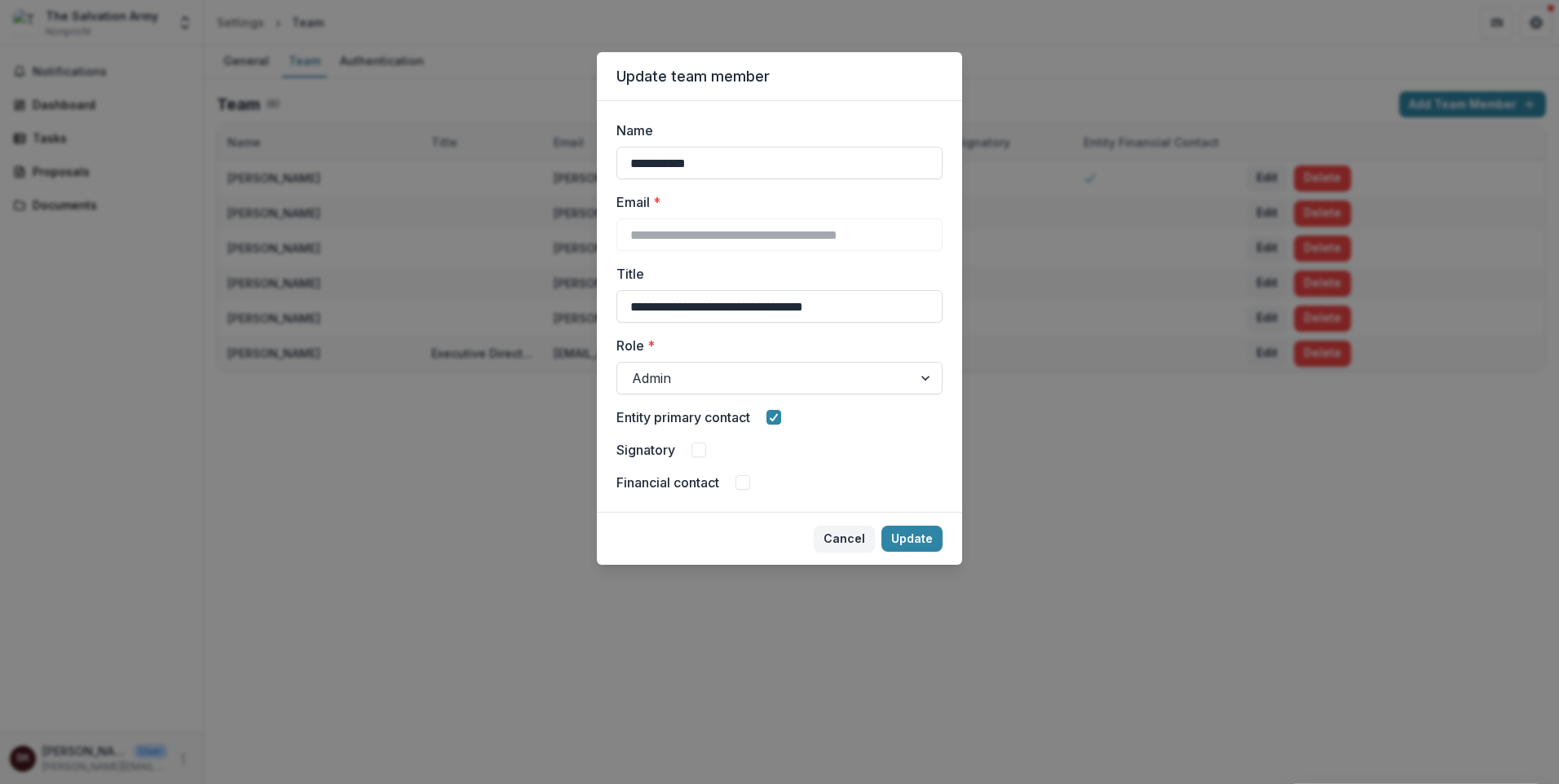
click at [692, 457] on span at bounding box center [699, 450] width 15 height 15
click at [943, 552] on button "Update" at bounding box center [912, 538] width 62 height 26
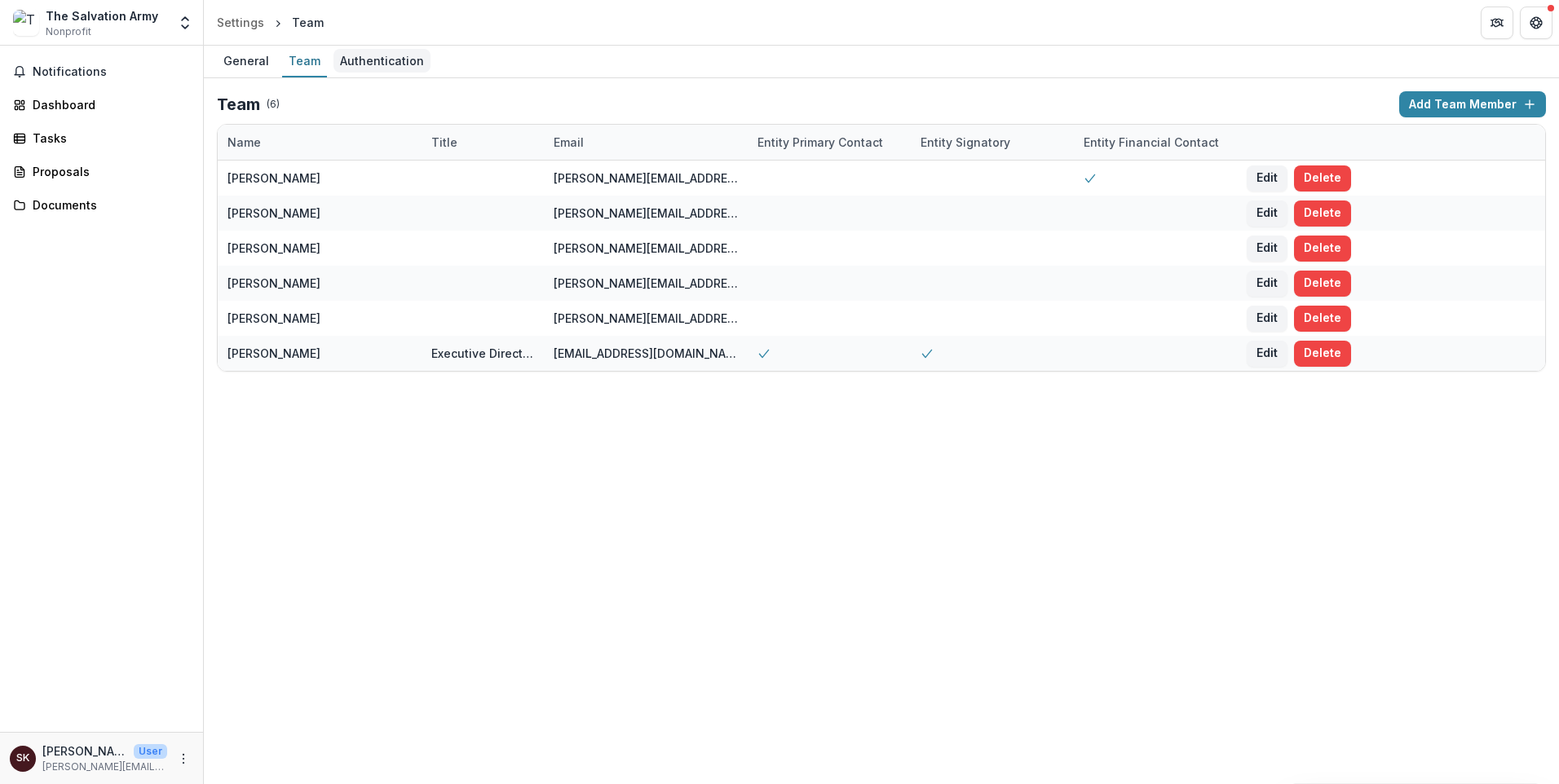
click at [431, 72] on div "Authentication" at bounding box center [382, 61] width 97 height 23
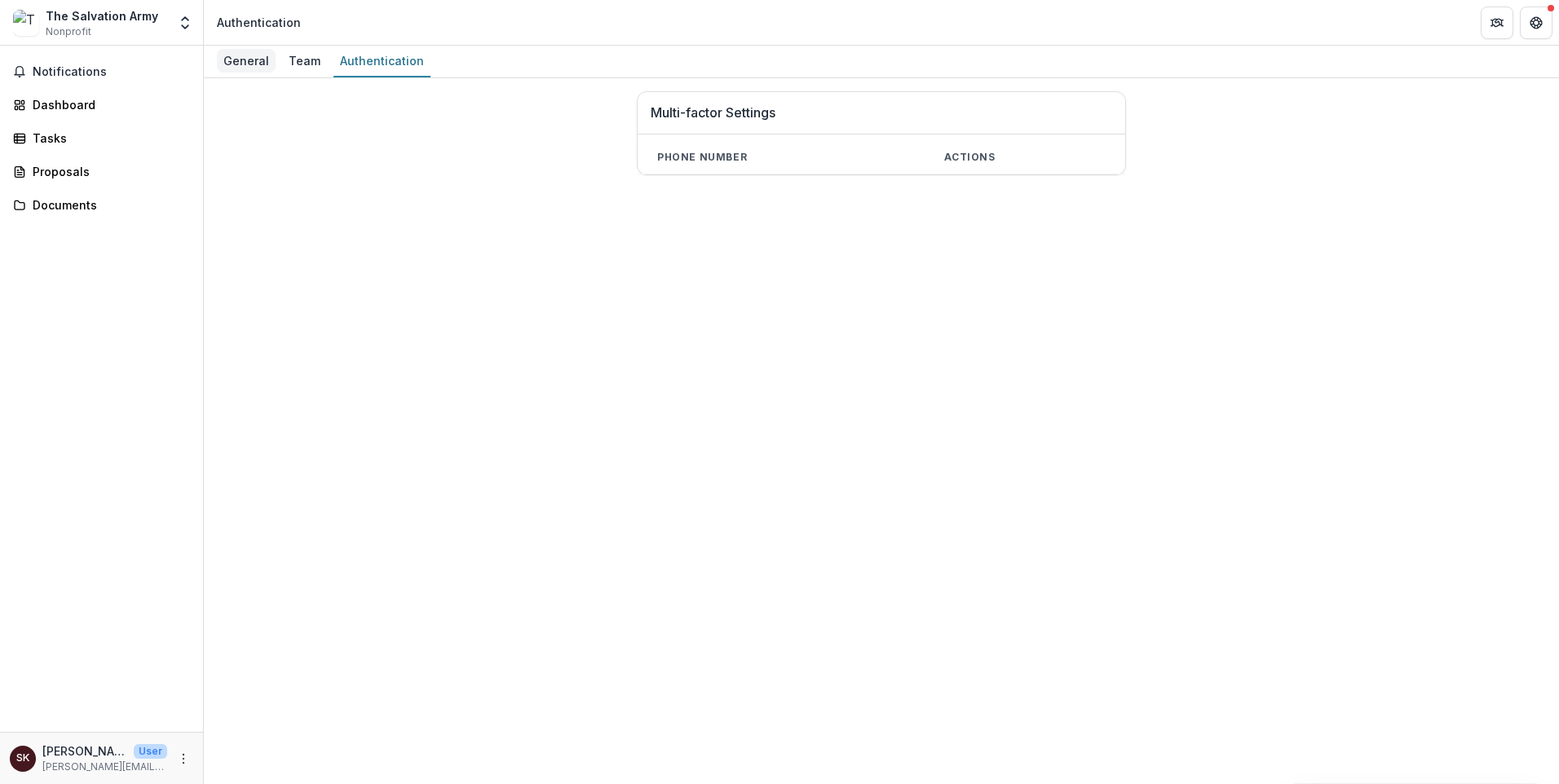
click at [273, 72] on div "General" at bounding box center [246, 61] width 59 height 23
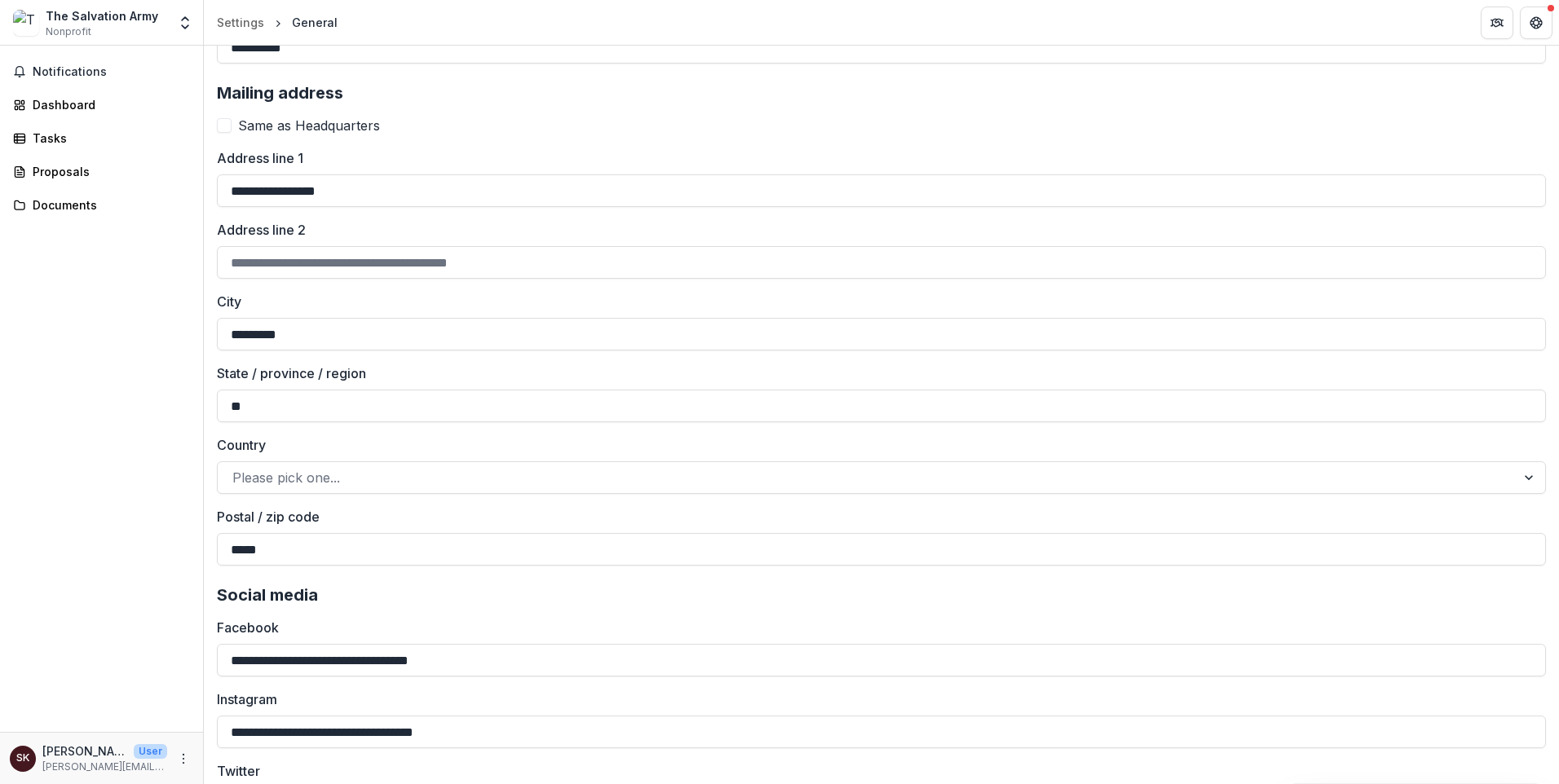
scroll to position [1669, 0]
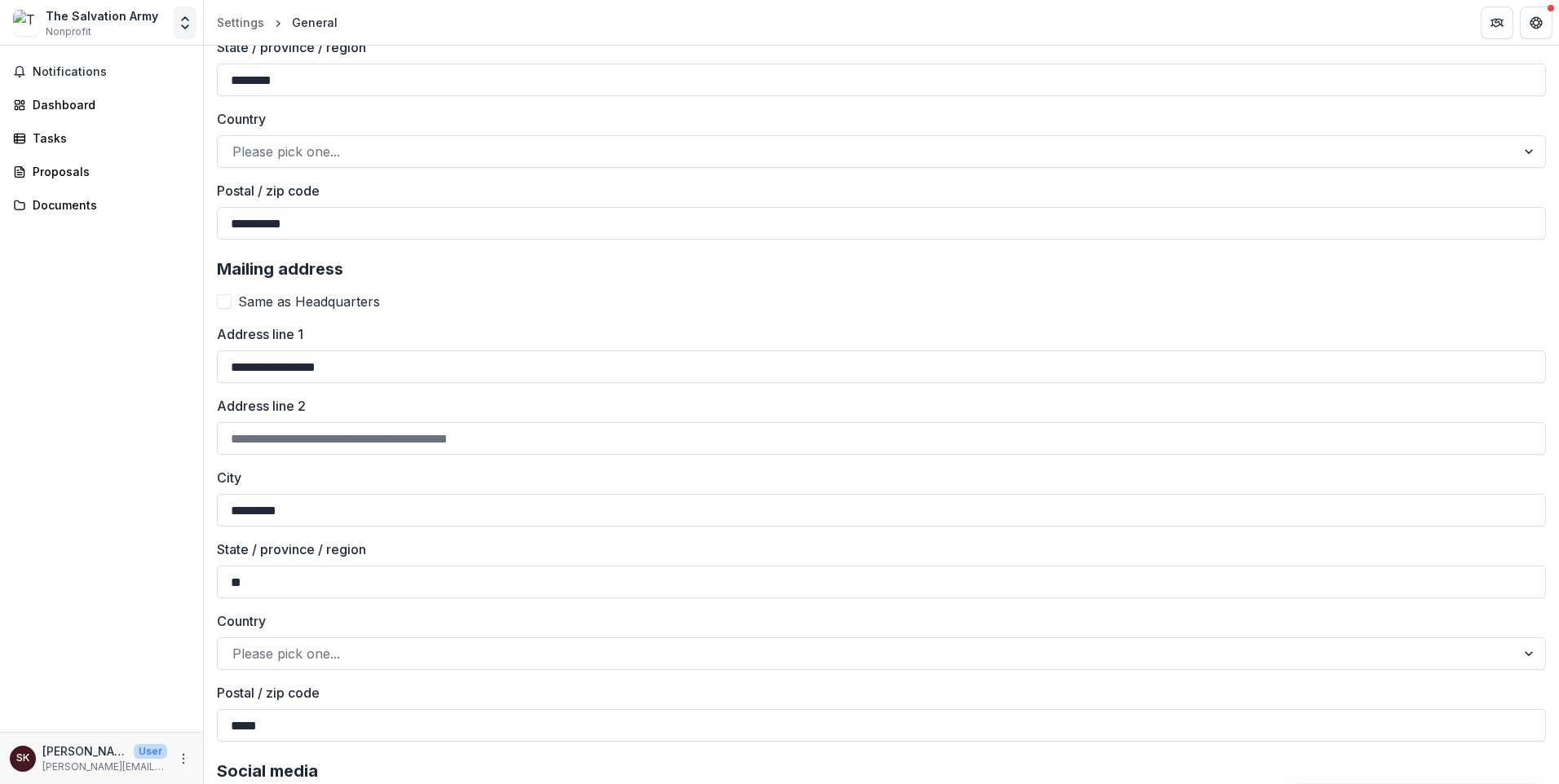
click at [182, 28] on polyline "Open entity switcher" at bounding box center [185, 27] width 7 height 3
click at [97, 128] on link "Settings" at bounding box center [106, 115] width 195 height 27
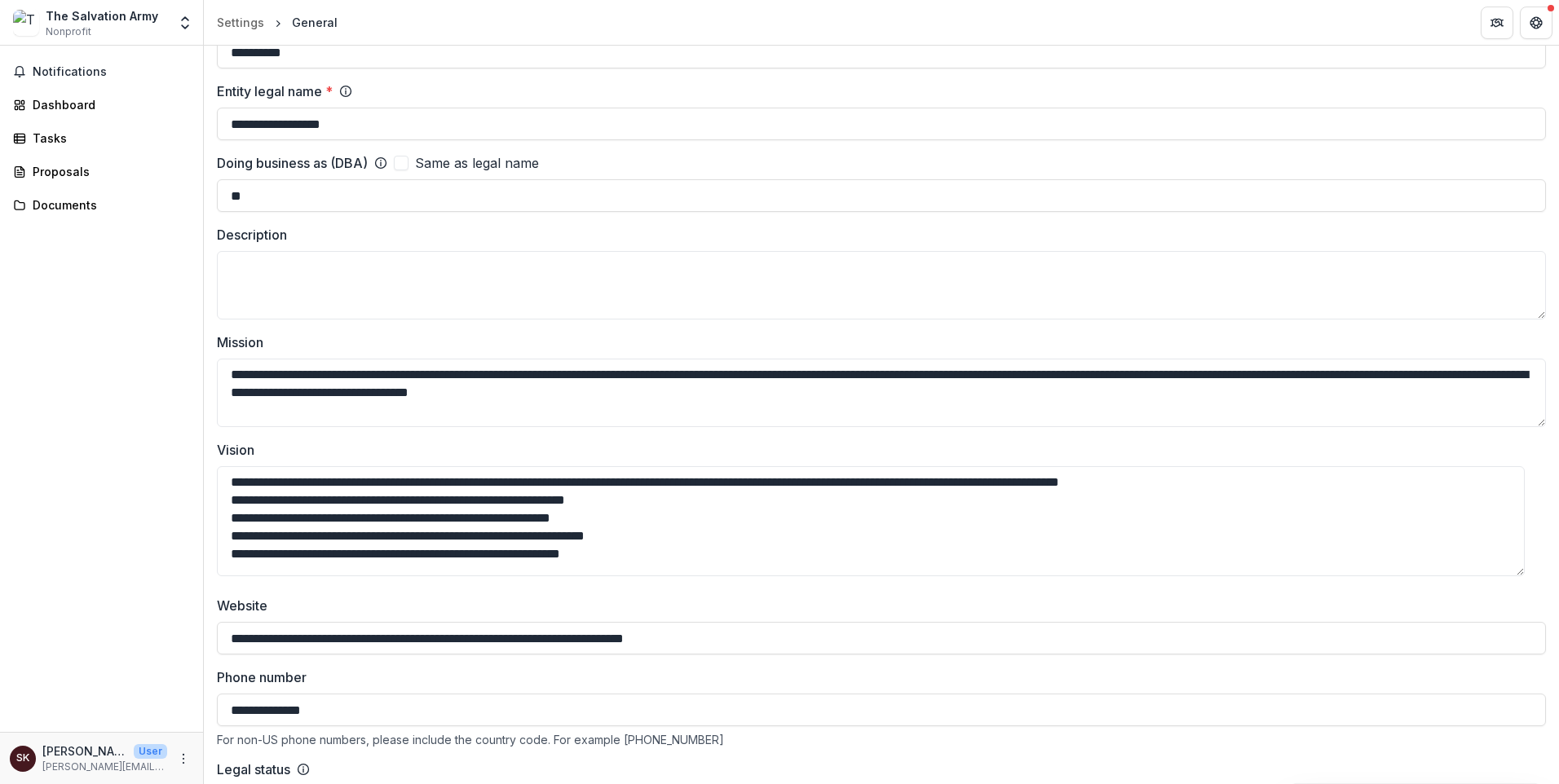
scroll to position [0, 0]
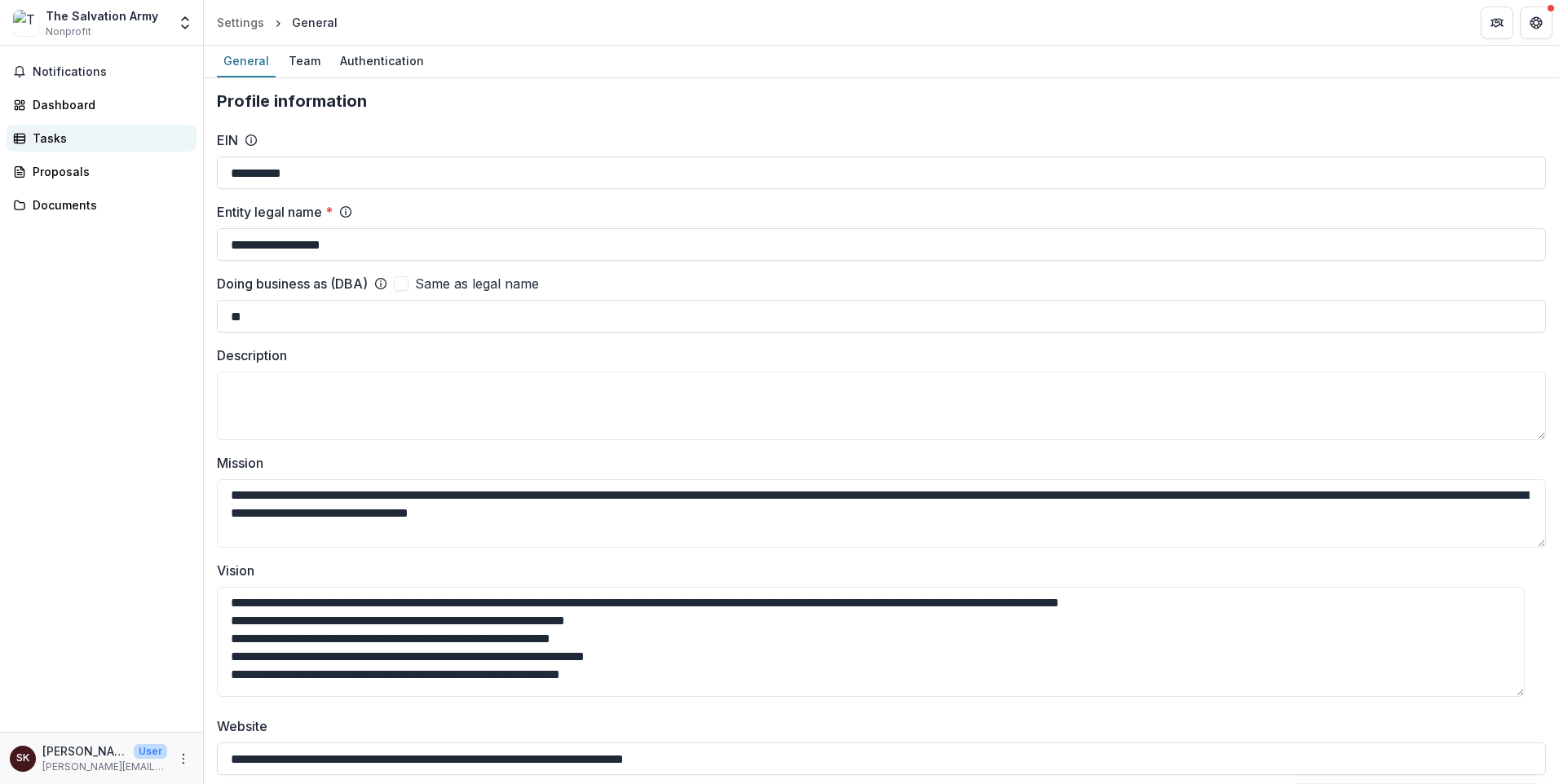
click at [78, 147] on div "Tasks" at bounding box center [107, 138] width 150 height 17
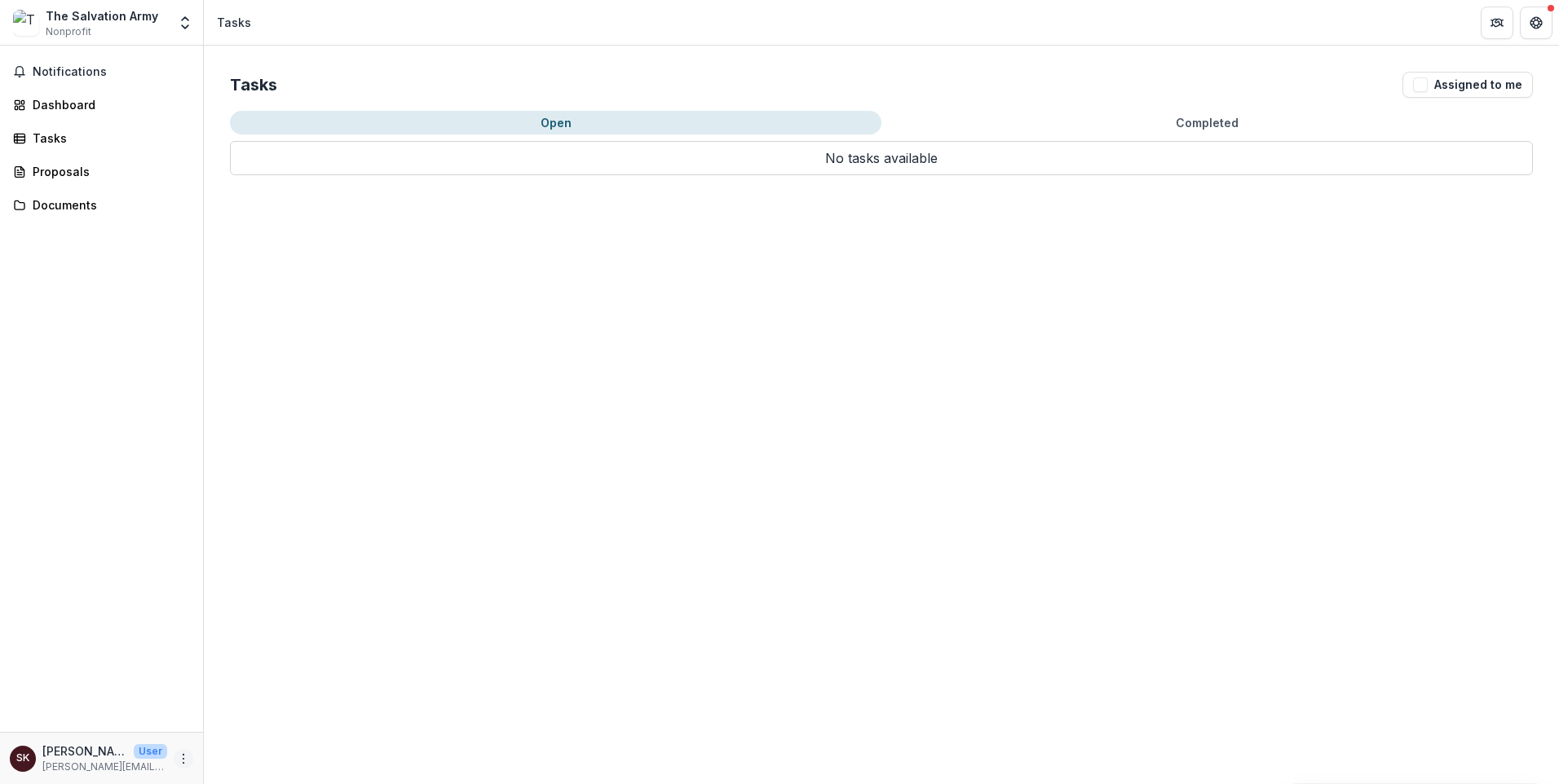
click at [177, 752] on icon "More" at bounding box center [184, 759] width 13 height 13
click at [314, 700] on link "Settings" at bounding box center [285, 713] width 175 height 27
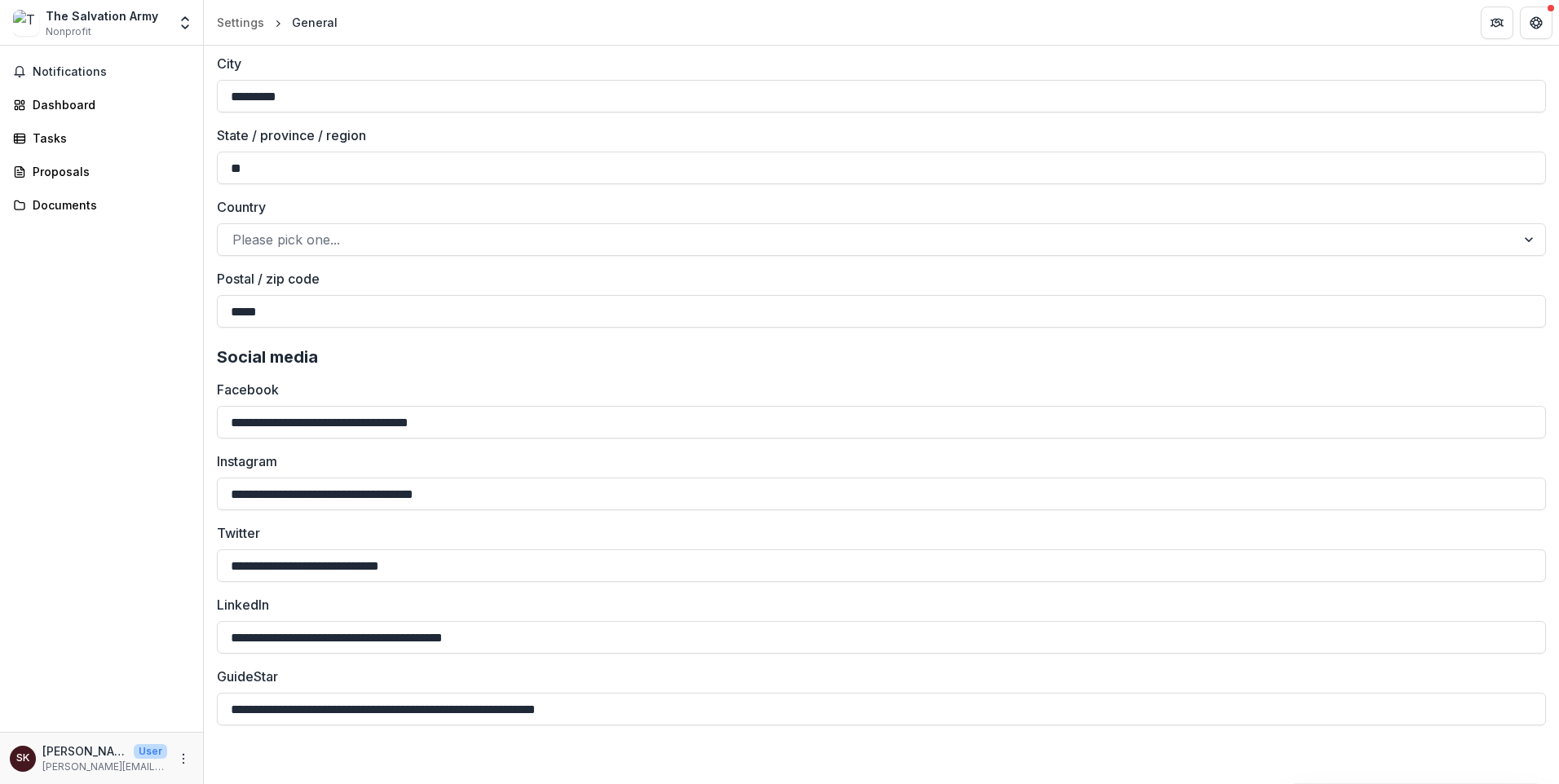
scroll to position [3789, 0]
click at [29, 753] on div "SK" at bounding box center [23, 758] width 13 height 11
click at [177, 752] on icon "More" at bounding box center [184, 759] width 13 height 13
click at [279, 727] on button "Logout" at bounding box center [285, 741] width 175 height 27
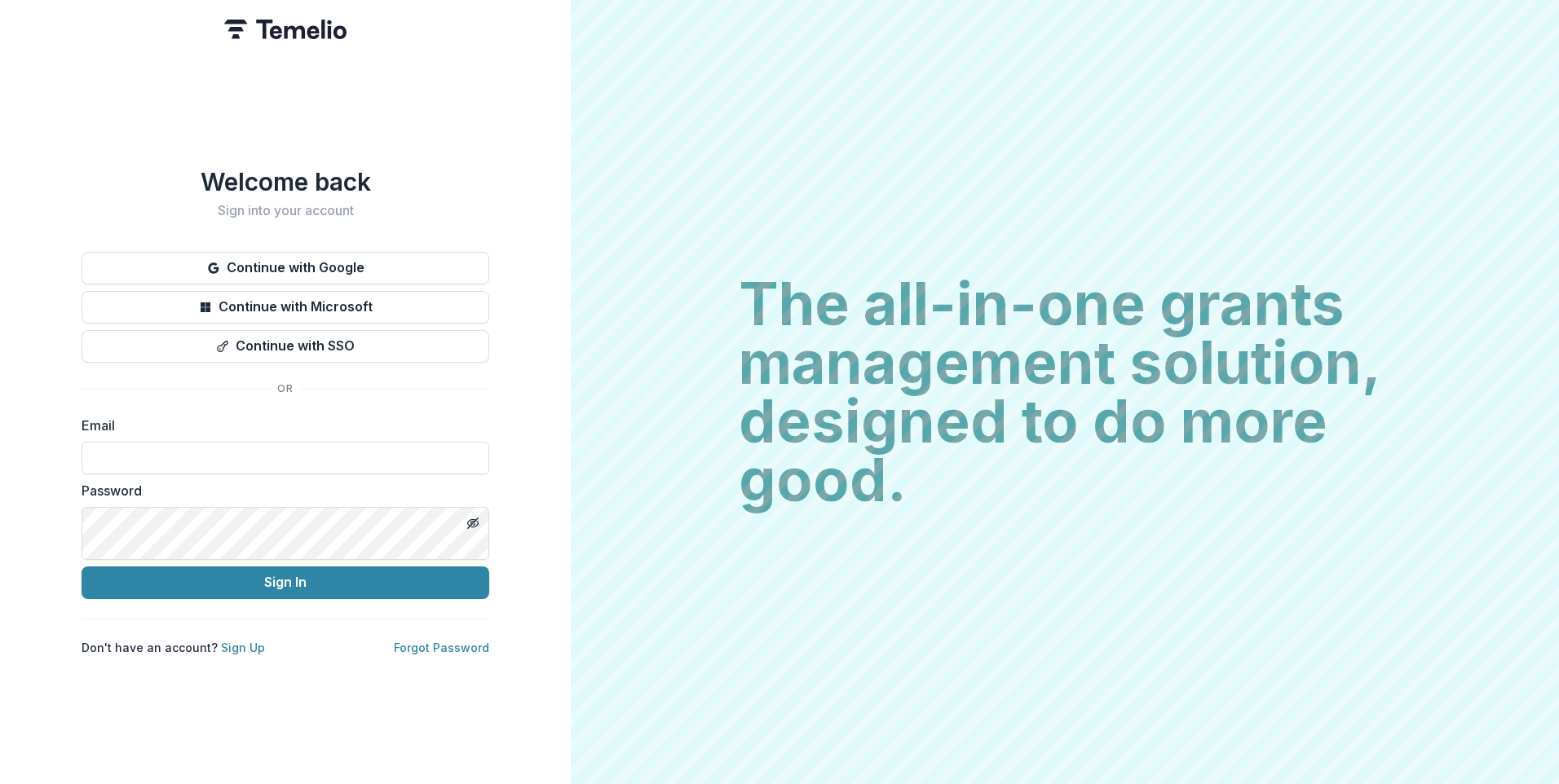
type input "**********"
